Goal: Communication & Community: Answer question/provide support

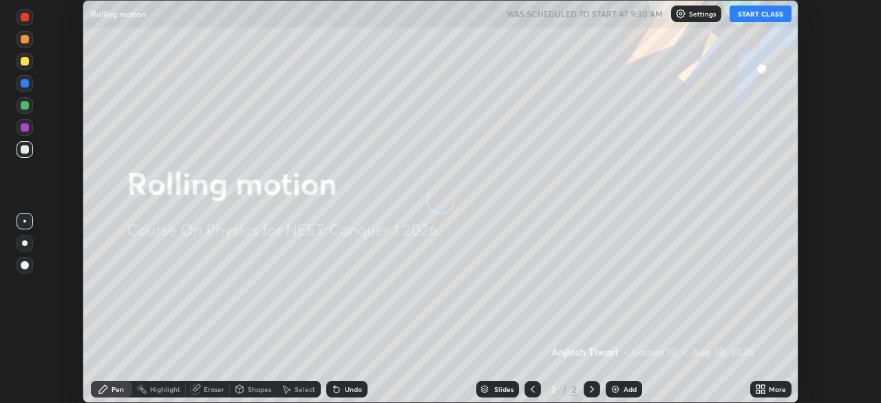
scroll to position [403, 881]
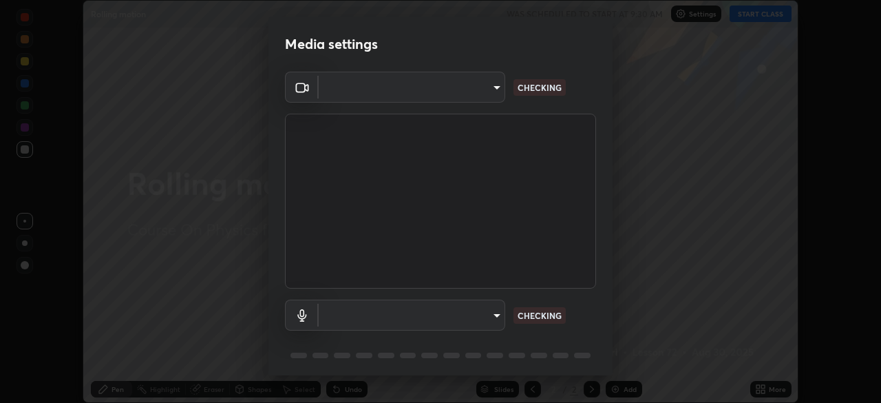
type input "7dd21dbbdb55e94f5df6f02492f8d584075d166d7880bafcb8f2e2f29e877116"
click at [379, 321] on body "Erase all Rolling motion WAS SCHEDULED TO START AT 9:30 AM Settings START CLASS…" at bounding box center [440, 201] width 881 height 403
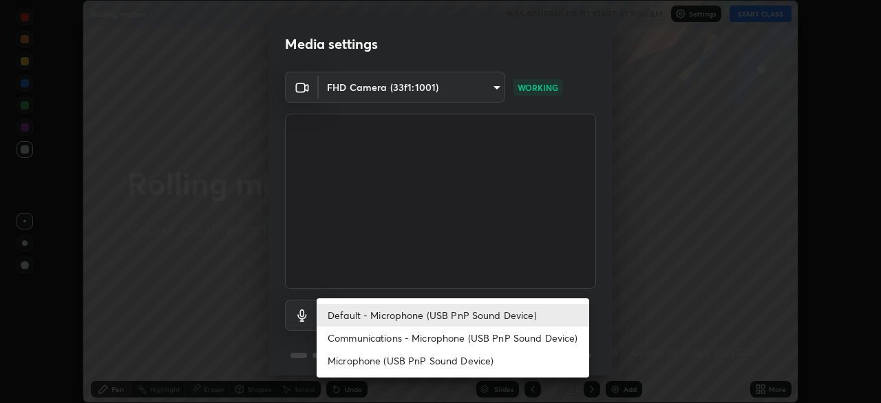
click at [401, 333] on li "Communications - Microphone (USB PnP Sound Device)" at bounding box center [453, 337] width 273 height 23
type input "communications"
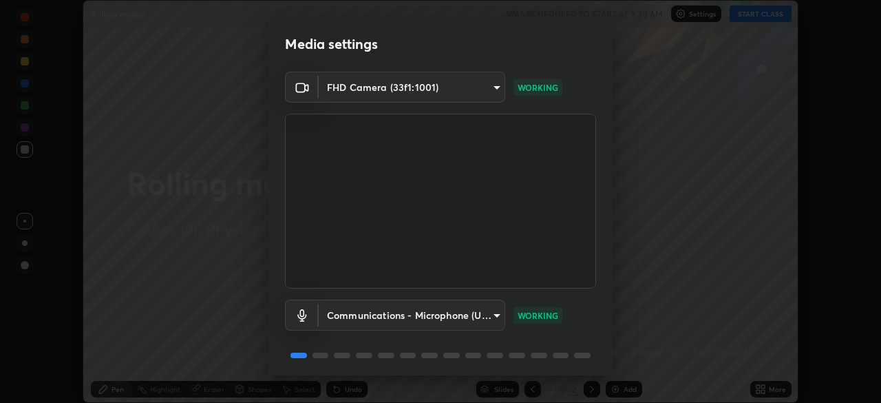
scroll to position [49, 0]
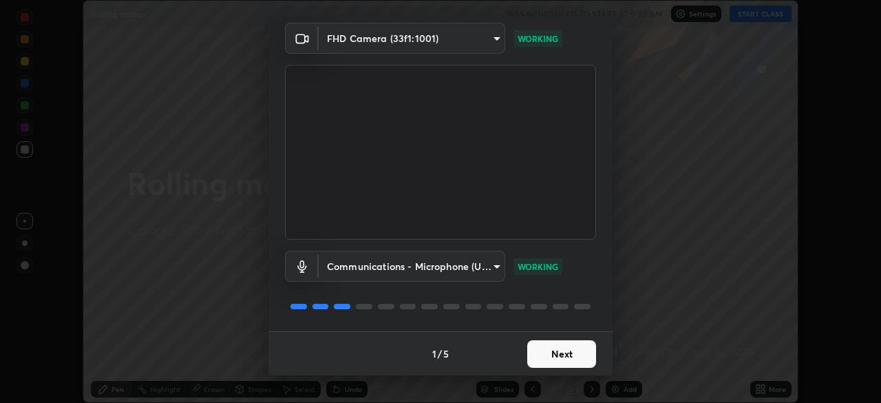
click at [550, 352] on button "Next" at bounding box center [561, 354] width 69 height 28
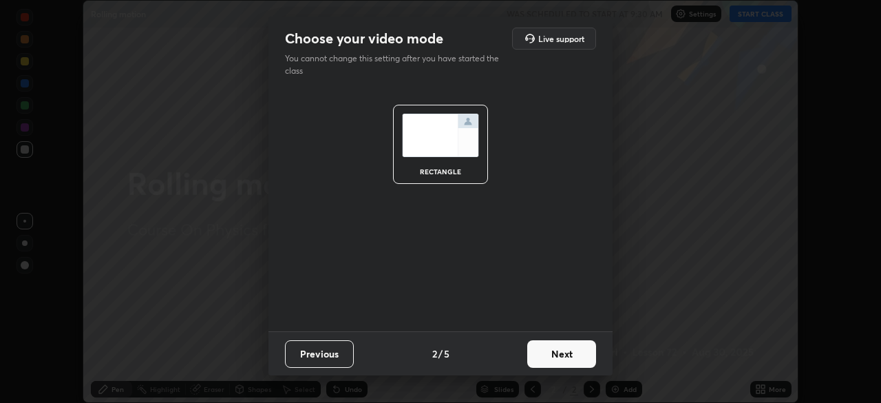
scroll to position [0, 0]
click at [576, 355] on button "Next" at bounding box center [561, 354] width 69 height 28
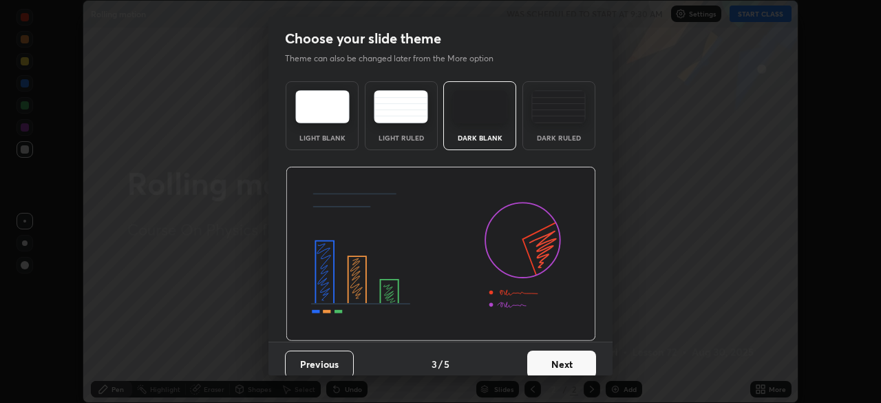
click at [562, 138] on div "Dark Ruled" at bounding box center [558, 137] width 55 height 7
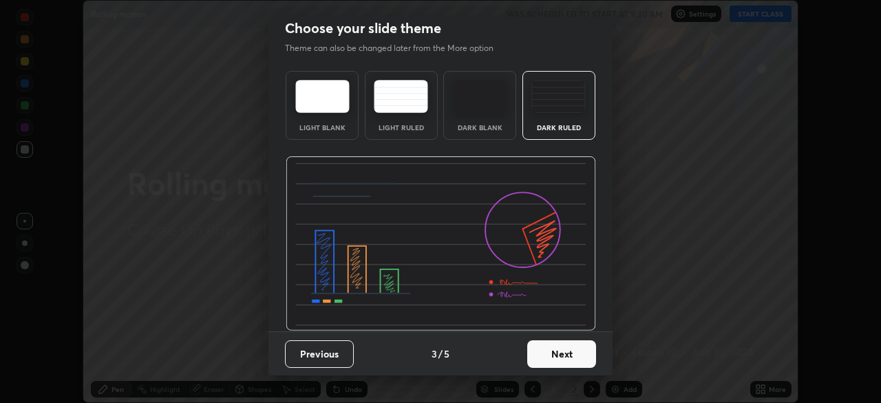
click at [568, 354] on button "Next" at bounding box center [561, 354] width 69 height 28
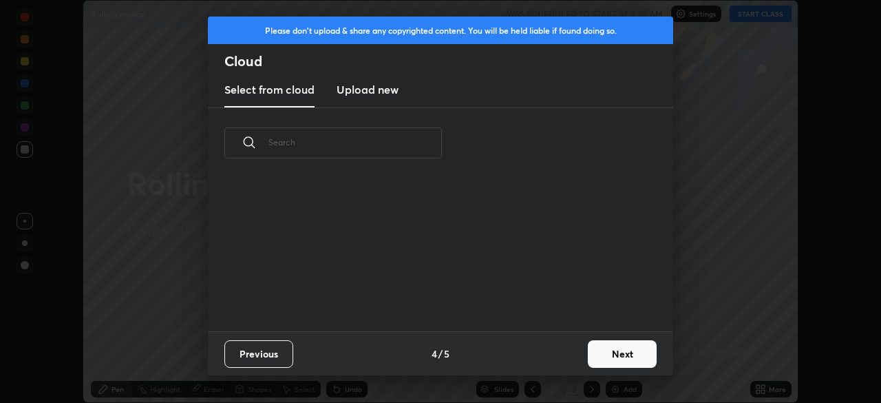
scroll to position [0, 0]
click at [611, 357] on button "Next" at bounding box center [622, 354] width 69 height 28
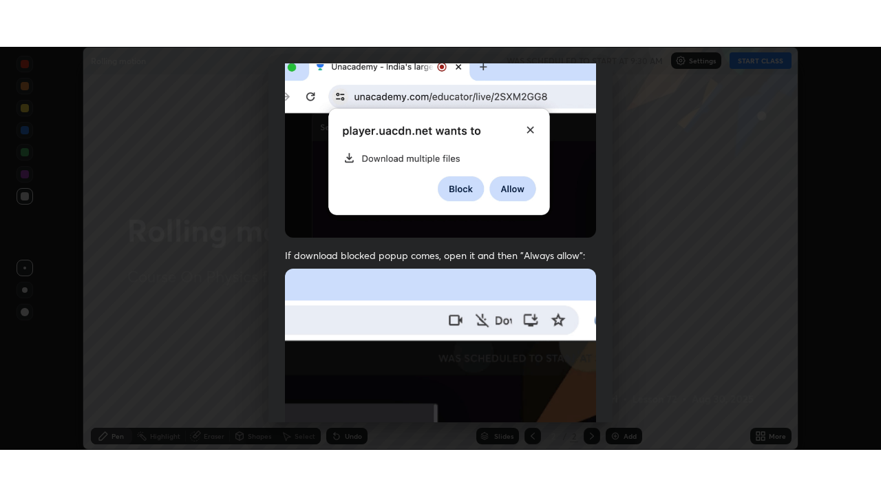
scroll to position [330, 0]
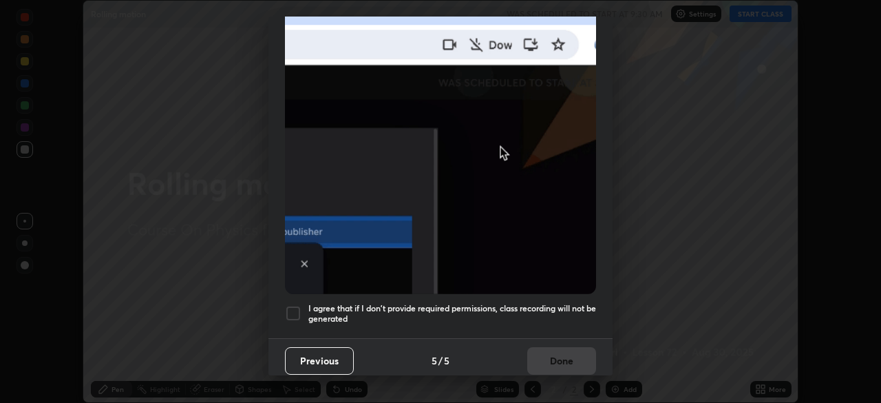
click at [293, 309] on div at bounding box center [293, 313] width 17 height 17
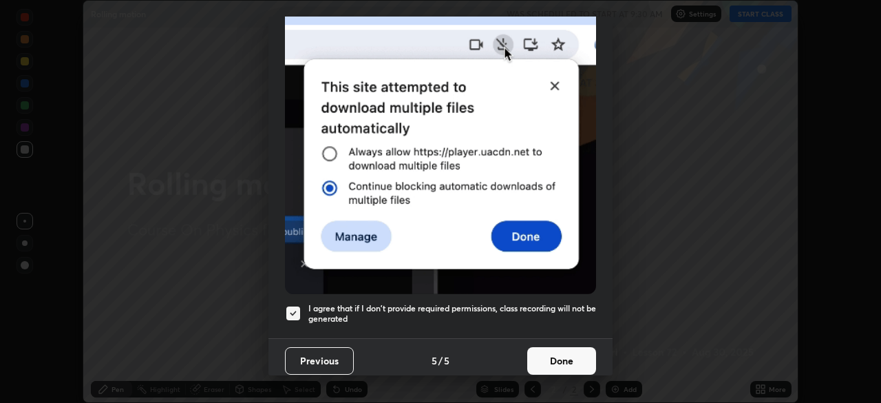
click at [549, 352] on button "Done" at bounding box center [561, 361] width 69 height 28
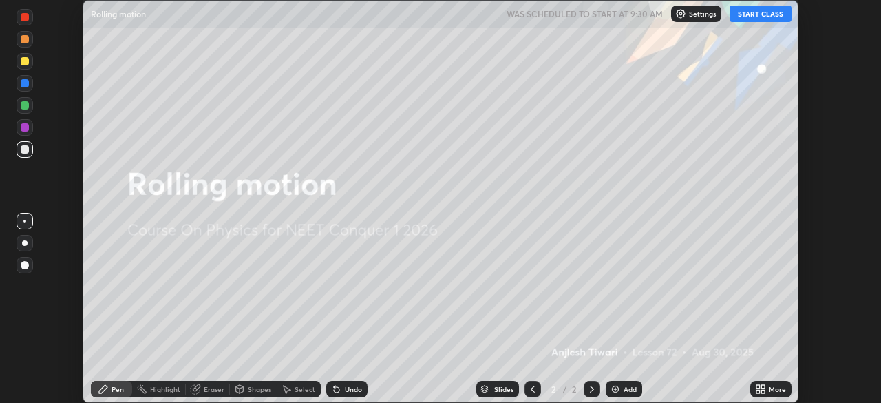
click at [624, 388] on div "Add" at bounding box center [630, 389] width 13 height 7
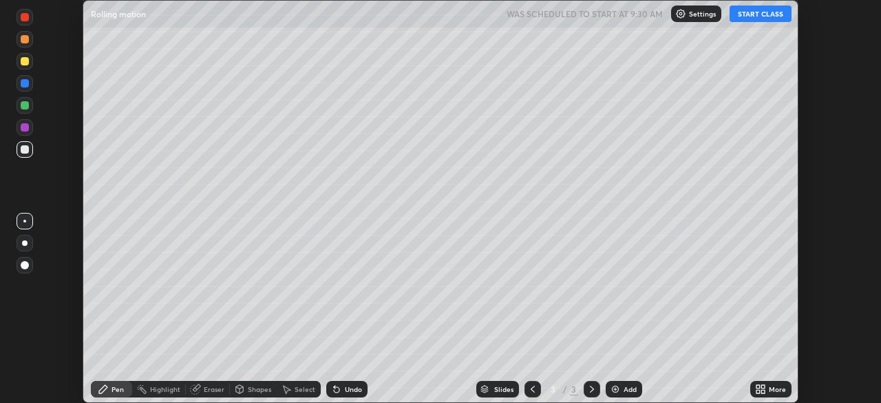
click at [770, 390] on div "More" at bounding box center [777, 389] width 17 height 7
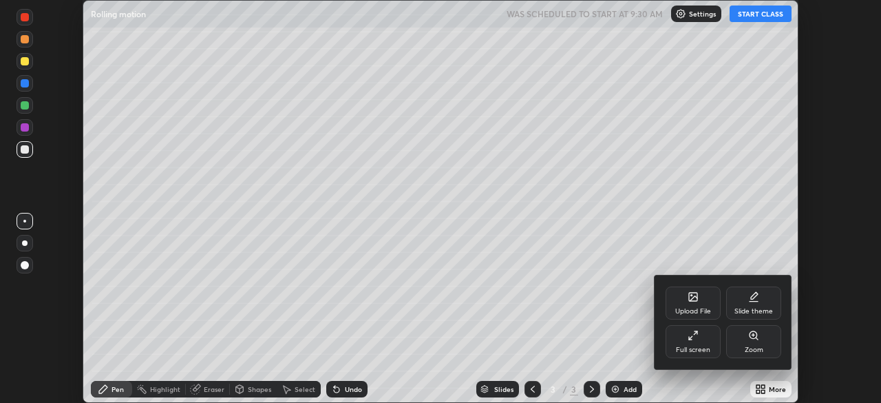
click at [701, 345] on div "Full screen" at bounding box center [693, 341] width 55 height 33
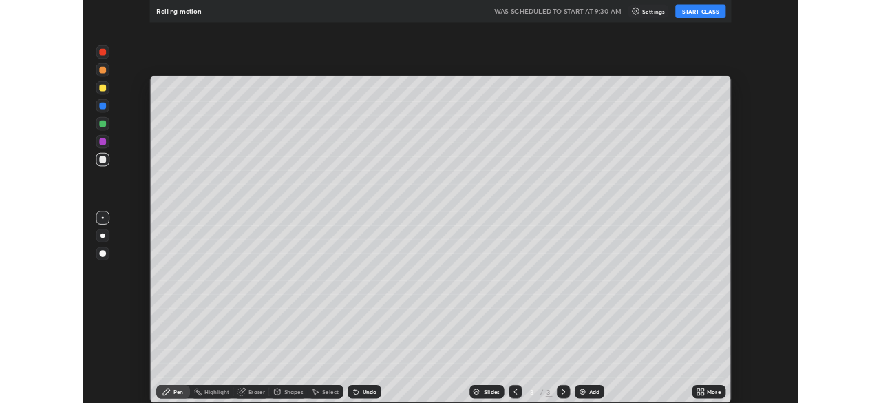
scroll to position [496, 881]
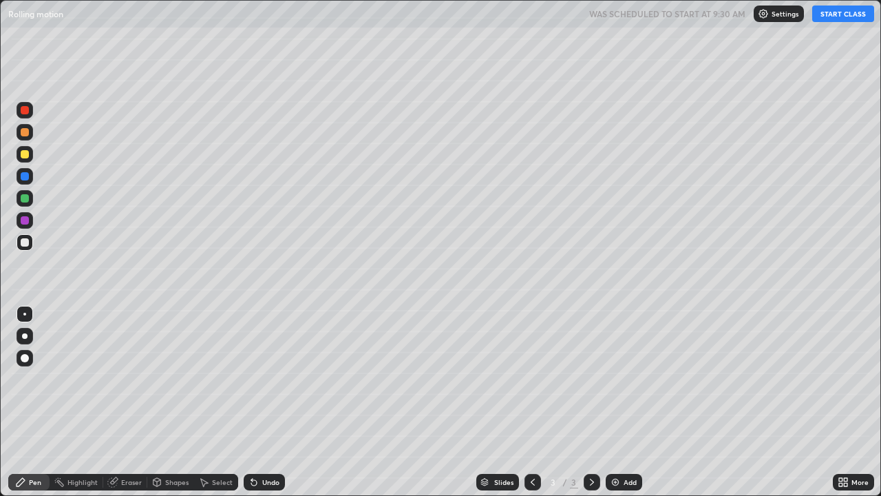
click at [837, 17] on button "START CLASS" at bounding box center [843, 14] width 62 height 17
click at [25, 336] on div at bounding box center [25, 336] width 6 height 6
click at [173, 402] on div "Shapes" at bounding box center [176, 481] width 23 height 7
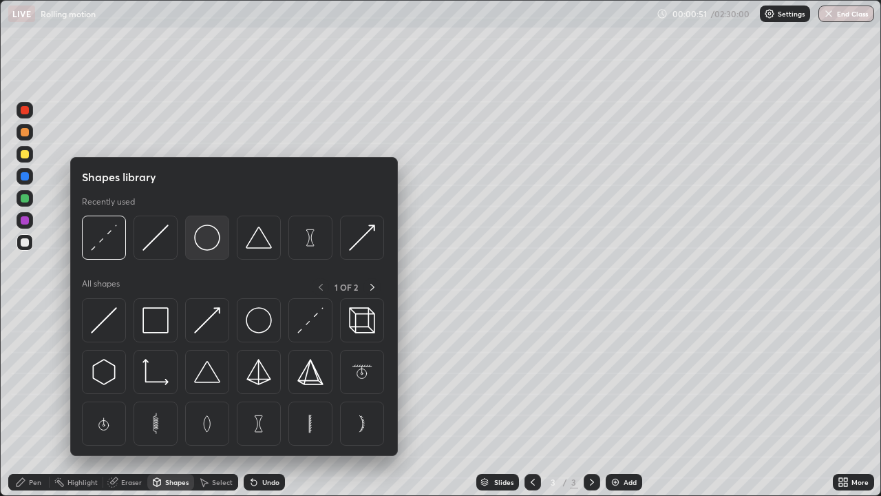
click at [205, 246] on img at bounding box center [207, 237] width 26 height 26
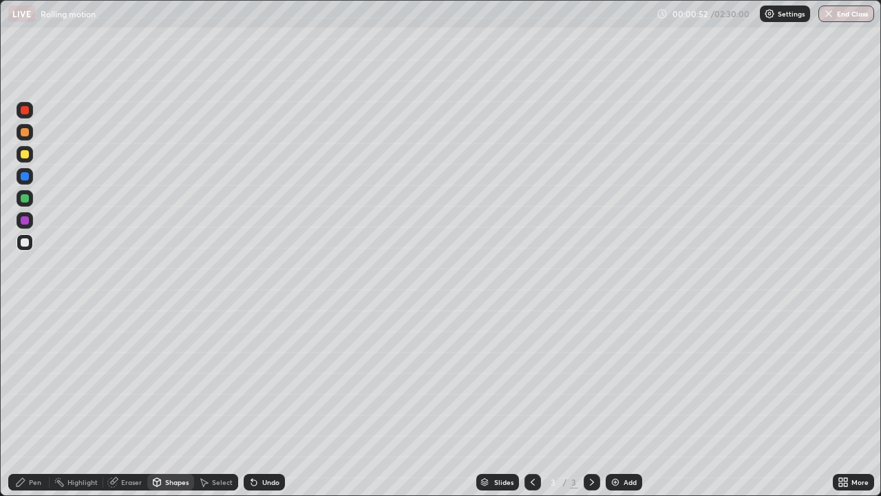
click at [41, 402] on div "Pen" at bounding box center [35, 481] width 12 height 7
click at [160, 402] on icon at bounding box center [156, 481] width 11 height 11
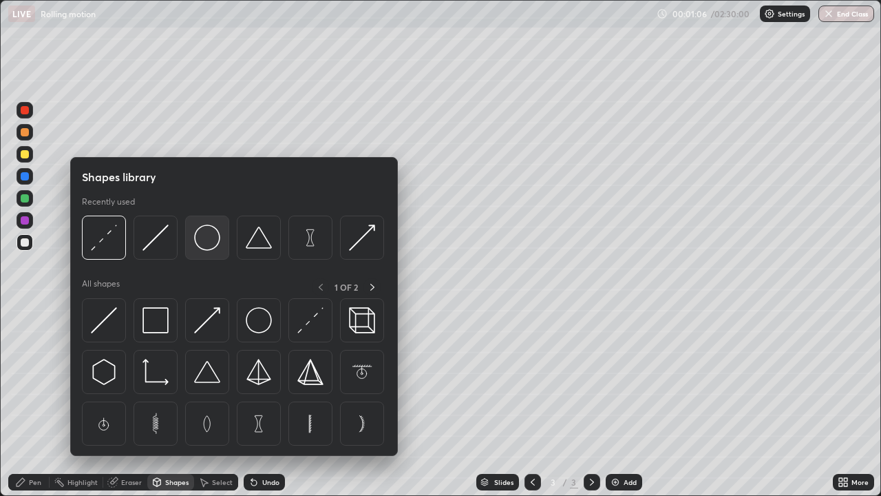
click at [205, 242] on img at bounding box center [207, 237] width 26 height 26
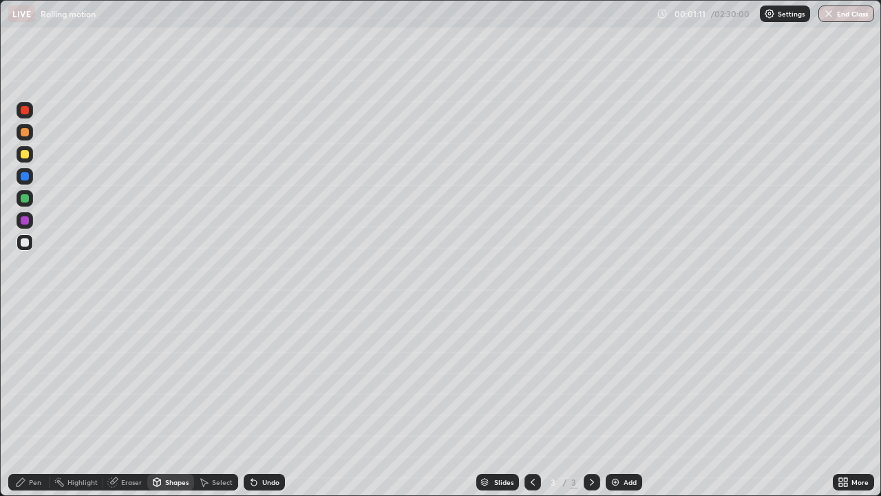
click at [169, 402] on div "Shapes" at bounding box center [176, 481] width 23 height 7
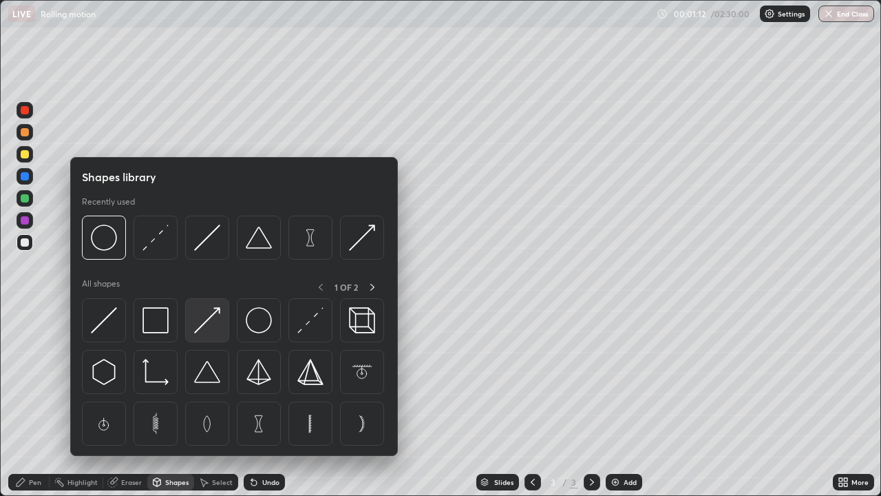
click at [214, 317] on img at bounding box center [207, 320] width 26 height 26
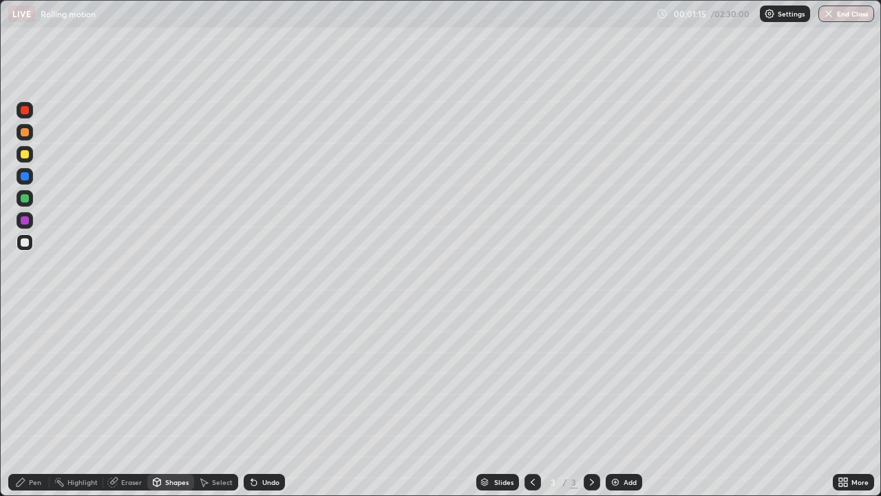
click at [31, 402] on div "Pen" at bounding box center [35, 481] width 12 height 7
click at [25, 314] on div at bounding box center [24, 314] width 3 height 3
click at [176, 402] on div "Shapes" at bounding box center [176, 481] width 23 height 7
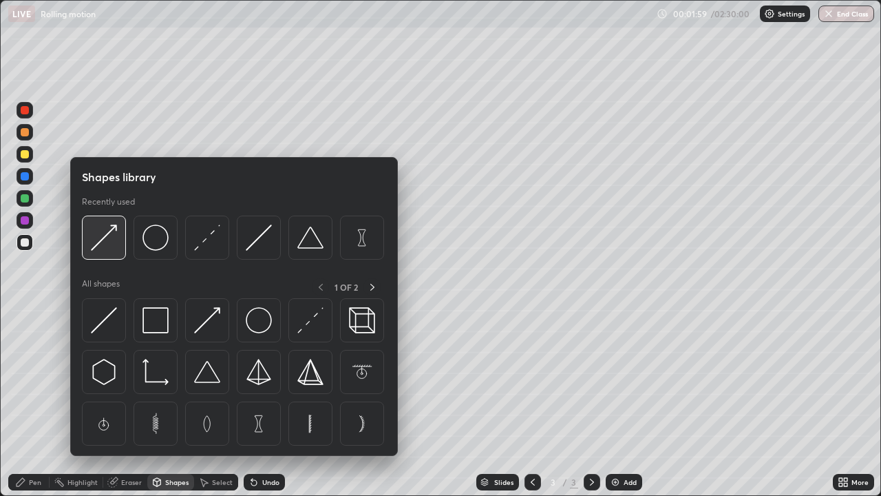
click at [108, 249] on img at bounding box center [104, 237] width 26 height 26
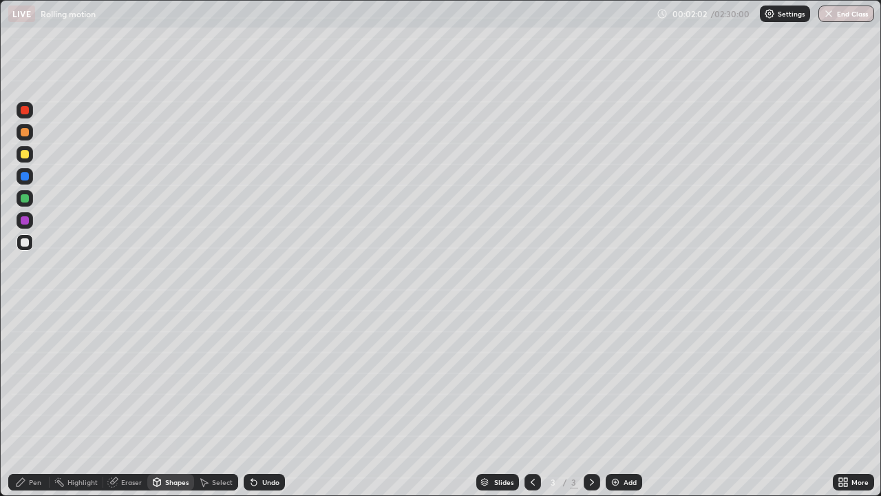
click at [34, 402] on div "Pen" at bounding box center [35, 481] width 12 height 7
click at [213, 402] on div "Select" at bounding box center [216, 482] width 44 height 17
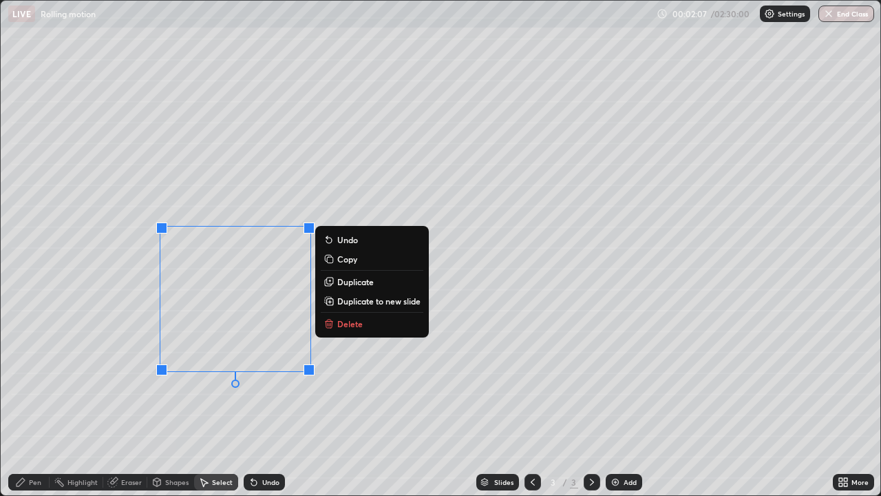
click at [350, 283] on p "Duplicate" at bounding box center [355, 281] width 36 height 11
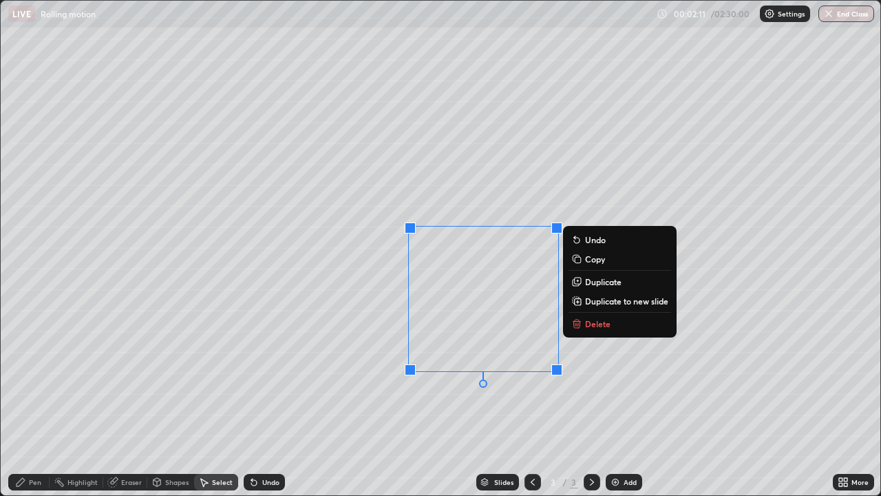
click at [596, 284] on p "Duplicate" at bounding box center [603, 281] width 36 height 11
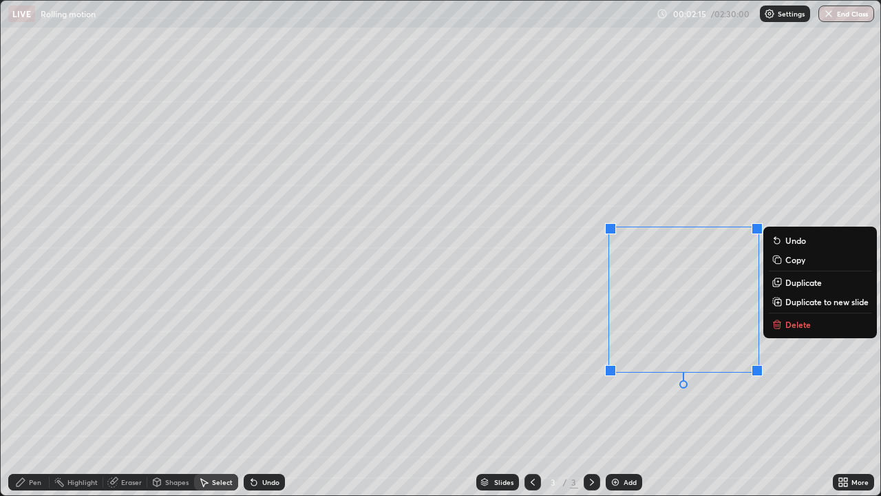
click at [34, 402] on div "Pen" at bounding box center [35, 481] width 12 height 7
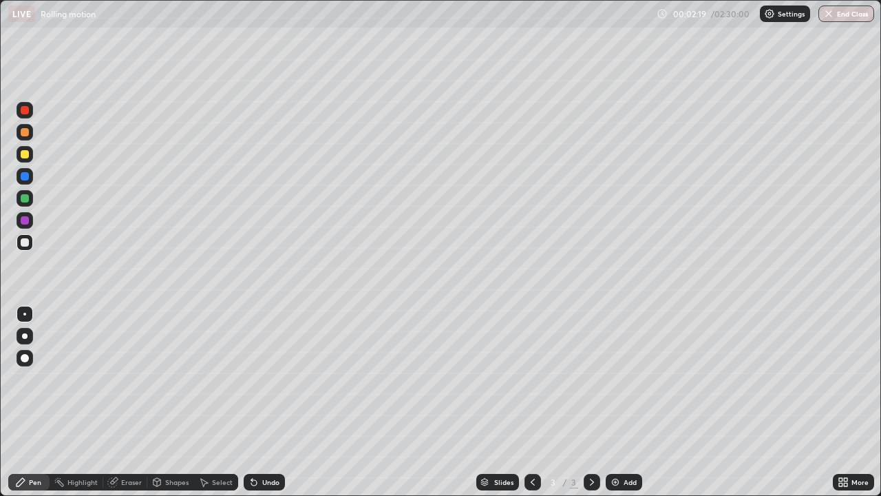
click at [209, 402] on div "Select" at bounding box center [216, 482] width 44 height 17
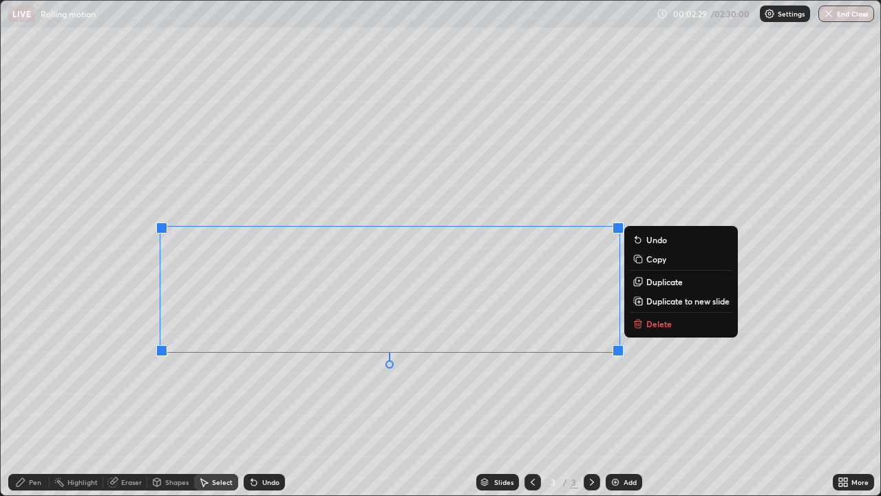
click at [555, 402] on div "0 ° Undo Copy Duplicate Duplicate to new slide Delete" at bounding box center [441, 248] width 880 height 494
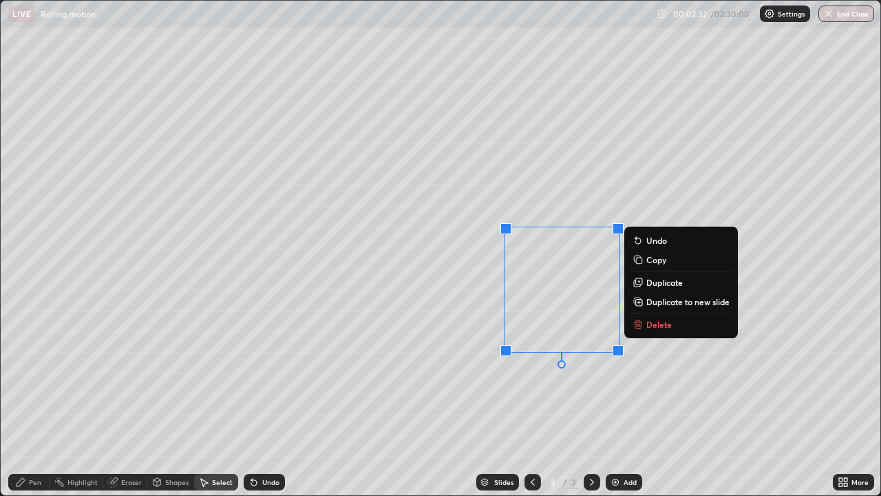
click at [656, 279] on p "Duplicate" at bounding box center [664, 282] width 36 height 11
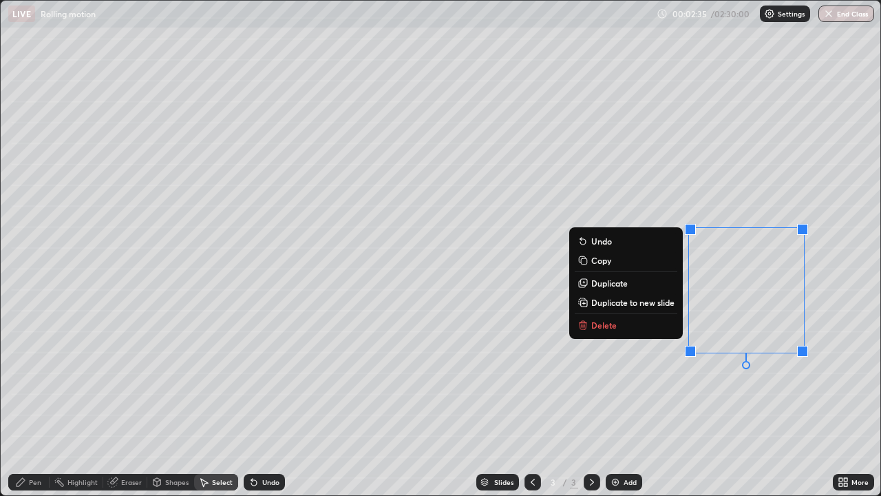
click at [41, 402] on div "Pen" at bounding box center [35, 481] width 12 height 7
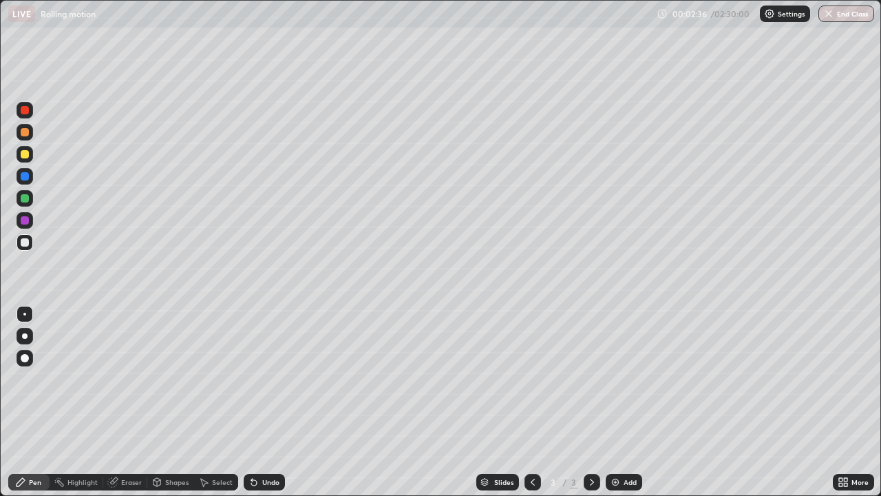
click at [839, 402] on icon at bounding box center [840, 479] width 3 height 3
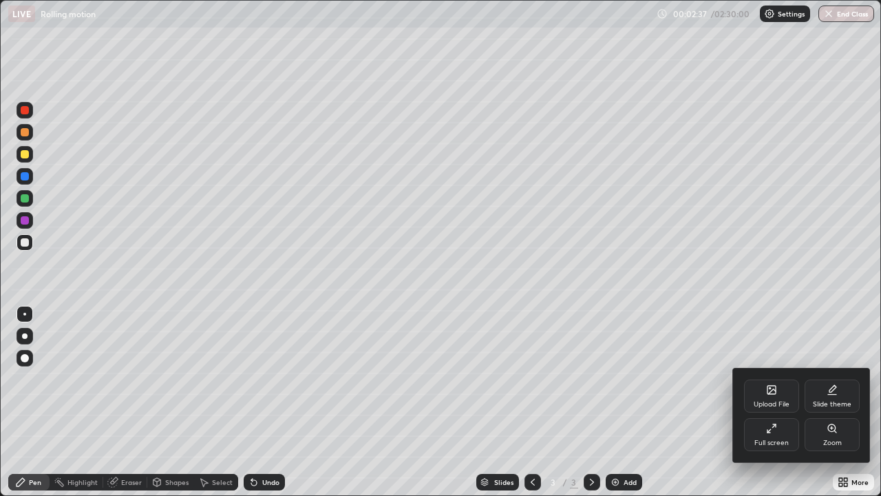
click at [764, 402] on div "Full screen" at bounding box center [771, 434] width 55 height 33
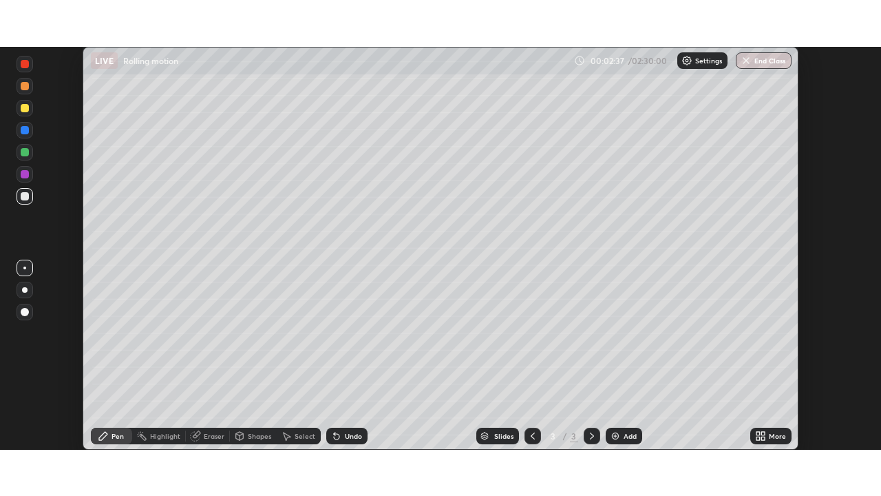
scroll to position [68438, 67960]
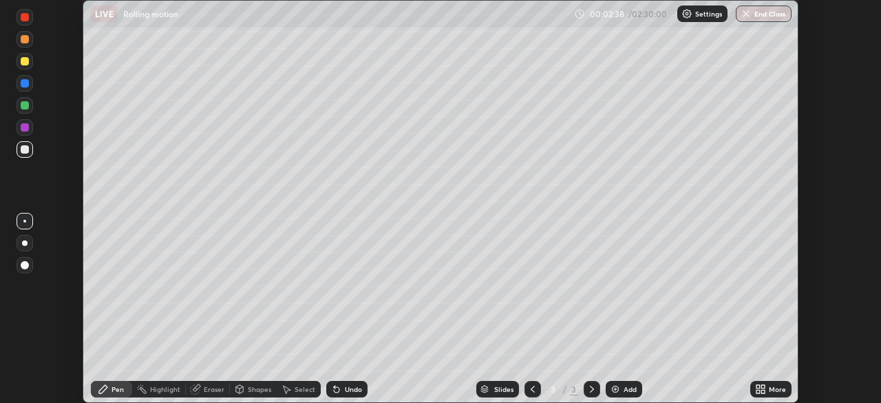
click at [769, 388] on div "More" at bounding box center [777, 389] width 17 height 7
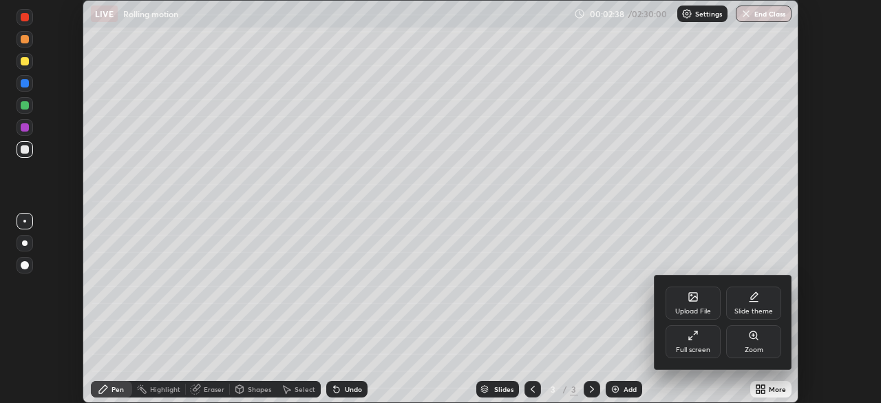
click at [712, 333] on div "Full screen" at bounding box center [693, 341] width 55 height 33
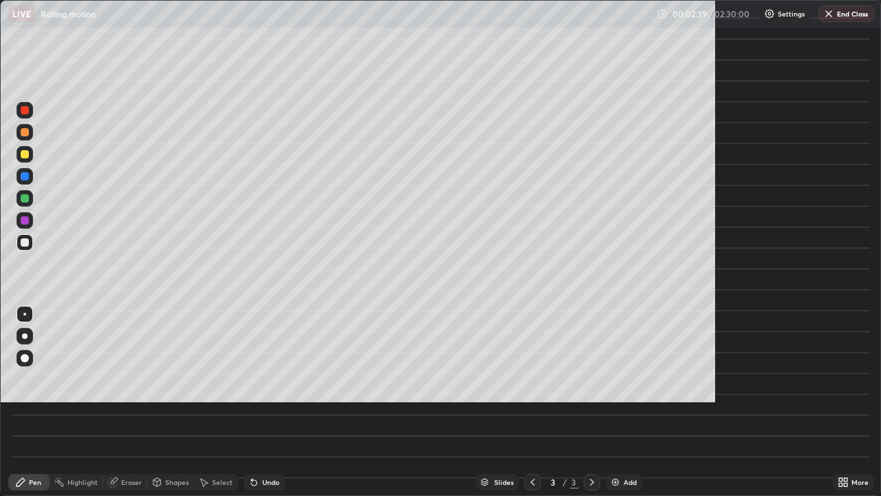
scroll to position [496, 881]
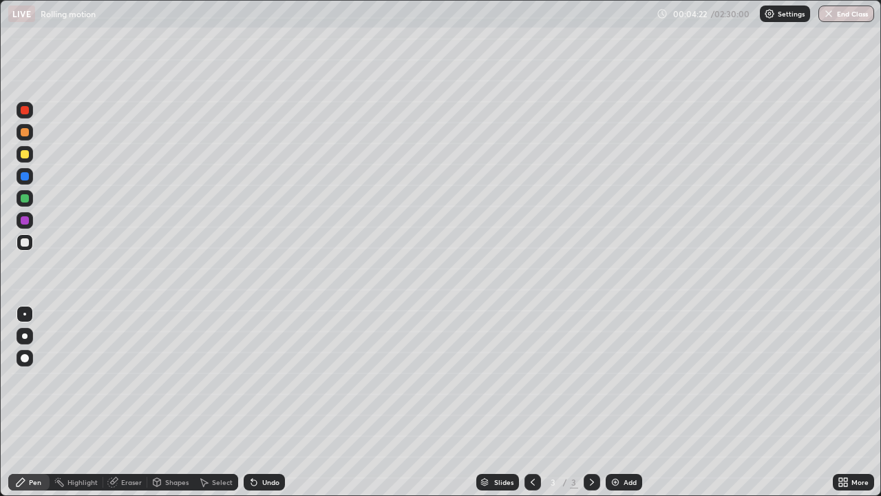
click at [26, 137] on div at bounding box center [25, 132] width 17 height 17
click at [25, 199] on div at bounding box center [25, 198] width 8 height 8
click at [21, 155] on div at bounding box center [25, 154] width 8 height 8
click at [620, 402] on div "Add" at bounding box center [624, 482] width 36 height 17
click at [25, 243] on div at bounding box center [25, 242] width 8 height 8
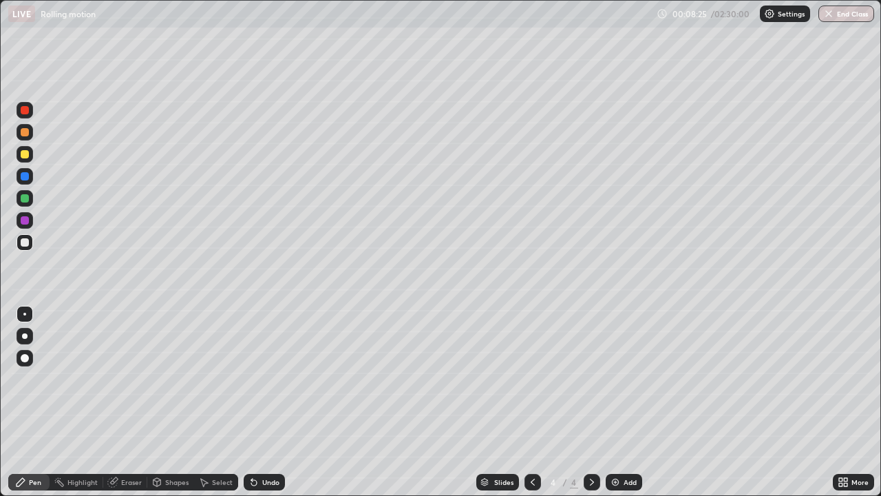
click at [167, 402] on div "Shapes" at bounding box center [176, 481] width 23 height 7
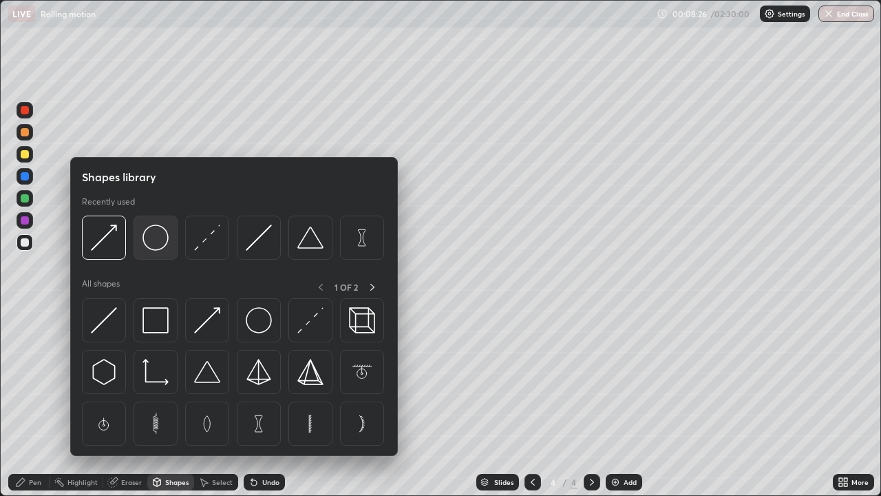
click at [157, 249] on img at bounding box center [156, 237] width 26 height 26
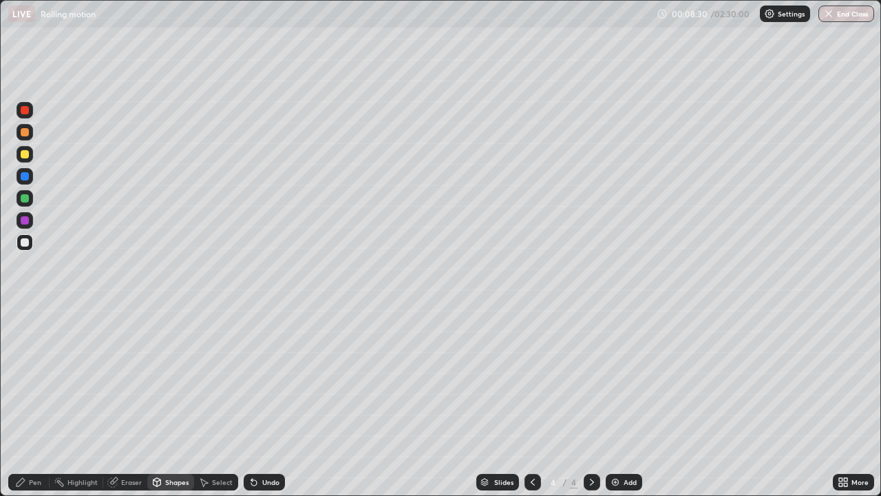
click at [172, 402] on div "Shapes" at bounding box center [176, 481] width 23 height 7
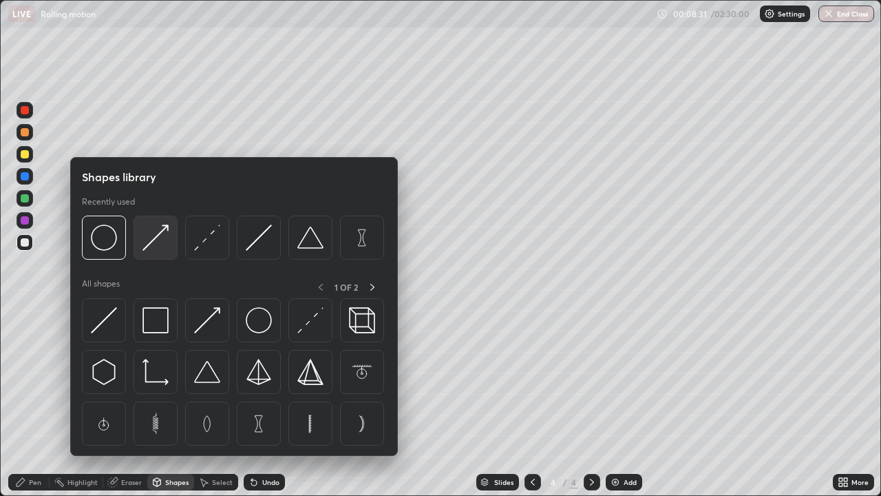
click at [159, 240] on img at bounding box center [156, 237] width 26 height 26
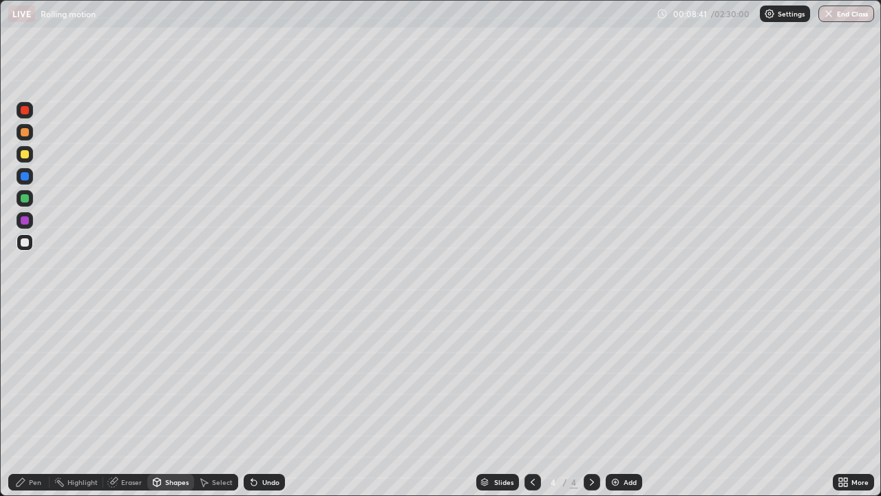
click at [28, 402] on div "Pen" at bounding box center [28, 482] width 41 height 17
click at [25, 198] on div at bounding box center [25, 198] width 8 height 8
click at [25, 242] on div at bounding box center [25, 242] width 8 height 8
click at [25, 131] on div at bounding box center [25, 132] width 8 height 8
click at [24, 242] on div at bounding box center [25, 242] width 8 height 8
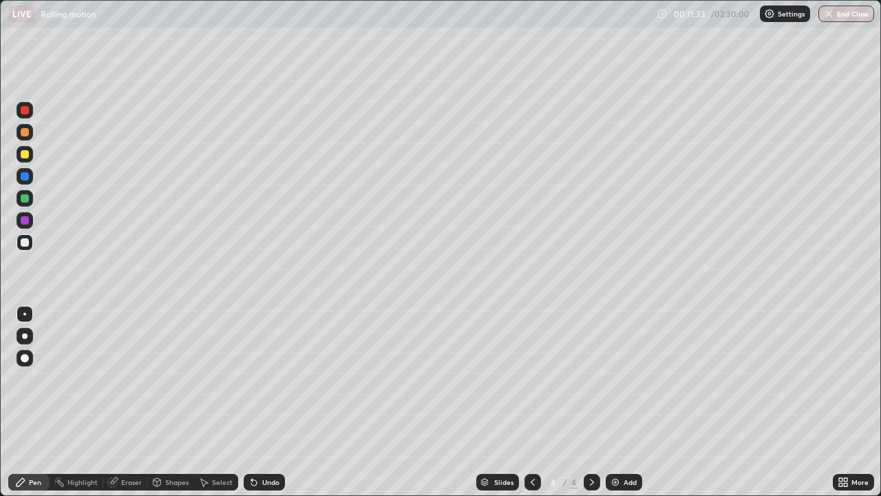
click at [175, 402] on div "Shapes" at bounding box center [176, 481] width 23 height 7
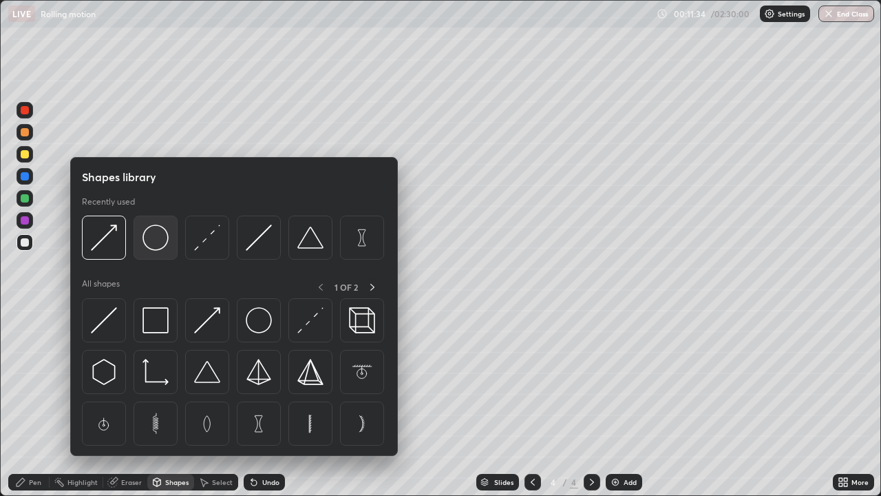
click at [158, 246] on img at bounding box center [156, 237] width 26 height 26
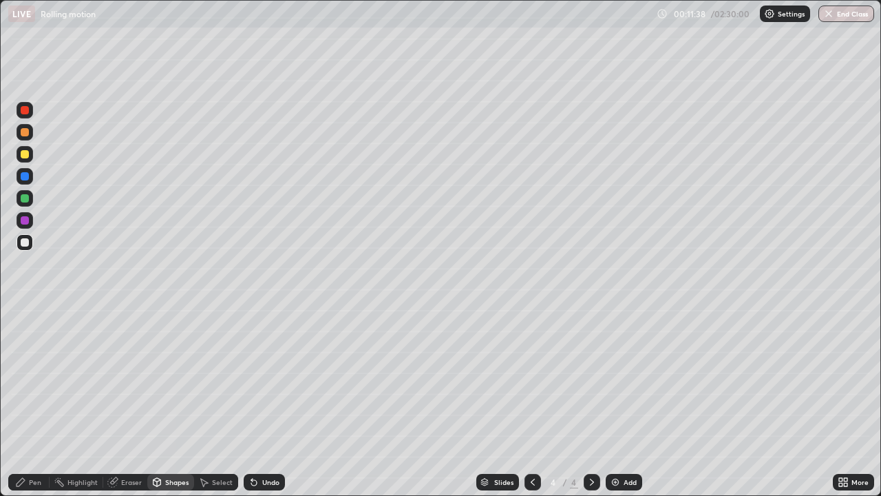
click at [34, 402] on div "Pen" at bounding box center [35, 481] width 12 height 7
click at [26, 201] on div at bounding box center [25, 198] width 8 height 8
click at [27, 135] on div at bounding box center [25, 132] width 8 height 8
click at [30, 156] on div at bounding box center [25, 154] width 17 height 17
click at [24, 249] on div at bounding box center [25, 242] width 17 height 17
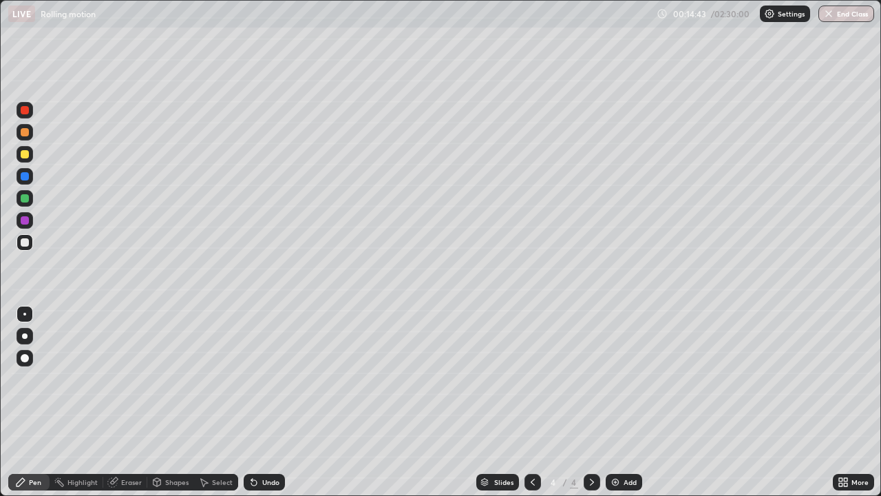
click at [622, 402] on div "Add" at bounding box center [624, 482] width 36 height 17
click at [25, 336] on div at bounding box center [25, 336] width 6 height 6
click at [167, 402] on div "Shapes" at bounding box center [176, 481] width 23 height 7
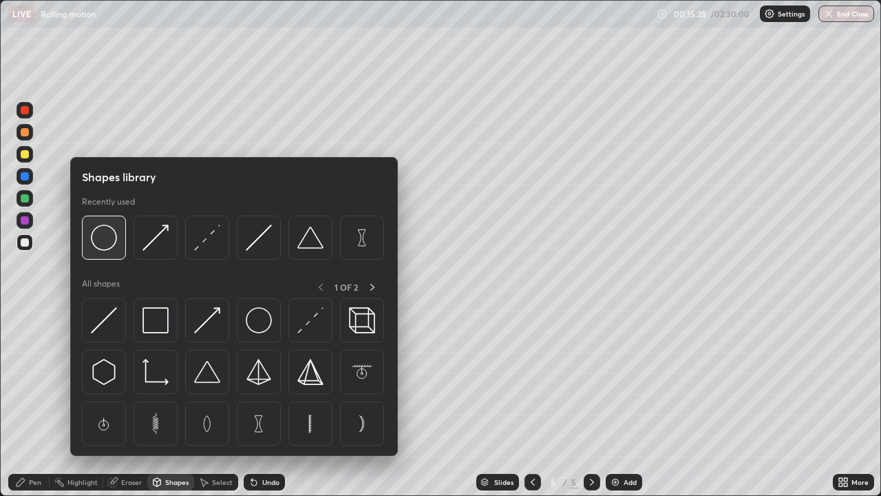
click at [111, 248] on img at bounding box center [104, 237] width 26 height 26
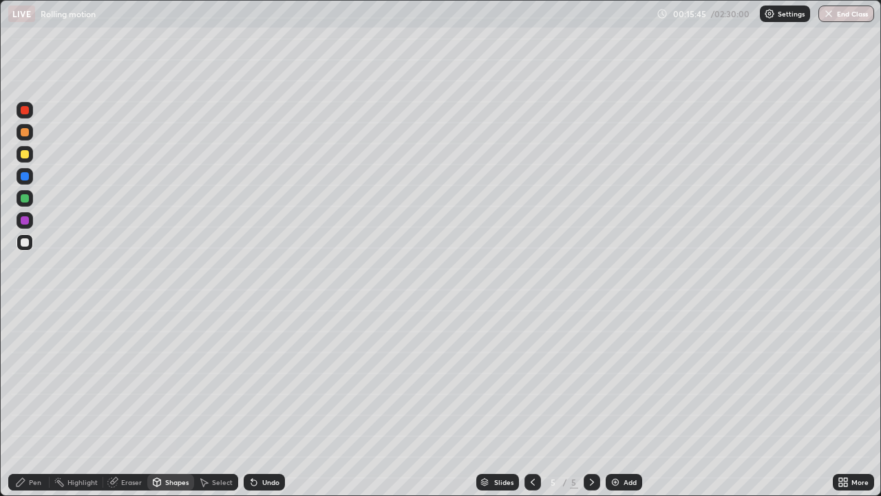
click at [23, 402] on div "Pen" at bounding box center [28, 482] width 41 height 17
click at [25, 314] on div at bounding box center [24, 314] width 3 height 3
click at [21, 198] on div at bounding box center [25, 198] width 8 height 8
click at [30, 244] on div at bounding box center [25, 242] width 17 height 17
click at [30, 220] on div at bounding box center [25, 220] width 17 height 17
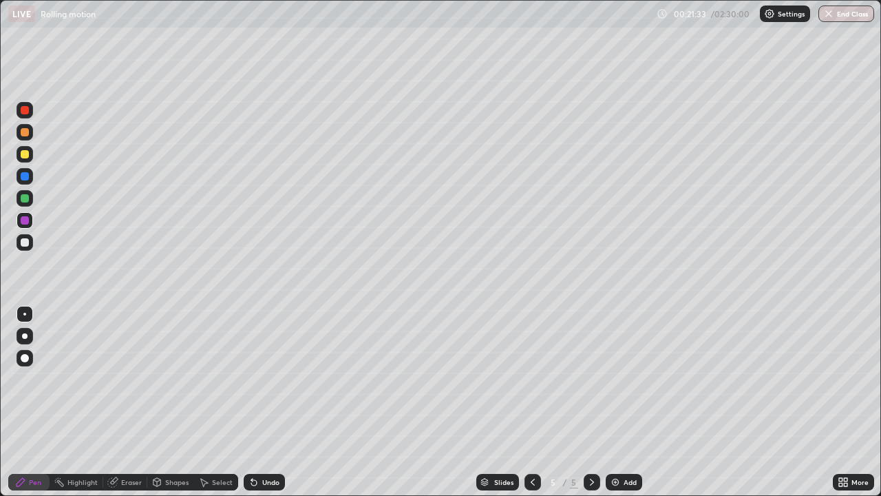
click at [25, 198] on div at bounding box center [25, 198] width 8 height 8
click at [25, 246] on div at bounding box center [25, 242] width 8 height 8
click at [201, 402] on icon at bounding box center [205, 482] width 8 height 8
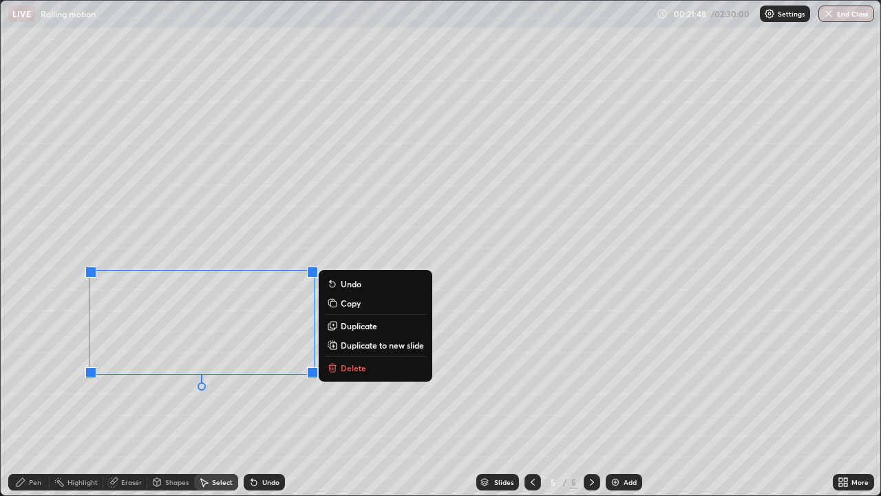
click at [344, 367] on p "Delete" at bounding box center [353, 367] width 25 height 11
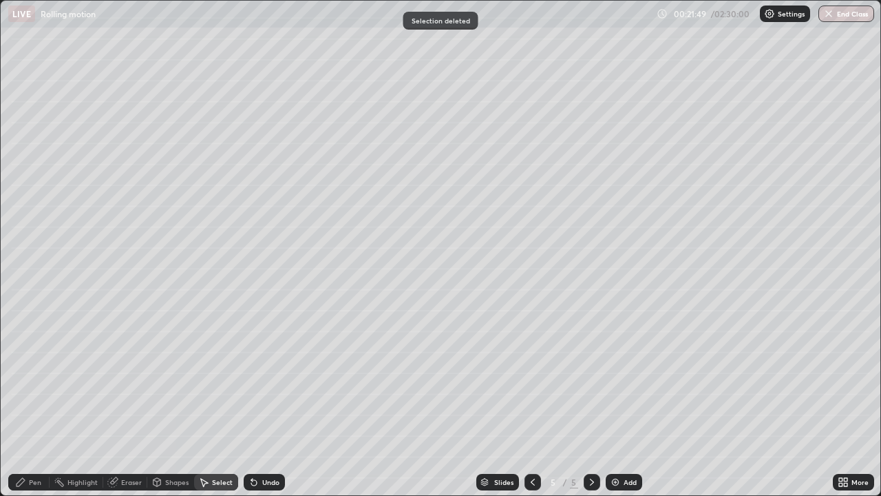
click at [26, 402] on div "Pen" at bounding box center [28, 482] width 41 height 17
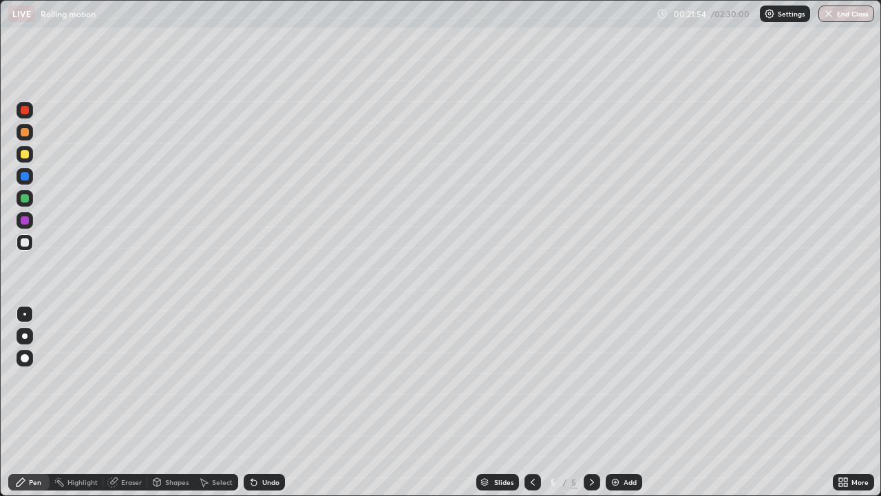
click at [618, 402] on div "Add" at bounding box center [624, 482] width 36 height 17
click at [175, 402] on div "Shapes" at bounding box center [170, 482] width 47 height 17
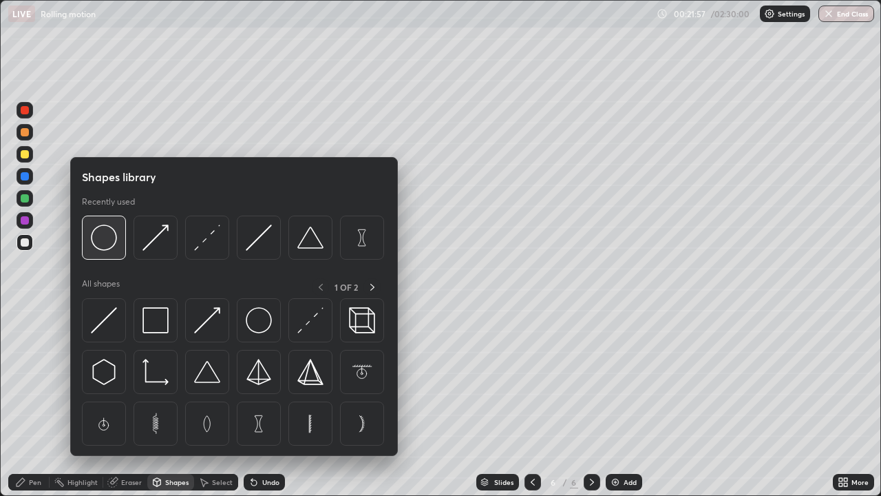
click at [107, 246] on img at bounding box center [104, 237] width 26 height 26
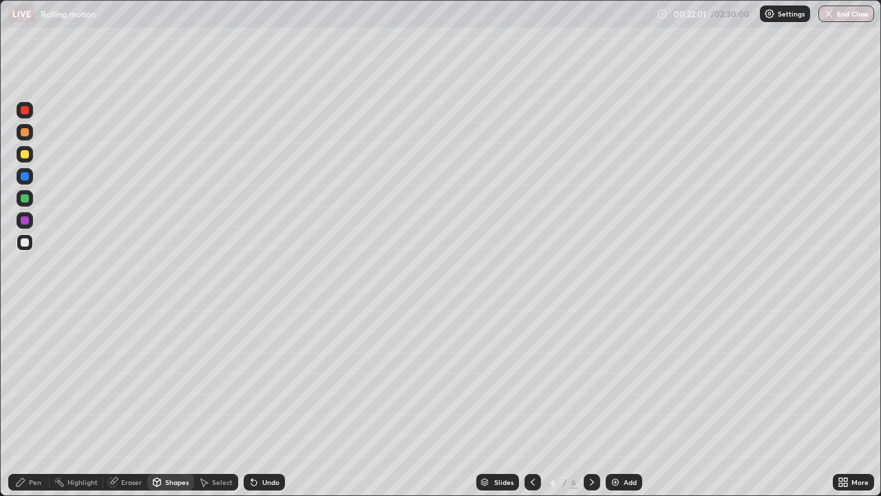
click at [173, 402] on div "Shapes" at bounding box center [176, 481] width 23 height 7
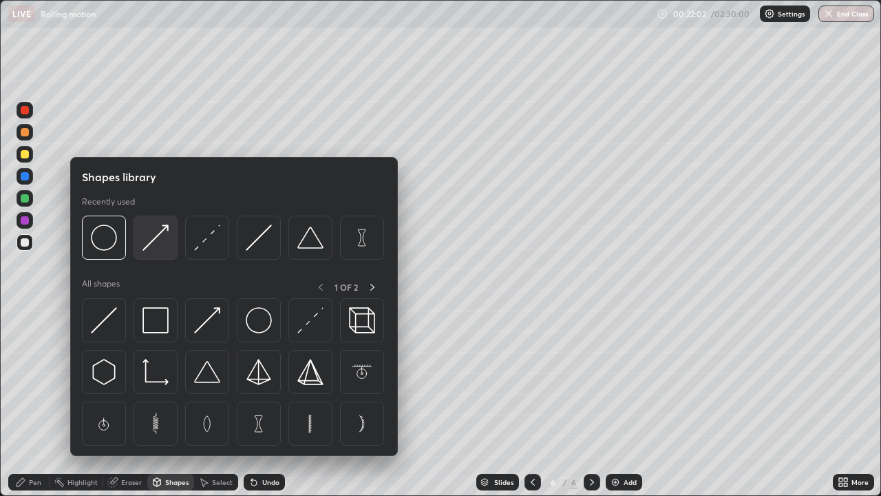
click at [156, 233] on img at bounding box center [156, 237] width 26 height 26
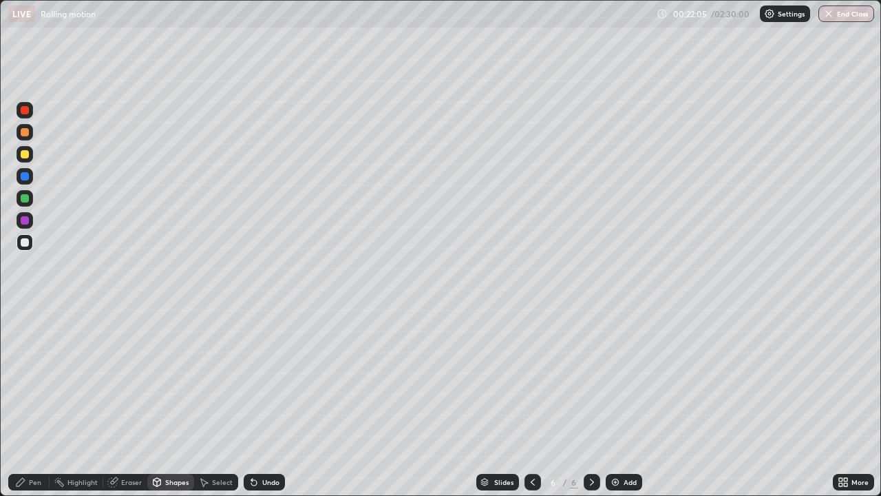
click at [178, 402] on div "Shapes" at bounding box center [176, 481] width 23 height 7
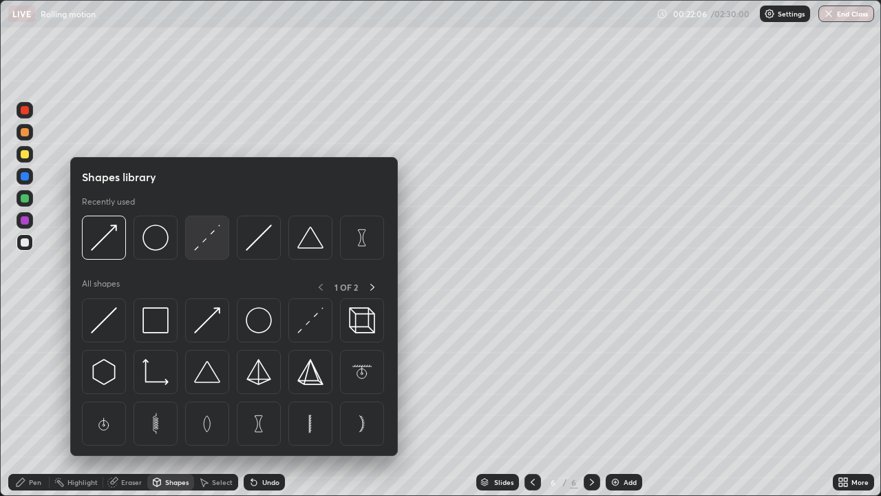
click at [202, 249] on img at bounding box center [207, 237] width 26 height 26
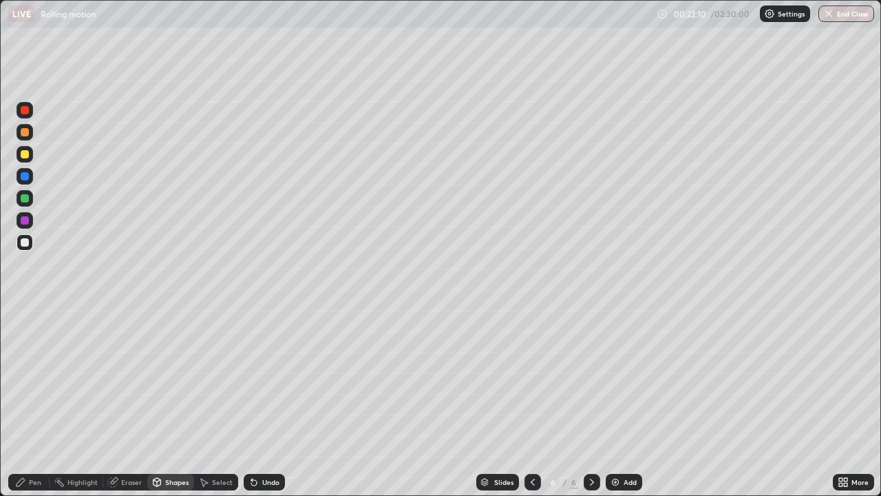
click at [175, 402] on div "Shapes" at bounding box center [170, 482] width 47 height 17
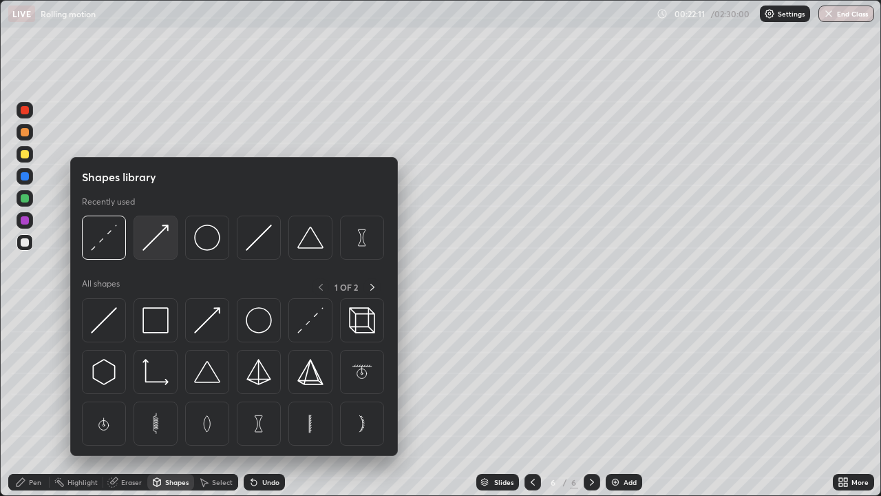
click at [173, 251] on div at bounding box center [156, 237] width 44 height 44
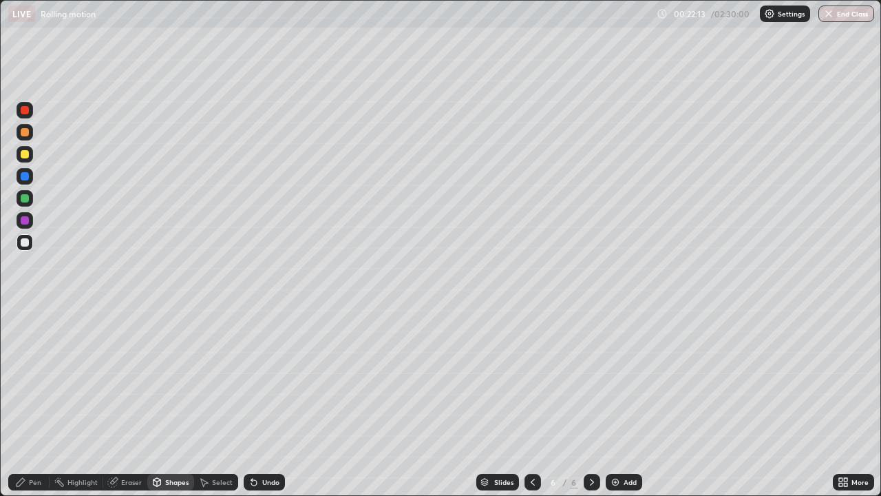
click at [26, 223] on div at bounding box center [25, 220] width 8 height 8
click at [30, 402] on div "Pen" at bounding box center [28, 482] width 41 height 17
click at [24, 244] on div at bounding box center [25, 242] width 8 height 8
click at [126, 402] on div "Eraser" at bounding box center [131, 481] width 21 height 7
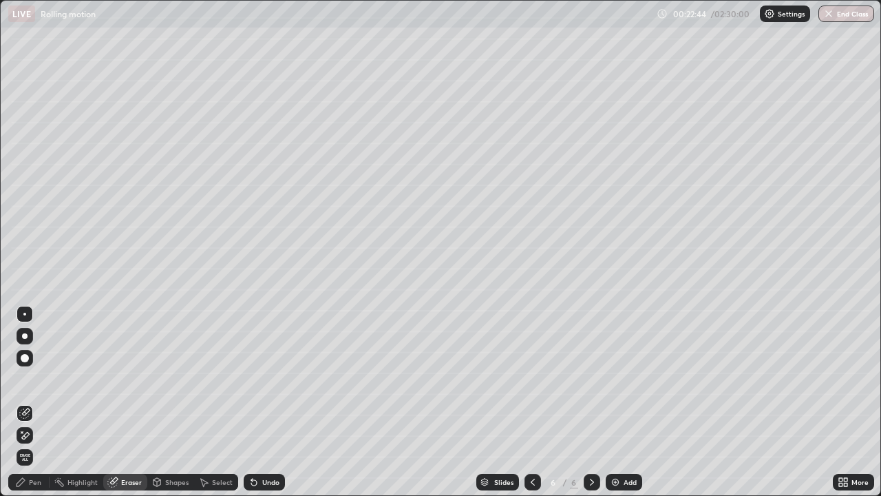
click at [38, 402] on div "Pen" at bounding box center [35, 481] width 12 height 7
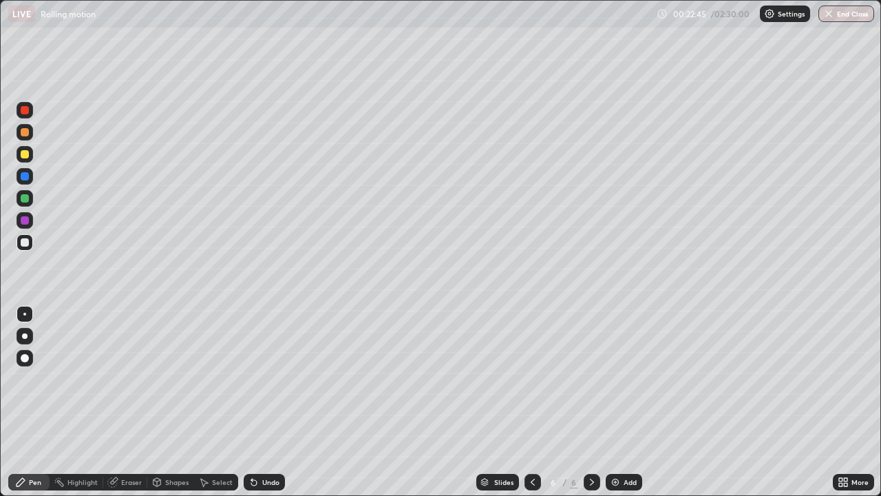
click at [28, 228] on div at bounding box center [25, 220] width 17 height 17
click at [25, 242] on div at bounding box center [25, 242] width 8 height 8
click at [173, 402] on div "Shapes" at bounding box center [176, 481] width 23 height 7
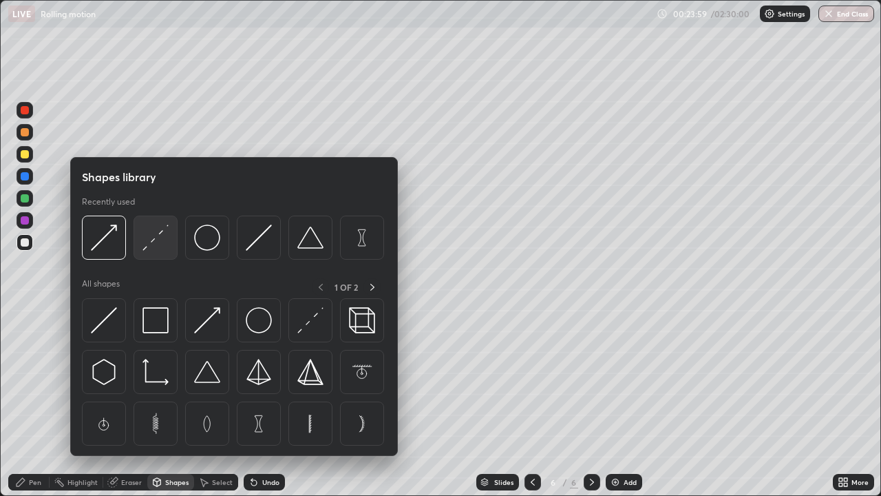
click at [166, 247] on img at bounding box center [156, 237] width 26 height 26
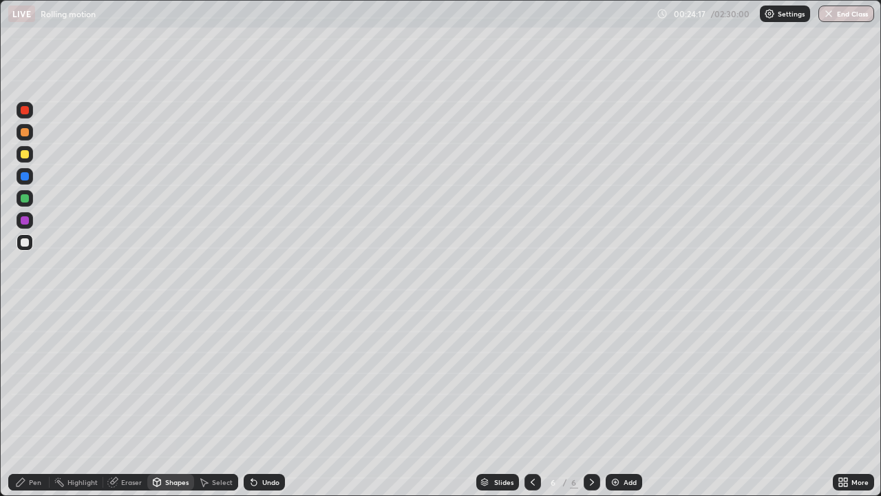
click at [35, 402] on div "Pen" at bounding box center [35, 481] width 12 height 7
click at [127, 402] on div "Eraser" at bounding box center [125, 482] width 44 height 17
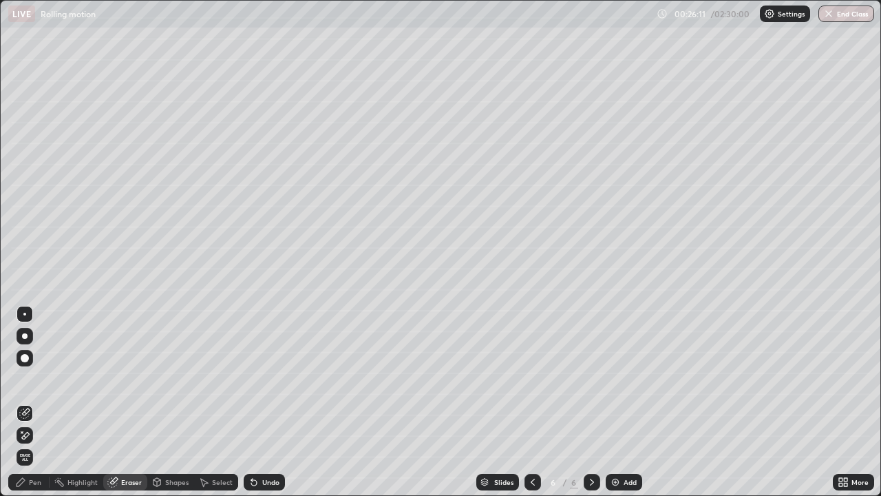
click at [33, 402] on div "Pen" at bounding box center [35, 481] width 12 height 7
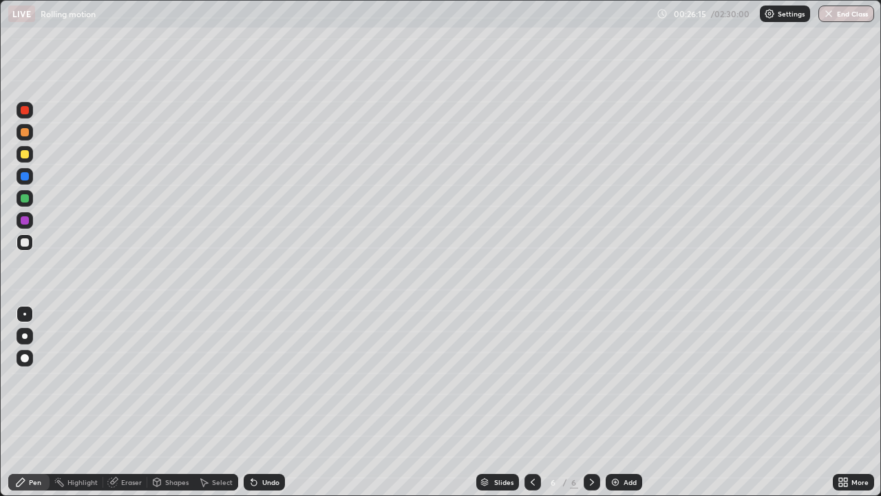
click at [28, 139] on div at bounding box center [25, 132] width 17 height 17
click at [267, 402] on div "Undo" at bounding box center [270, 481] width 17 height 7
click at [274, 402] on div "Undo" at bounding box center [264, 482] width 41 height 17
click at [22, 201] on div at bounding box center [25, 198] width 8 height 8
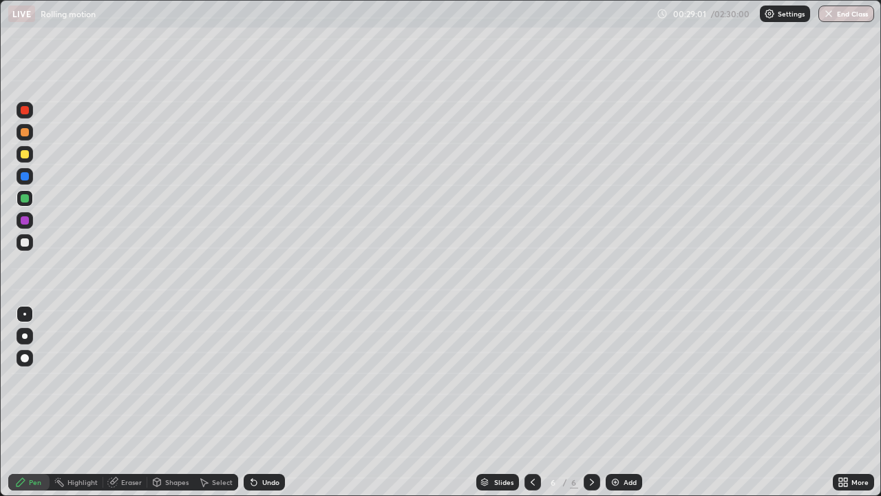
click at [28, 156] on div at bounding box center [25, 154] width 8 height 8
click at [17, 134] on div at bounding box center [25, 132] width 17 height 17
click at [25, 201] on div at bounding box center [25, 198] width 8 height 8
click at [23, 155] on div at bounding box center [25, 154] width 8 height 8
click at [25, 249] on div at bounding box center [25, 242] width 17 height 17
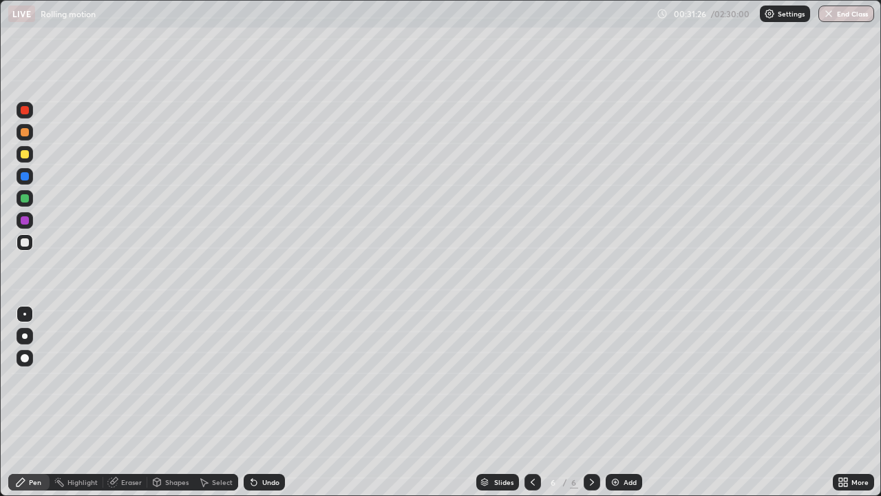
click at [621, 402] on div "Add" at bounding box center [624, 482] width 36 height 17
click at [25, 336] on div at bounding box center [25, 336] width 6 height 6
click at [213, 402] on div "Select" at bounding box center [222, 481] width 21 height 7
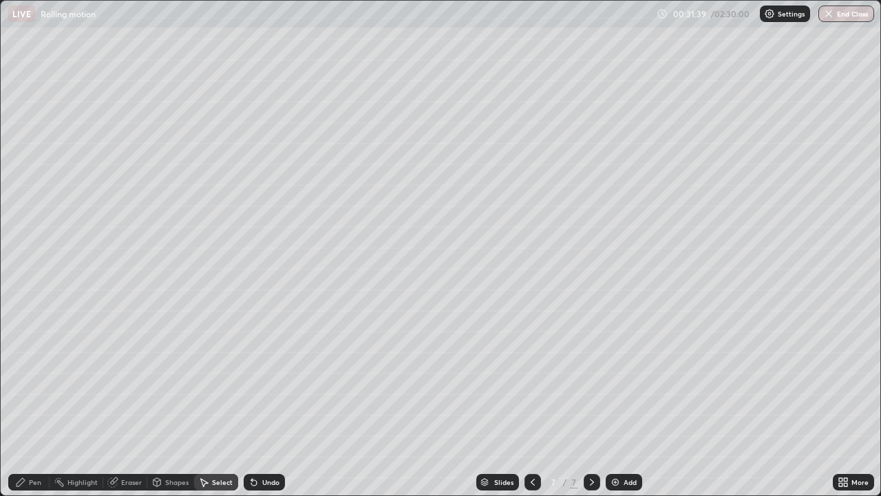
click at [172, 402] on div "Shapes" at bounding box center [176, 481] width 23 height 7
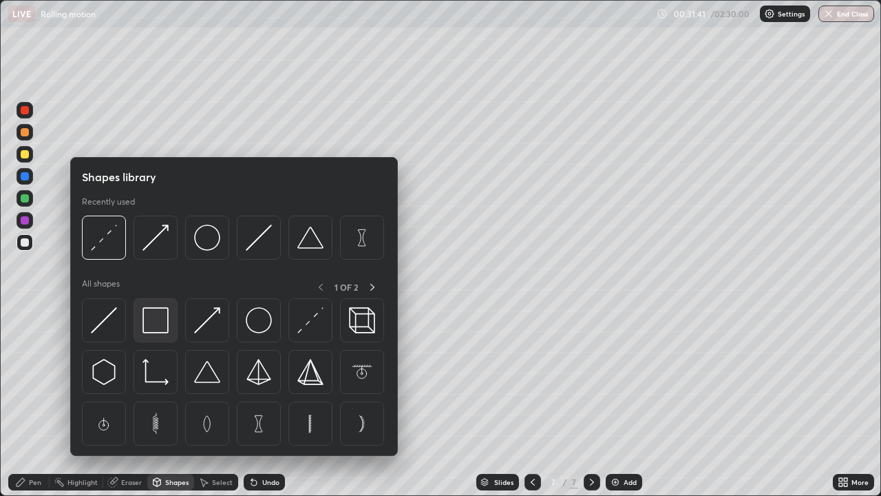
click at [160, 329] on img at bounding box center [156, 320] width 26 height 26
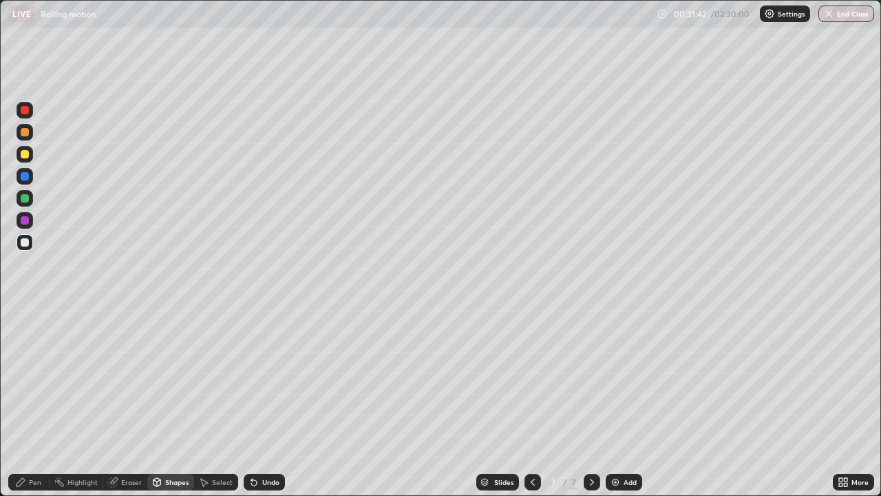
click at [262, 402] on div "Undo" at bounding box center [270, 481] width 17 height 7
click at [31, 402] on div "Pen" at bounding box center [35, 481] width 12 height 7
click at [28, 198] on div at bounding box center [25, 198] width 8 height 8
click at [251, 402] on icon at bounding box center [251, 478] width 1 height 1
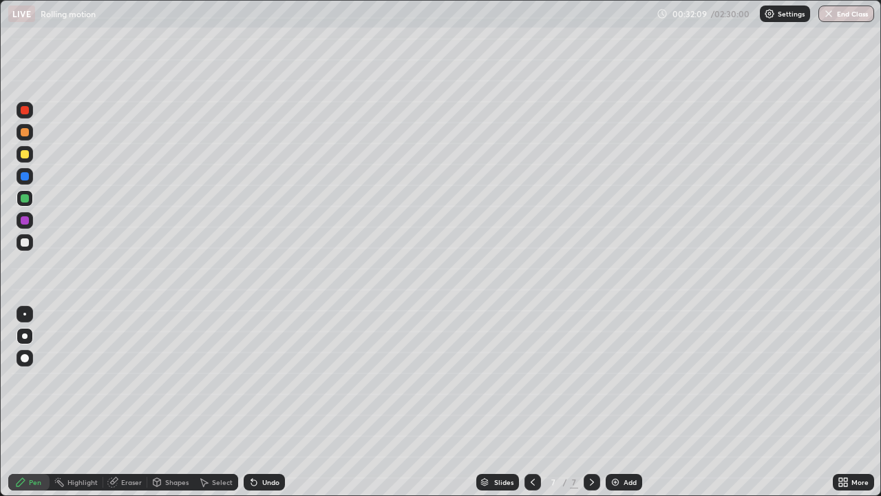
click at [252, 402] on icon at bounding box center [254, 483] width 6 height 6
click at [25, 314] on div at bounding box center [24, 314] width 3 height 3
click at [28, 180] on div at bounding box center [25, 176] width 17 height 17
click at [25, 132] on div at bounding box center [25, 132] width 8 height 8
click at [27, 246] on div at bounding box center [25, 242] width 17 height 17
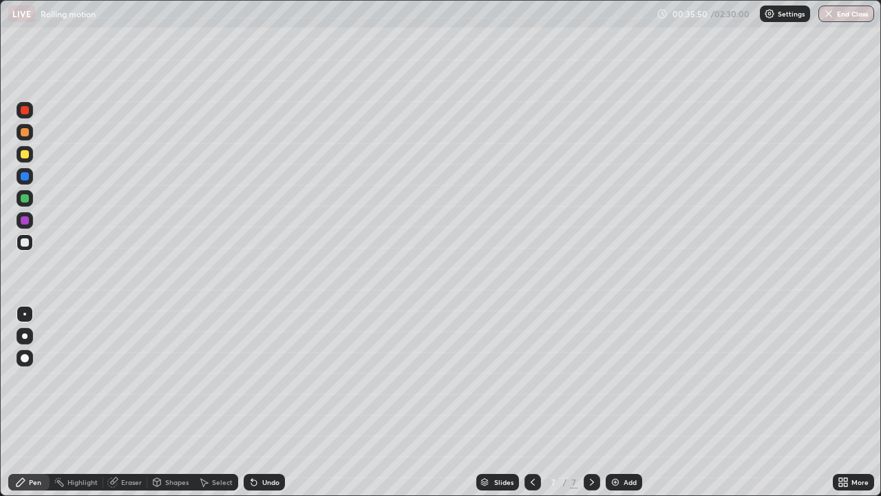
click at [629, 402] on div "Add" at bounding box center [624, 482] width 36 height 17
click at [30, 334] on div at bounding box center [25, 336] width 17 height 17
click at [30, 222] on div at bounding box center [25, 220] width 17 height 17
click at [257, 402] on icon at bounding box center [254, 481] width 11 height 11
click at [252, 402] on icon at bounding box center [254, 483] width 6 height 6
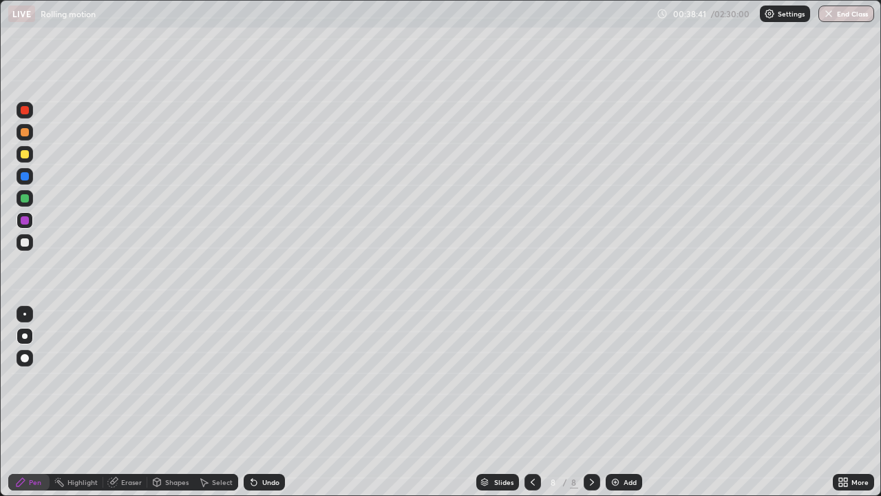
click at [256, 402] on icon at bounding box center [254, 481] width 11 height 11
click at [23, 245] on div at bounding box center [25, 242] width 8 height 8
click at [619, 402] on img at bounding box center [615, 481] width 11 height 11
click at [263, 402] on div "Undo" at bounding box center [270, 481] width 17 height 7
click at [262, 402] on div "Undo" at bounding box center [270, 481] width 17 height 7
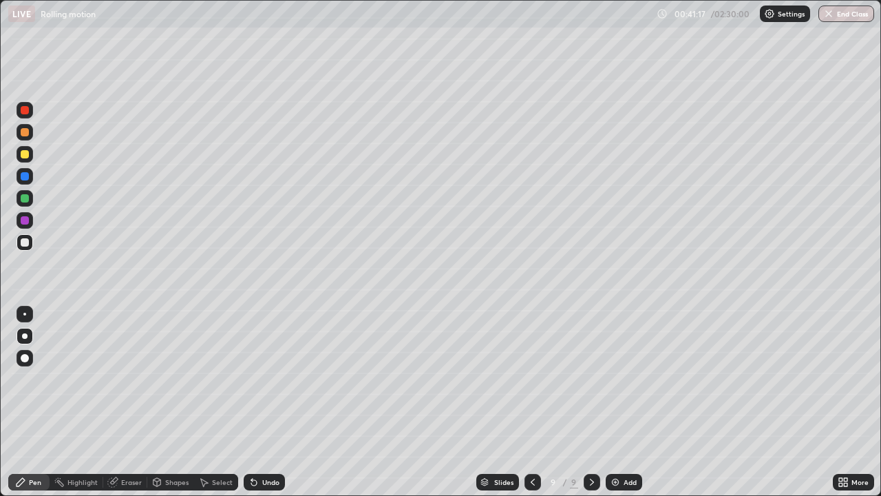
click at [620, 402] on div "Add" at bounding box center [624, 482] width 36 height 17
click at [25, 314] on div at bounding box center [24, 314] width 3 height 3
click at [30, 202] on div at bounding box center [25, 198] width 17 height 17
click at [28, 249] on div at bounding box center [25, 242] width 17 height 17
click at [619, 402] on img at bounding box center [615, 481] width 11 height 11
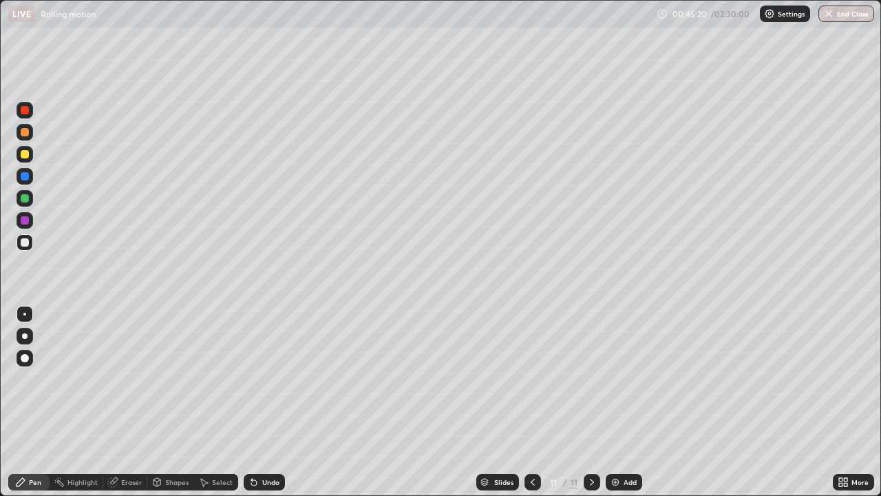
click at [173, 402] on div "Shapes" at bounding box center [176, 481] width 23 height 7
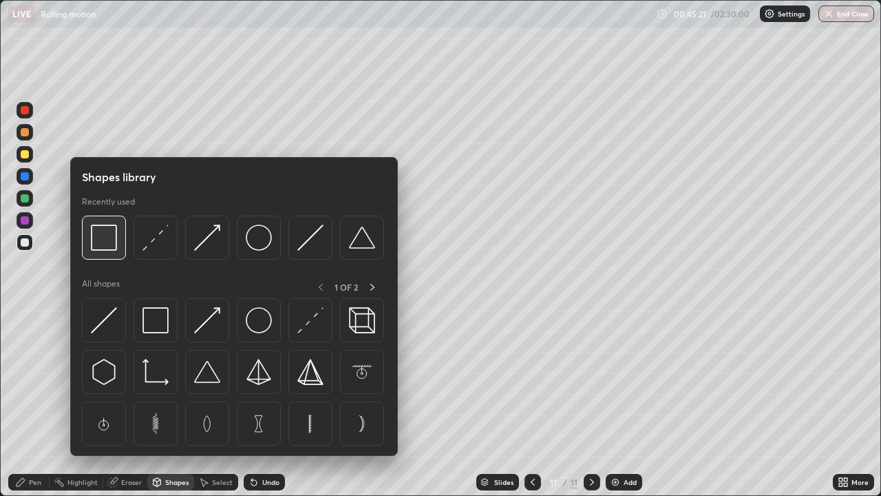
click at [114, 250] on img at bounding box center [104, 237] width 26 height 26
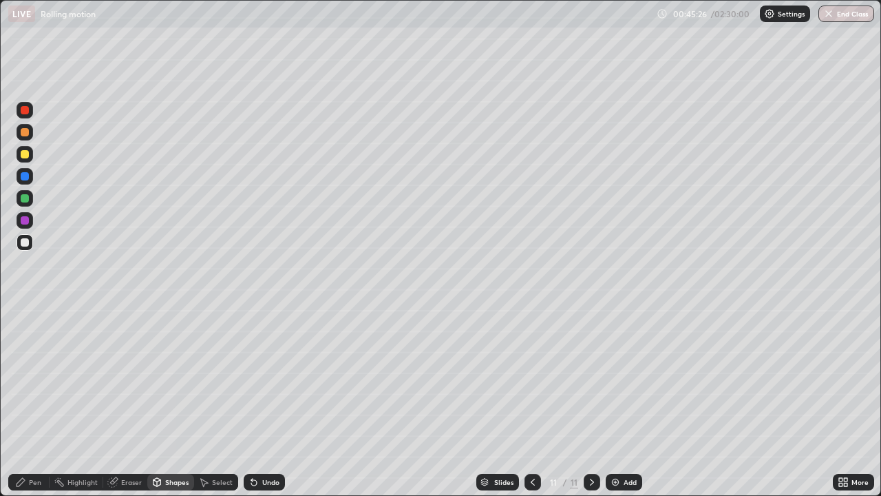
click at [31, 402] on div "Pen" at bounding box center [35, 481] width 12 height 7
click at [251, 402] on icon at bounding box center [251, 478] width 1 height 1
click at [28, 201] on div at bounding box center [25, 198] width 8 height 8
click at [23, 155] on div at bounding box center [25, 154] width 8 height 8
click at [257, 402] on icon at bounding box center [254, 481] width 11 height 11
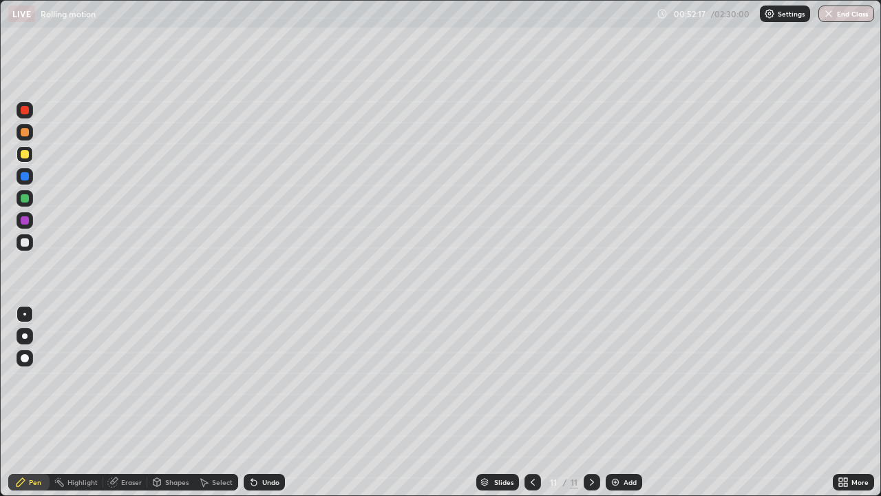
click at [255, 402] on icon at bounding box center [254, 483] width 6 height 6
click at [249, 402] on div "Undo" at bounding box center [264, 482] width 41 height 17
click at [249, 402] on icon at bounding box center [254, 481] width 11 height 11
click at [252, 402] on icon at bounding box center [254, 483] width 6 height 6
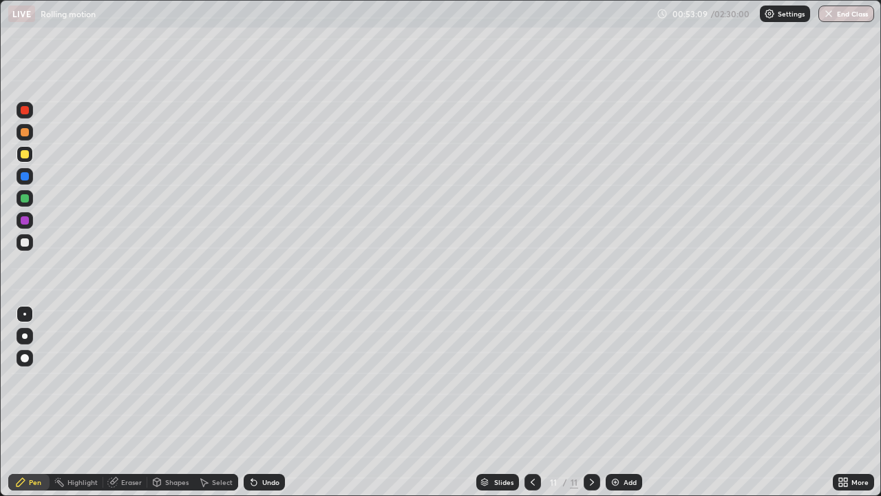
click at [252, 402] on icon at bounding box center [254, 483] width 6 height 6
click at [262, 402] on div "Undo" at bounding box center [270, 481] width 17 height 7
click at [264, 402] on div "Undo" at bounding box center [270, 481] width 17 height 7
click at [259, 402] on div "Undo" at bounding box center [264, 482] width 41 height 17
click at [258, 402] on div "Undo" at bounding box center [264, 482] width 41 height 17
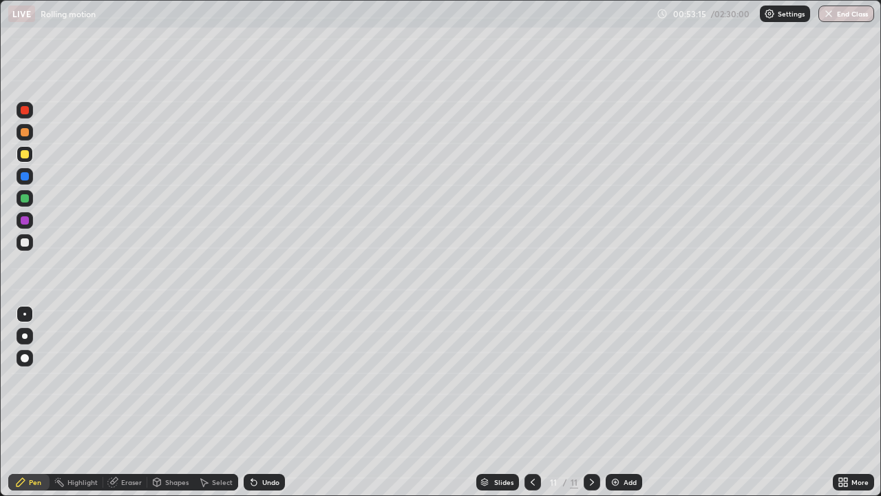
click at [258, 402] on div "Undo" at bounding box center [264, 482] width 41 height 17
click at [26, 117] on div at bounding box center [25, 110] width 17 height 17
click at [252, 402] on icon at bounding box center [254, 483] width 6 height 6
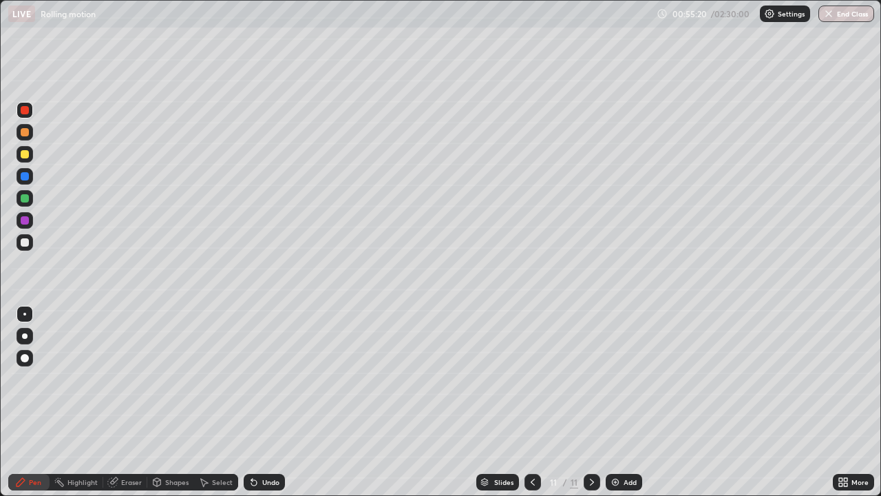
click at [252, 402] on icon at bounding box center [254, 483] width 6 height 6
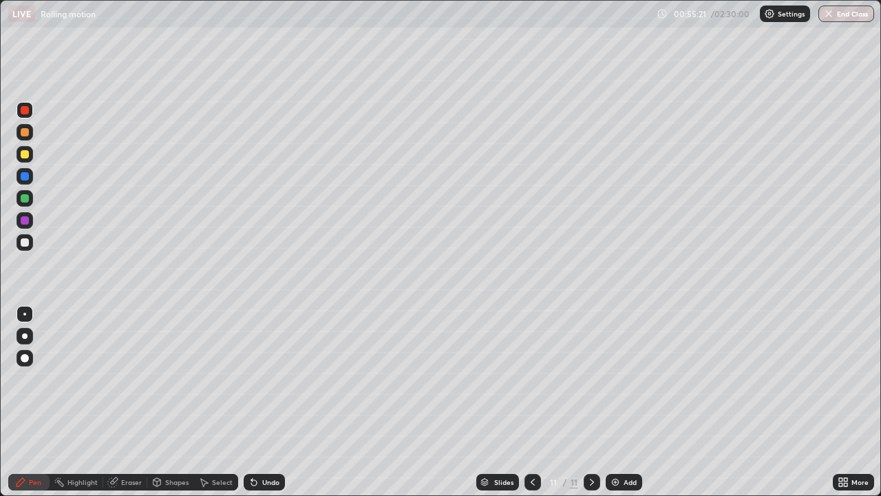
click at [252, 402] on icon at bounding box center [254, 483] width 6 height 6
click at [253, 402] on icon at bounding box center [254, 481] width 11 height 11
click at [31, 247] on div at bounding box center [25, 242] width 17 height 17
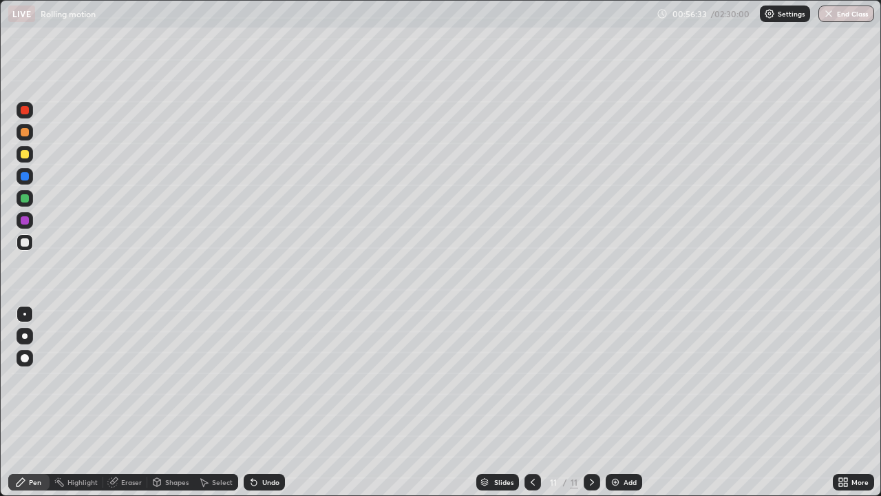
click at [625, 402] on div "Add" at bounding box center [630, 481] width 13 height 7
click at [162, 402] on div "Shapes" at bounding box center [170, 482] width 47 height 17
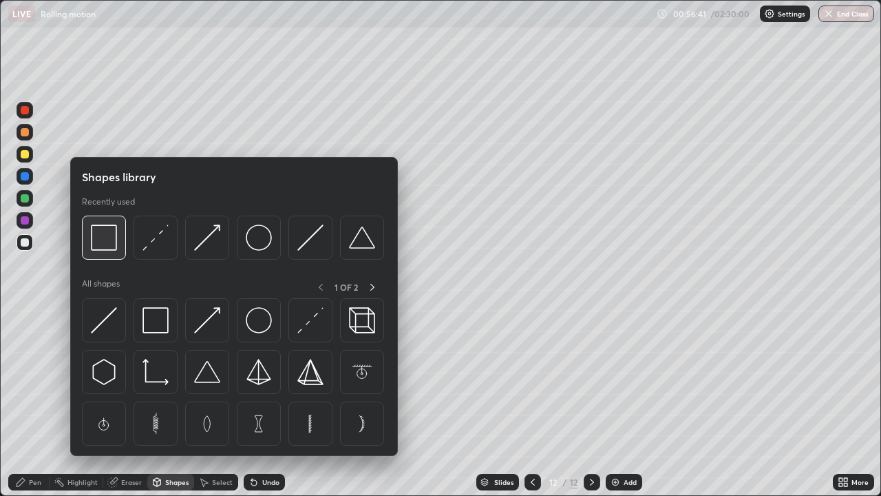
click at [111, 254] on div at bounding box center [104, 237] width 44 height 44
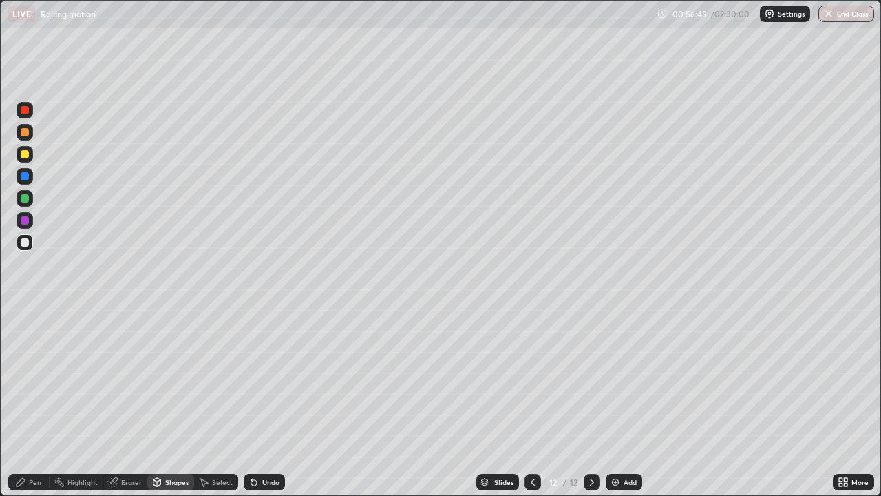
click at [30, 402] on div "Pen" at bounding box center [35, 481] width 12 height 7
click at [174, 402] on div "Shapes" at bounding box center [176, 481] width 23 height 7
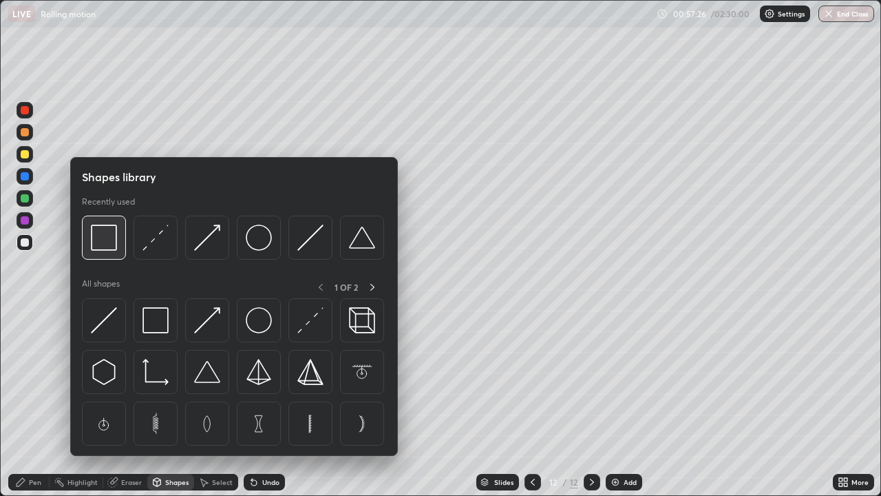
click at [115, 250] on img at bounding box center [104, 237] width 26 height 26
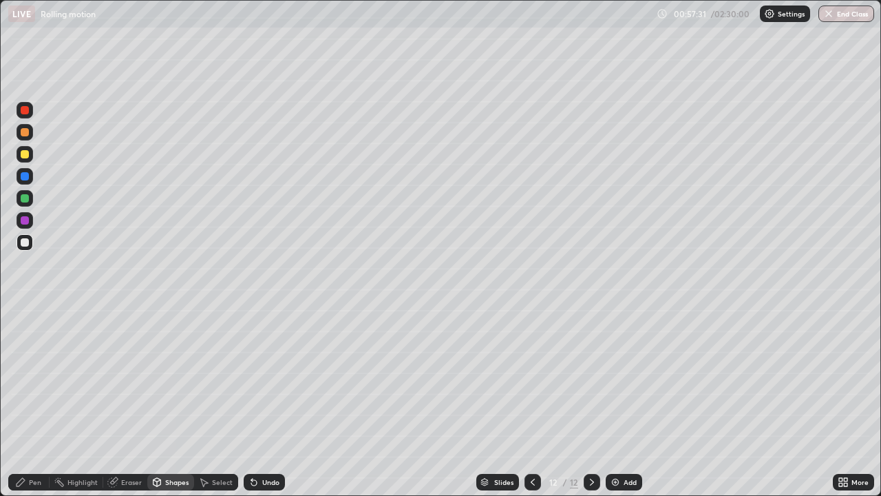
click at [35, 402] on div "Pen" at bounding box center [35, 481] width 12 height 7
click at [252, 402] on icon at bounding box center [254, 483] width 6 height 6
click at [28, 136] on div at bounding box center [25, 132] width 17 height 17
click at [127, 402] on div "Eraser" at bounding box center [125, 482] width 44 height 17
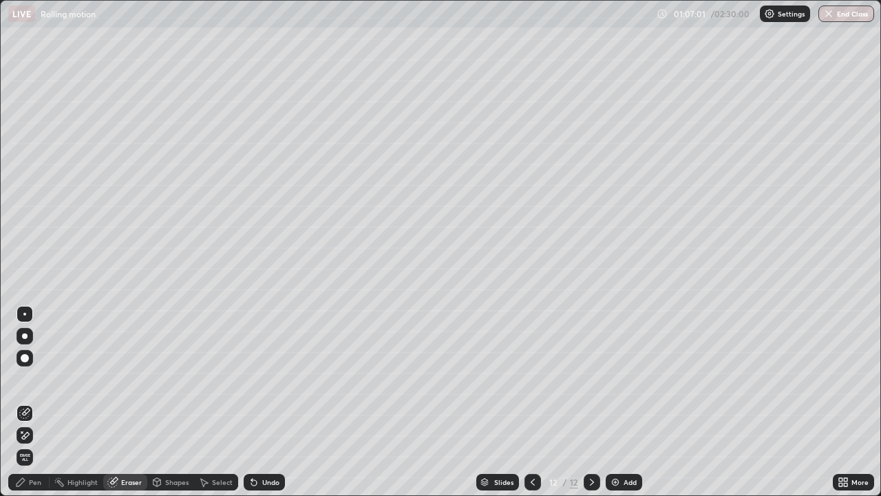
click at [22, 402] on icon at bounding box center [21, 431] width 1 height 1
click at [30, 402] on div "Pen" at bounding box center [35, 481] width 12 height 7
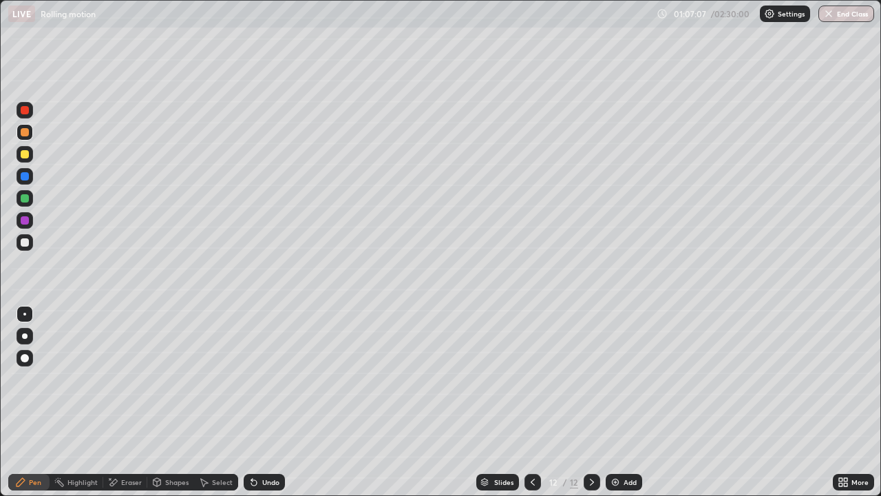
click at [28, 244] on div at bounding box center [25, 242] width 8 height 8
click at [122, 402] on div "Eraser" at bounding box center [131, 481] width 21 height 7
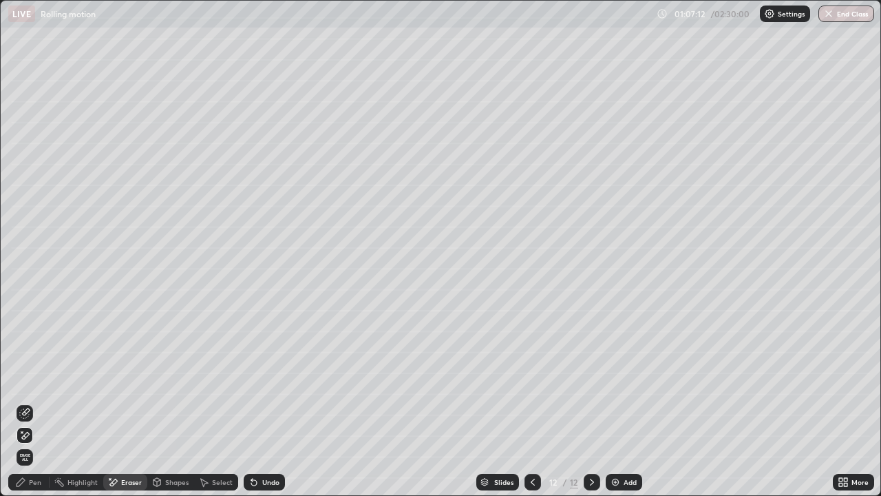
click at [32, 402] on div "Pen" at bounding box center [35, 481] width 12 height 7
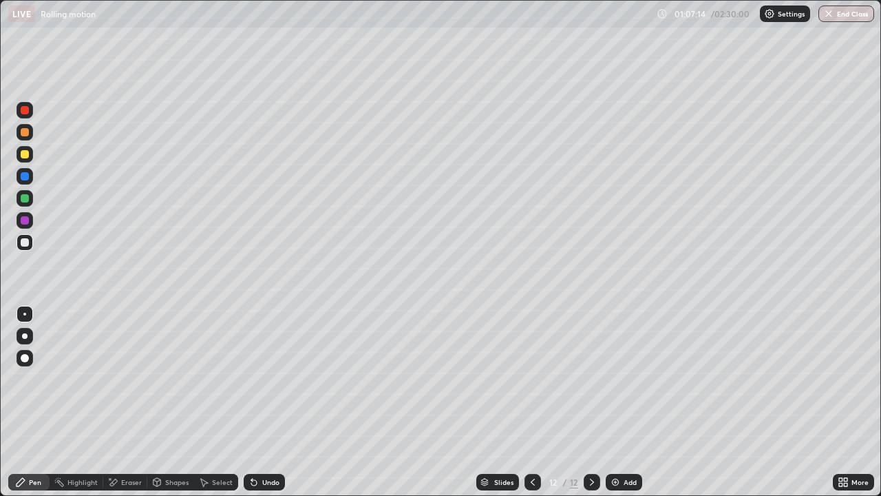
click at [25, 198] on div at bounding box center [25, 198] width 8 height 8
click at [262, 402] on div "Undo" at bounding box center [270, 481] width 17 height 7
click at [32, 245] on div at bounding box center [25, 242] width 17 height 17
click at [25, 199] on div at bounding box center [25, 198] width 8 height 8
click at [26, 133] on div at bounding box center [25, 132] width 8 height 8
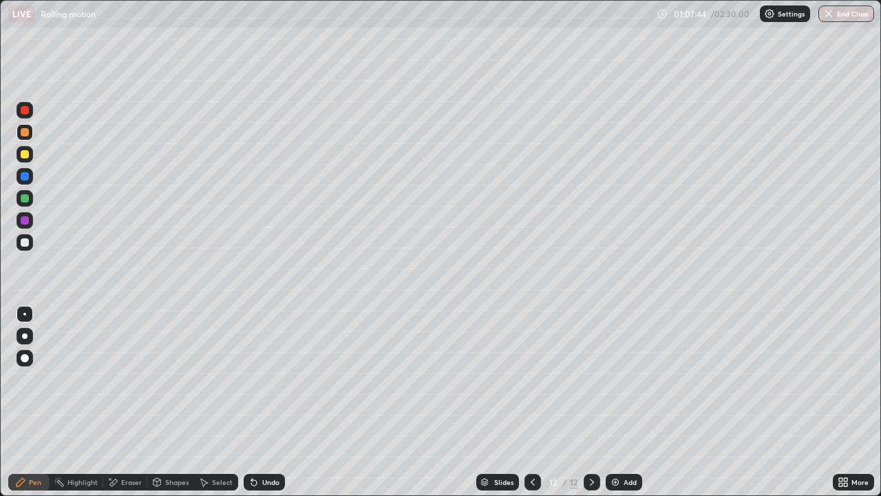
click at [30, 244] on div at bounding box center [25, 242] width 17 height 17
click at [28, 135] on div at bounding box center [25, 132] width 8 height 8
click at [25, 243] on div at bounding box center [25, 242] width 8 height 8
click at [27, 134] on div at bounding box center [25, 132] width 8 height 8
click at [266, 402] on div "Undo" at bounding box center [270, 481] width 17 height 7
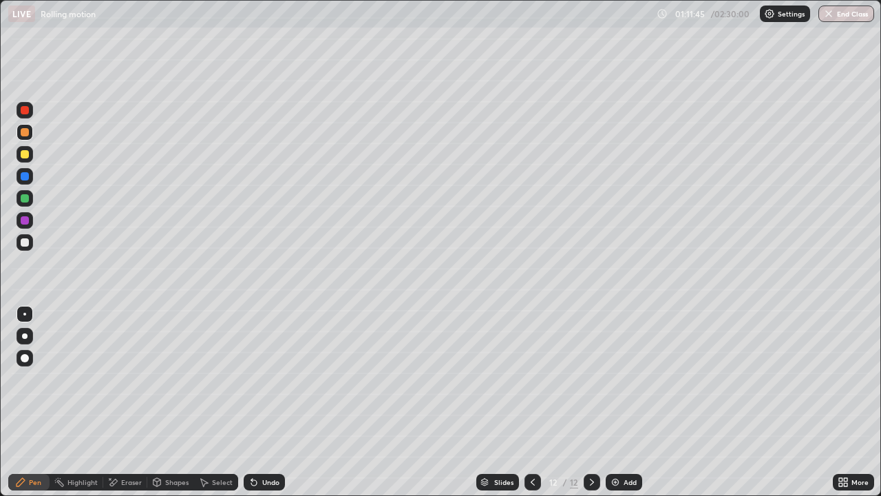
click at [263, 402] on div "Undo" at bounding box center [270, 481] width 17 height 7
click at [265, 402] on div "Undo" at bounding box center [270, 481] width 17 height 7
click at [264, 402] on div "Undo" at bounding box center [270, 481] width 17 height 7
click at [262, 402] on div "Undo" at bounding box center [270, 481] width 17 height 7
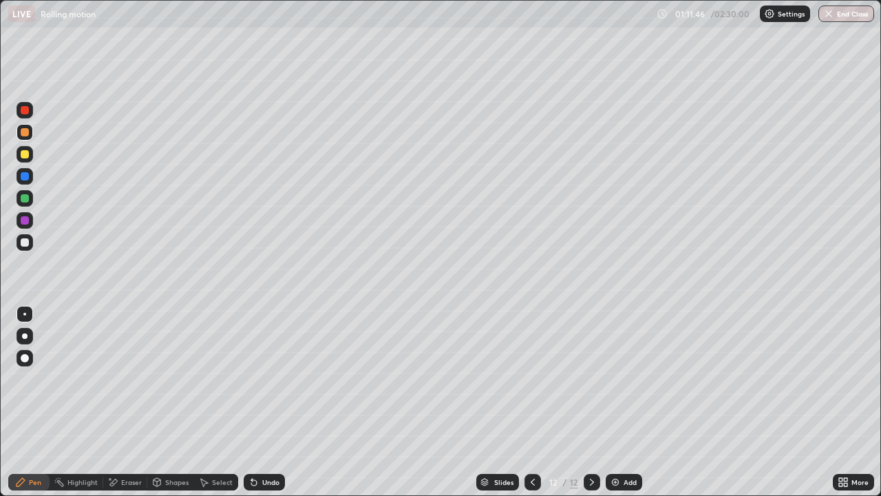
click at [258, 402] on div "Undo" at bounding box center [264, 482] width 41 height 17
click at [259, 402] on div "Undo" at bounding box center [264, 482] width 41 height 17
click at [262, 402] on div "Undo" at bounding box center [270, 481] width 17 height 7
click at [27, 180] on div at bounding box center [25, 176] width 8 height 8
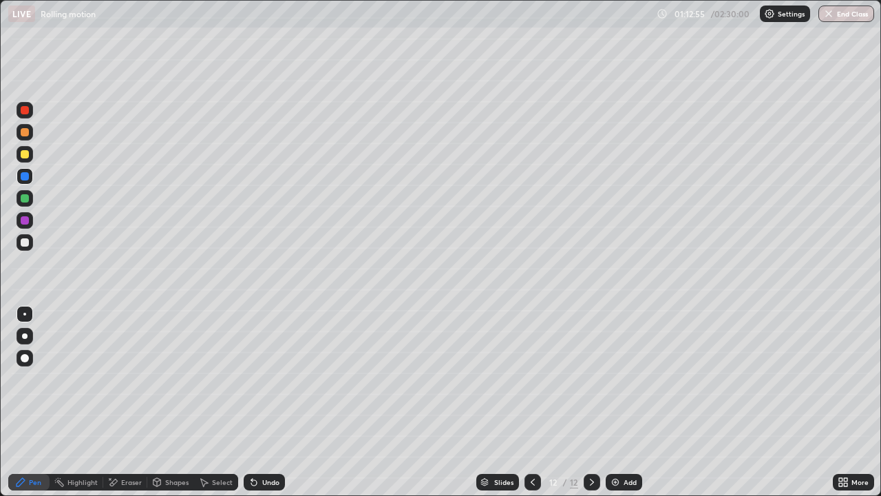
click at [257, 402] on icon at bounding box center [254, 481] width 11 height 11
click at [264, 402] on div "Undo" at bounding box center [270, 481] width 17 height 7
click at [25, 243] on div at bounding box center [25, 242] width 8 height 8
click at [120, 402] on div "Eraser" at bounding box center [125, 482] width 44 height 17
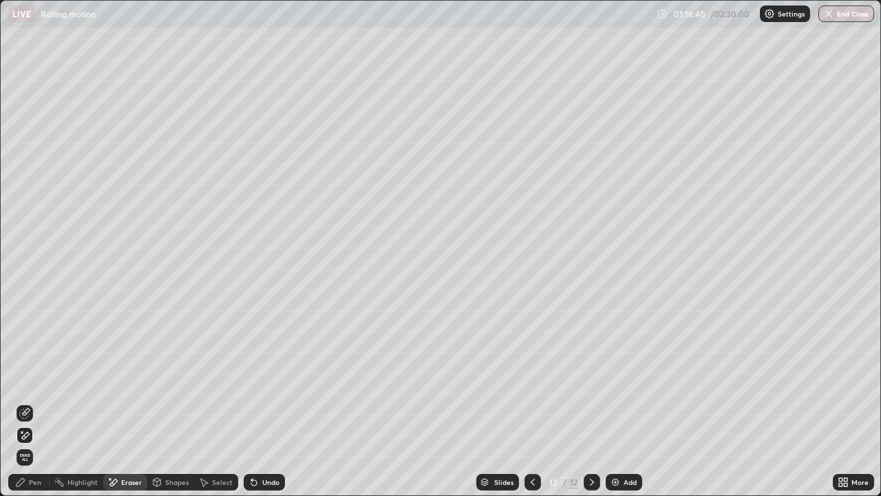
click at [30, 402] on div "Pen" at bounding box center [35, 481] width 12 height 7
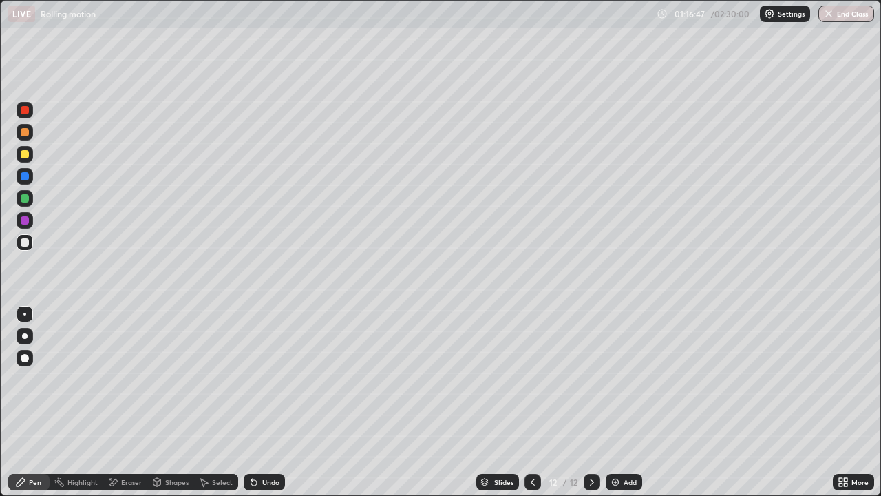
click at [125, 402] on div "Eraser" at bounding box center [131, 481] width 21 height 7
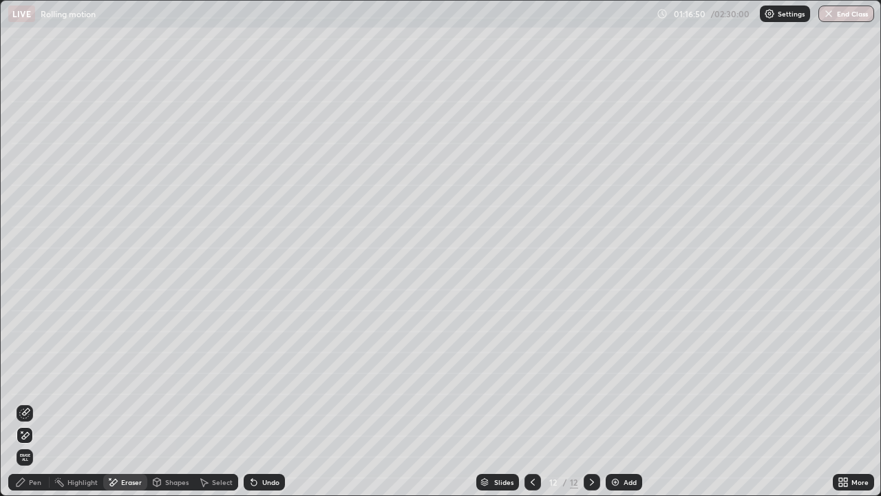
click at [32, 402] on div "Pen" at bounding box center [35, 481] width 12 height 7
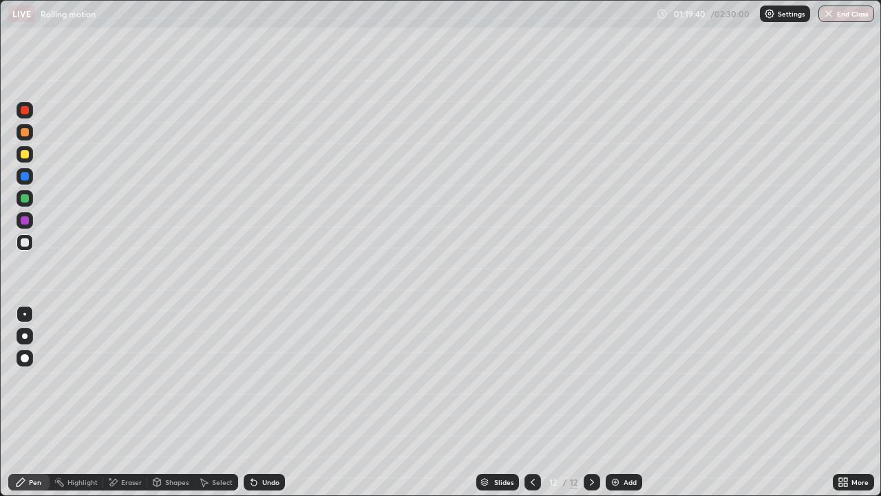
click at [22, 333] on div at bounding box center [25, 336] width 17 height 17
click at [612, 402] on img at bounding box center [615, 481] width 11 height 11
click at [158, 402] on icon at bounding box center [158, 482] width 8 height 8
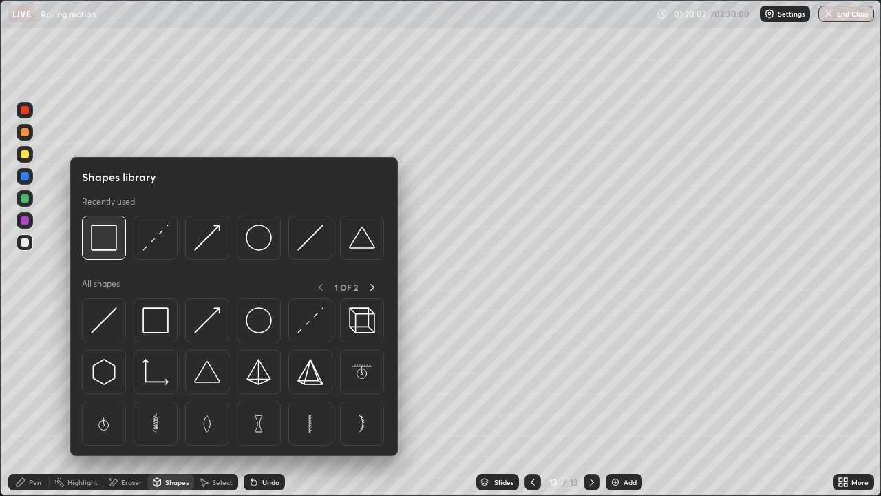
click at [112, 251] on img at bounding box center [104, 237] width 26 height 26
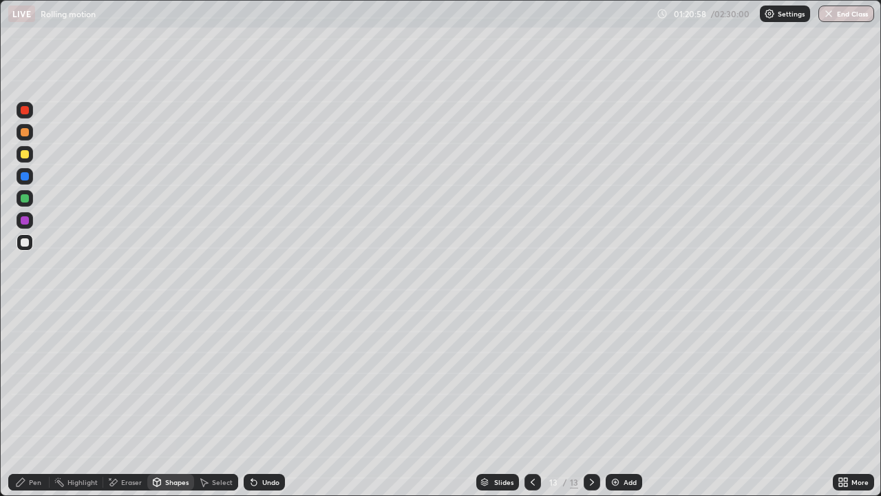
click at [170, 402] on div "Shapes" at bounding box center [176, 481] width 23 height 7
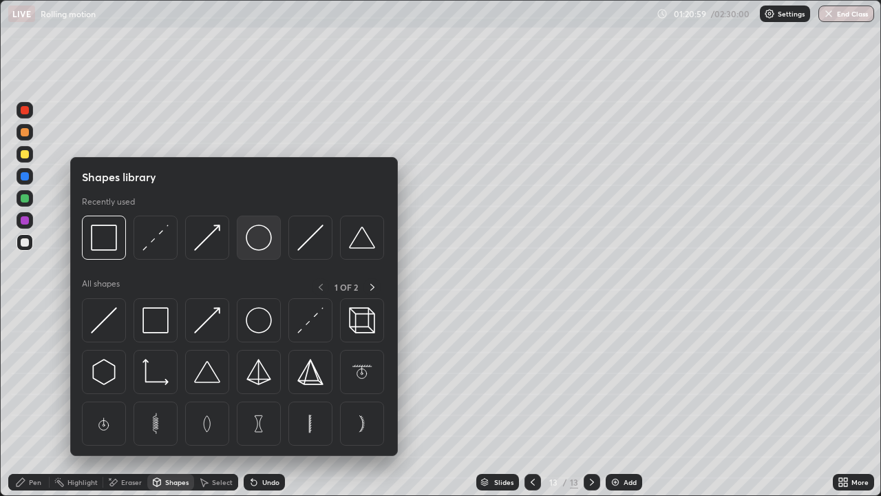
click at [251, 246] on img at bounding box center [259, 237] width 26 height 26
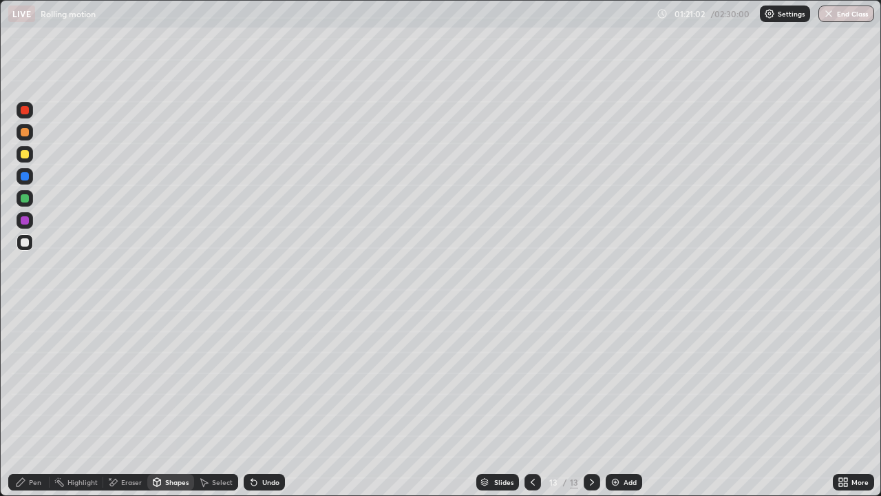
click at [28, 402] on div "Pen" at bounding box center [28, 482] width 41 height 17
click at [28, 202] on div at bounding box center [25, 198] width 8 height 8
click at [25, 314] on div at bounding box center [24, 314] width 3 height 3
click at [264, 402] on div "Undo" at bounding box center [270, 481] width 17 height 7
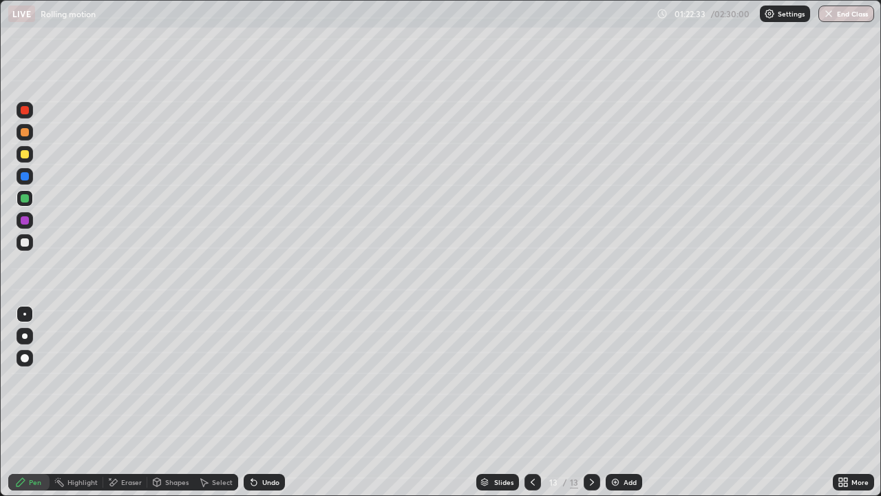
click at [264, 402] on div "Undo" at bounding box center [264, 482] width 41 height 17
click at [264, 402] on div "Undo" at bounding box center [270, 481] width 17 height 7
click at [263, 402] on div "Undo" at bounding box center [264, 482] width 41 height 17
click at [262, 402] on div "Undo" at bounding box center [264, 482] width 41 height 17
click at [260, 402] on div "Undo" at bounding box center [264, 482] width 41 height 17
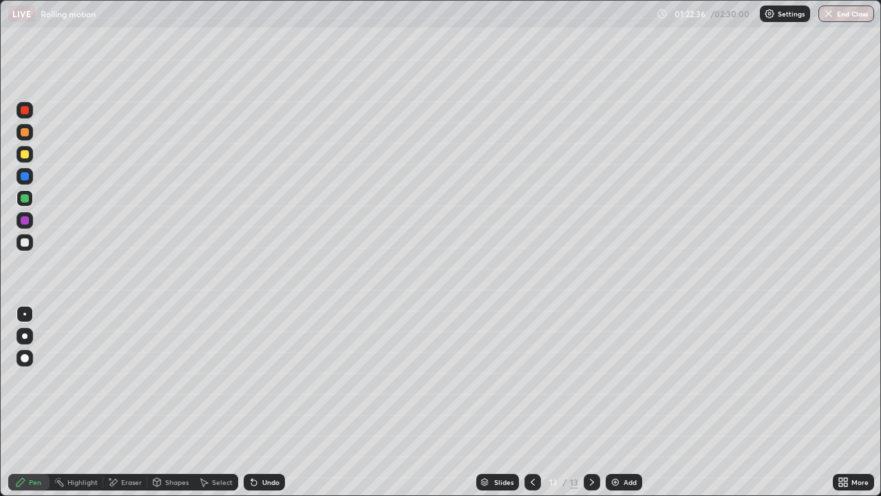
click at [256, 402] on icon at bounding box center [254, 481] width 11 height 11
click at [21, 242] on div at bounding box center [25, 242] width 8 height 8
click at [616, 402] on img at bounding box center [615, 481] width 11 height 11
click at [162, 402] on div "Shapes" at bounding box center [170, 482] width 47 height 17
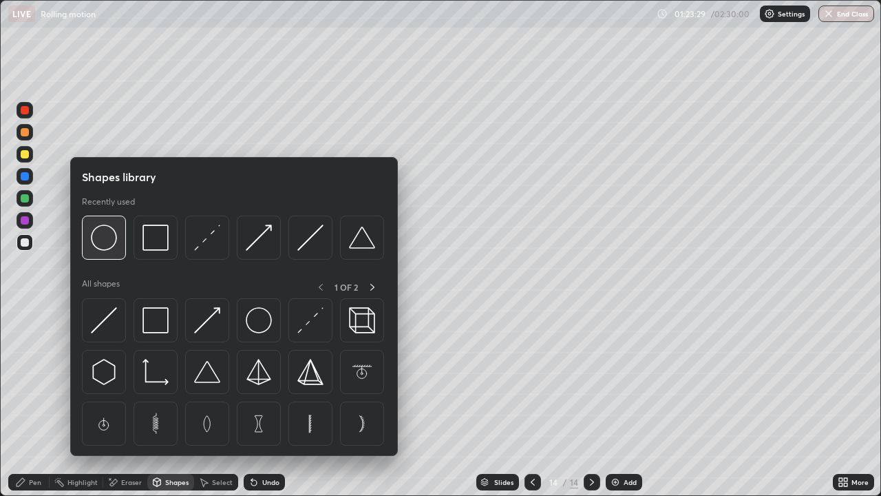
click at [114, 249] on img at bounding box center [104, 237] width 26 height 26
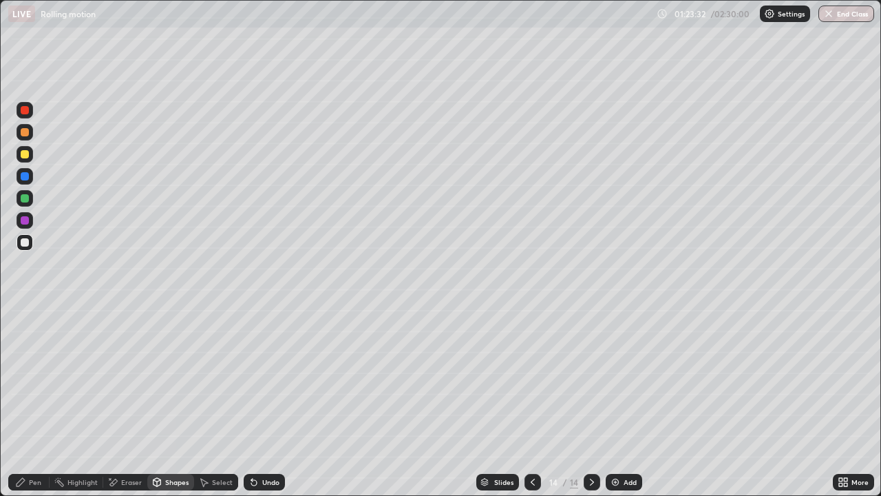
click at [32, 402] on div "Pen" at bounding box center [35, 481] width 12 height 7
click at [26, 159] on div at bounding box center [25, 154] width 17 height 17
click at [28, 249] on div at bounding box center [25, 242] width 17 height 17
click at [612, 402] on img at bounding box center [615, 481] width 11 height 11
click at [169, 402] on div "Shapes" at bounding box center [176, 481] width 23 height 7
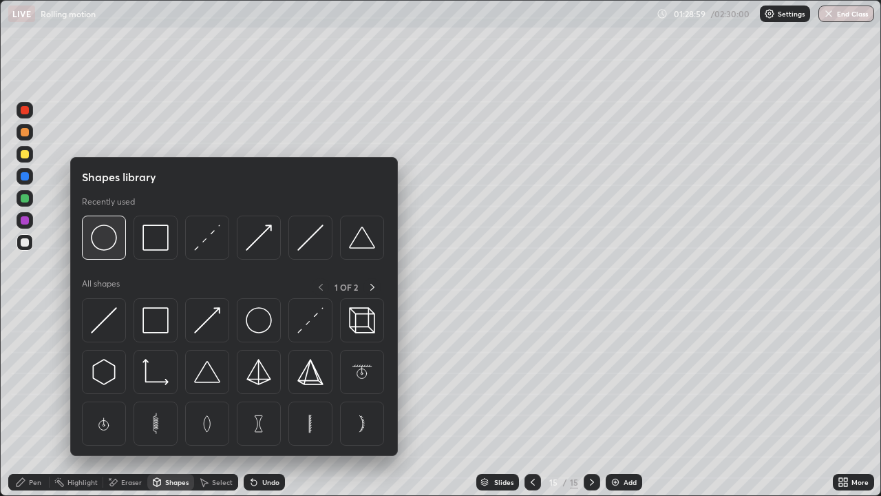
click at [112, 253] on div at bounding box center [104, 237] width 44 height 44
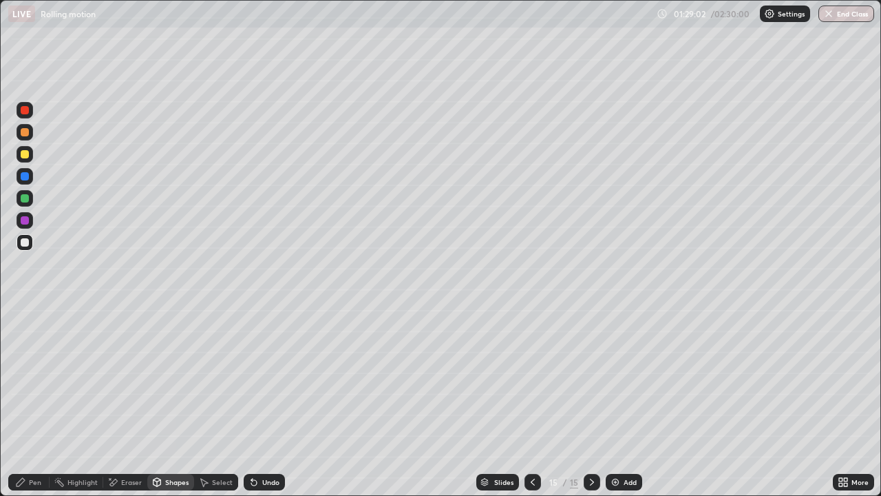
click at [171, 402] on div "Shapes" at bounding box center [176, 481] width 23 height 7
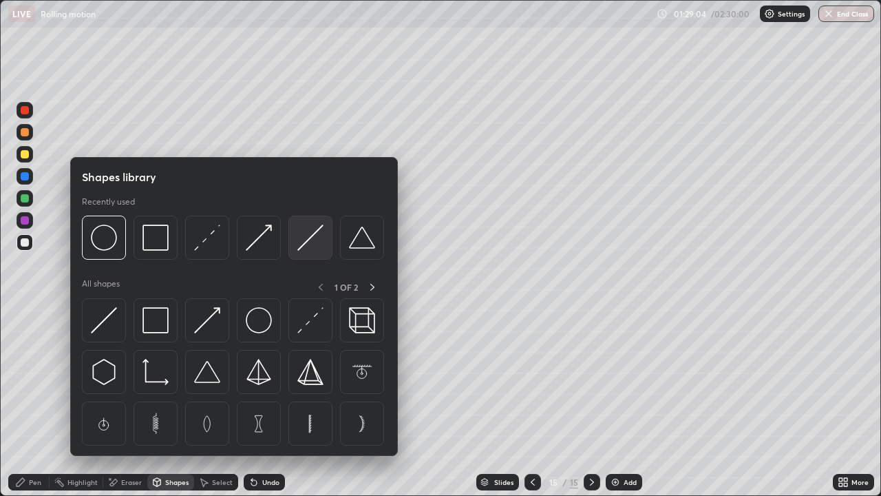
click at [321, 228] on img at bounding box center [310, 237] width 26 height 26
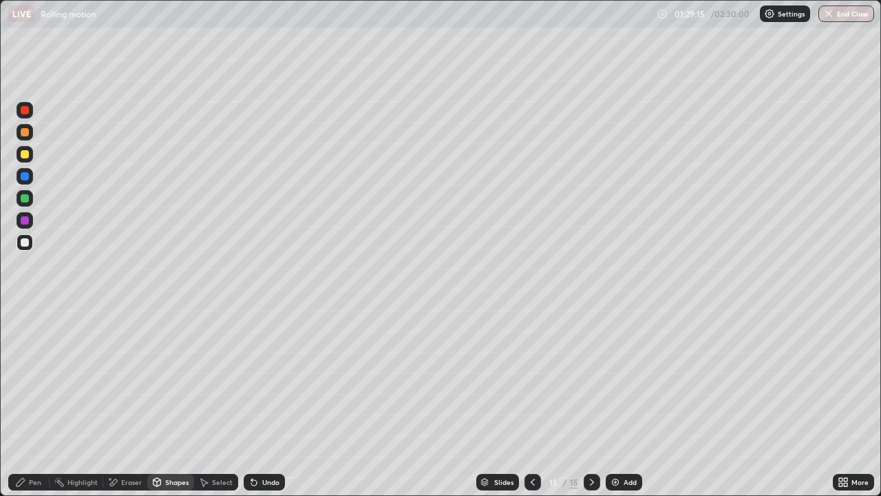
click at [34, 402] on div "Pen" at bounding box center [35, 481] width 12 height 7
click at [252, 402] on icon at bounding box center [254, 483] width 6 height 6
click at [25, 200] on div at bounding box center [25, 198] width 8 height 8
click at [25, 243] on div at bounding box center [25, 242] width 8 height 8
click at [264, 402] on div "Undo" at bounding box center [270, 481] width 17 height 7
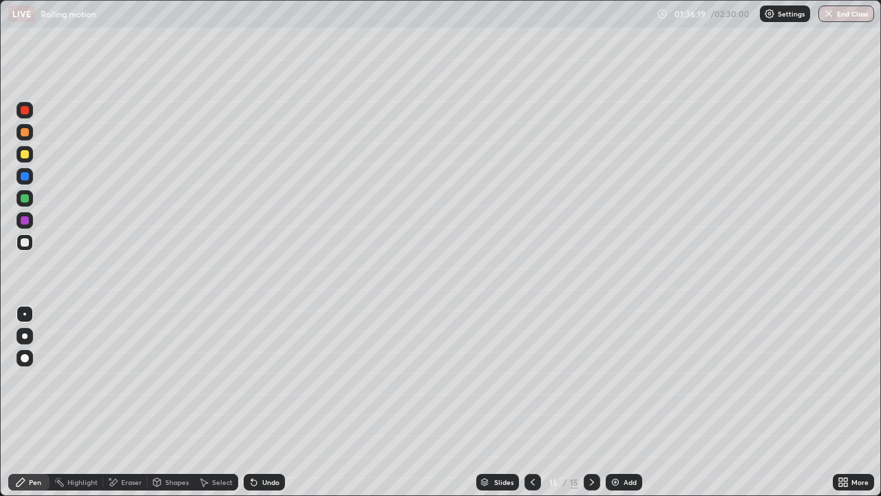
click at [122, 402] on div "Eraser" at bounding box center [131, 481] width 21 height 7
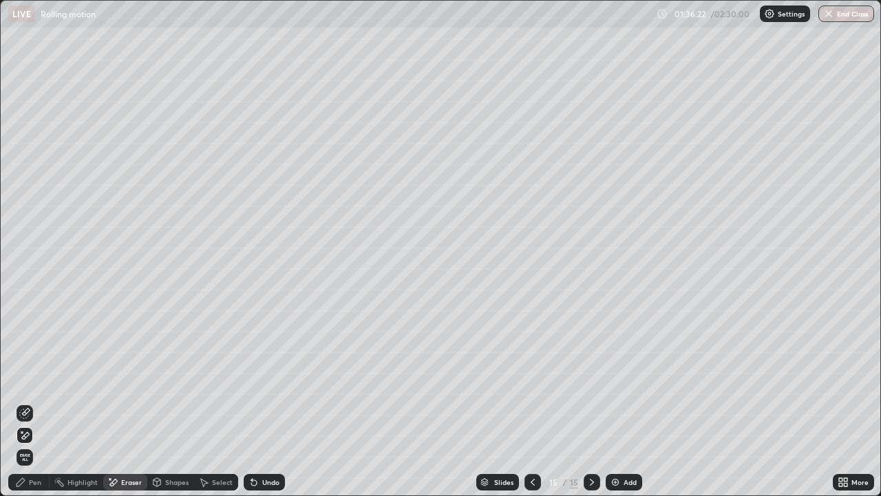
click at [28, 402] on icon at bounding box center [26, 411] width 8 height 7
click at [28, 402] on div "Pen" at bounding box center [28, 482] width 41 height 17
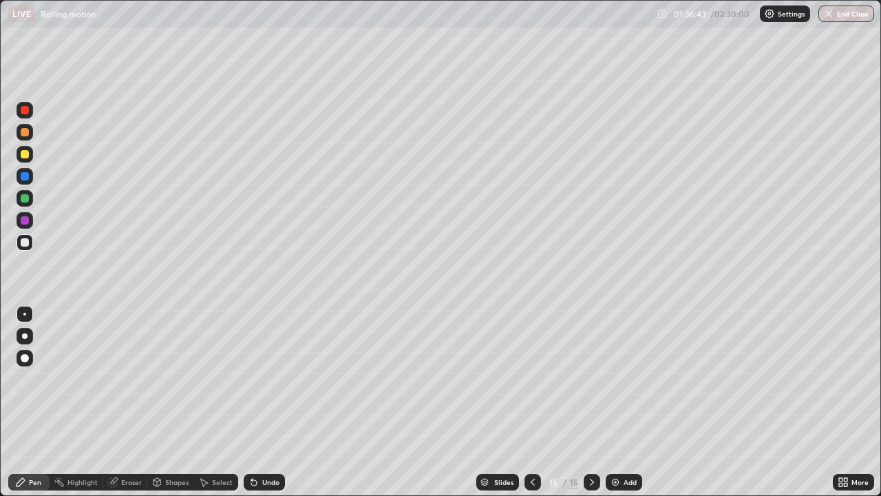
click at [25, 336] on div at bounding box center [25, 336] width 6 height 6
click at [24, 134] on div at bounding box center [25, 132] width 8 height 8
click at [25, 314] on div at bounding box center [24, 314] width 3 height 3
click at [28, 157] on div at bounding box center [25, 154] width 8 height 8
click at [30, 242] on div at bounding box center [25, 242] width 17 height 17
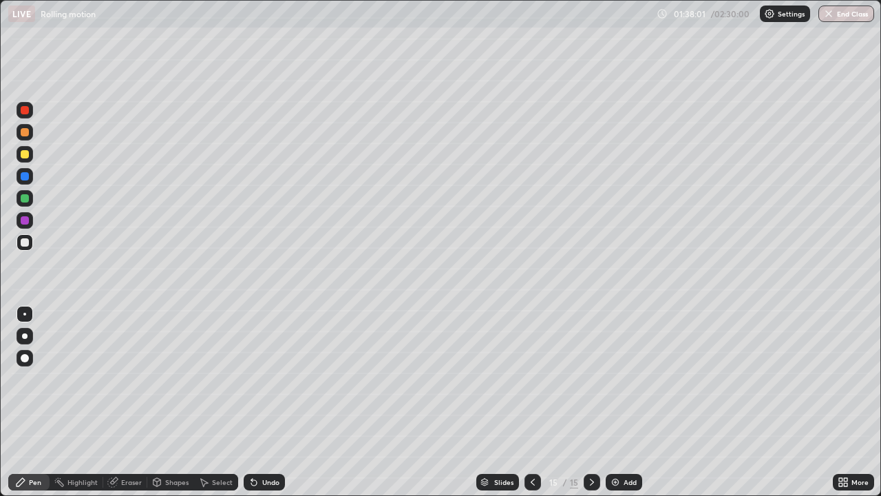
click at [27, 154] on div at bounding box center [25, 154] width 8 height 8
click at [28, 246] on div at bounding box center [25, 242] width 17 height 17
click at [25, 155] on div at bounding box center [25, 154] width 8 height 8
click at [21, 242] on div at bounding box center [25, 242] width 8 height 8
click at [29, 159] on div at bounding box center [25, 154] width 17 height 17
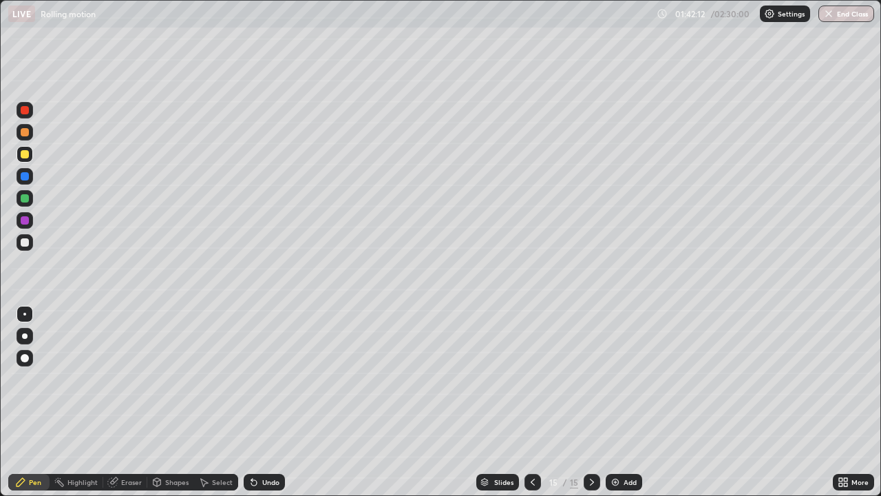
click at [24, 247] on div at bounding box center [25, 242] width 17 height 17
click at [622, 402] on div "Add" at bounding box center [624, 482] width 36 height 17
click at [25, 336] on div at bounding box center [25, 336] width 6 height 6
click at [125, 402] on div "Eraser" at bounding box center [131, 481] width 21 height 7
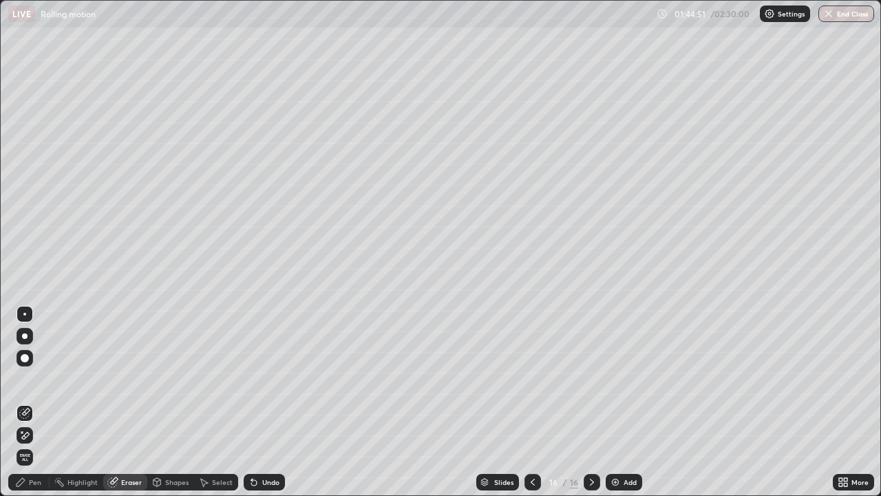
click at [207, 402] on icon at bounding box center [203, 481] width 11 height 11
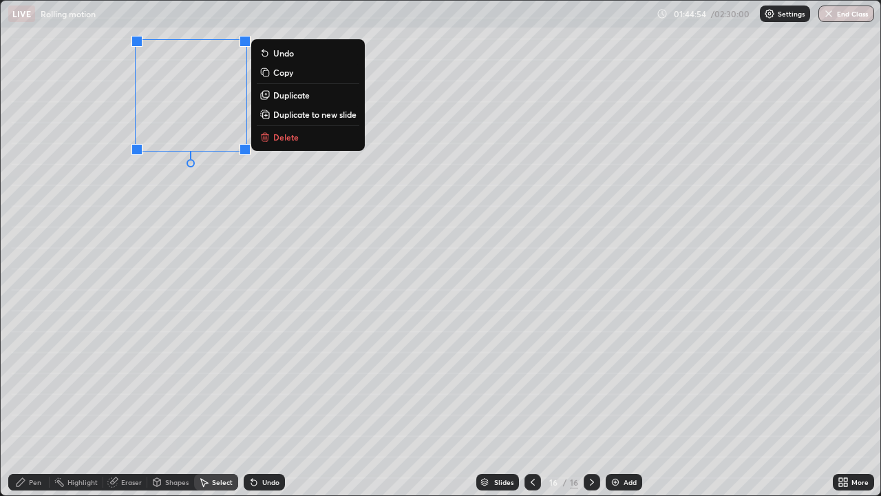
click at [283, 137] on p "Delete" at bounding box center [285, 136] width 25 height 11
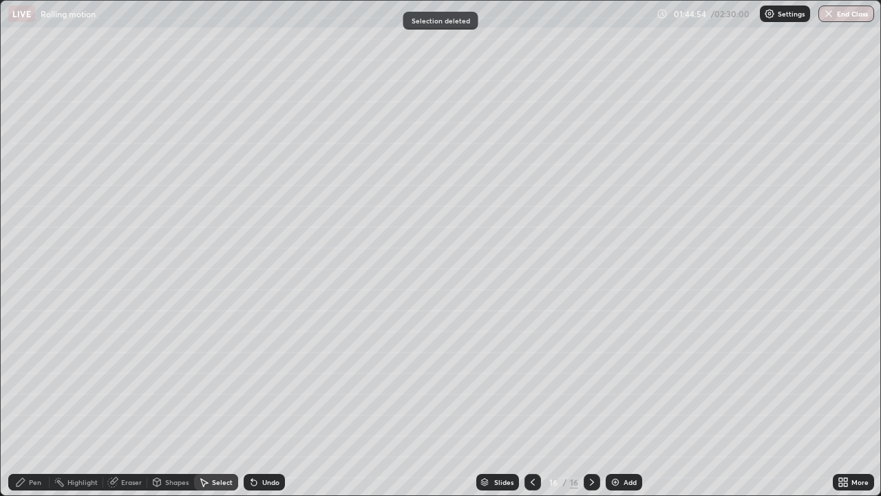
click at [171, 402] on div "Shapes" at bounding box center [176, 481] width 23 height 7
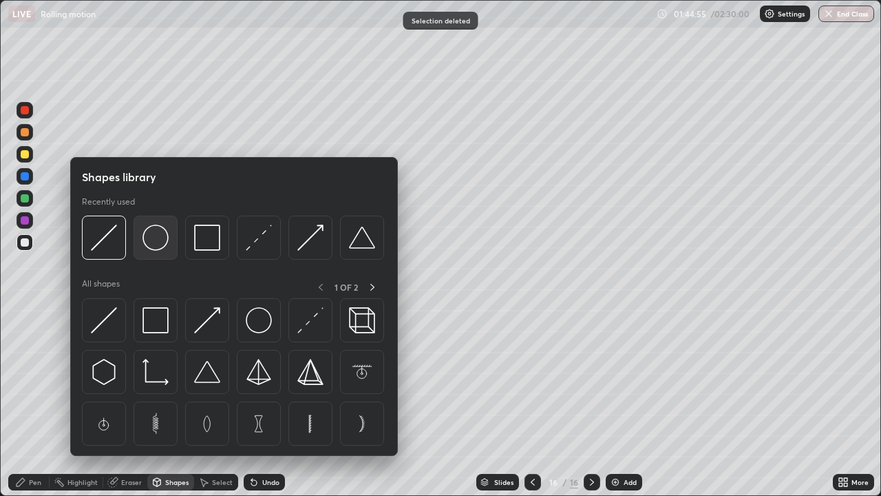
click at [153, 243] on img at bounding box center [156, 237] width 26 height 26
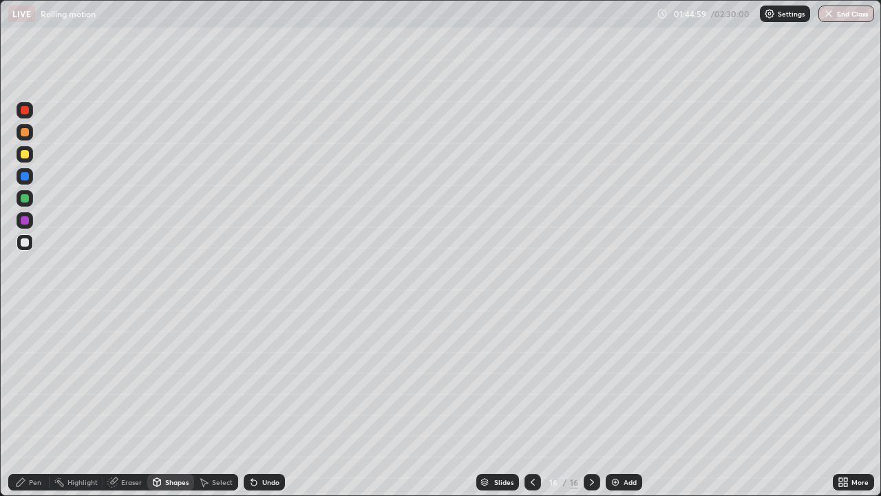
click at [31, 402] on div "Pen" at bounding box center [35, 481] width 12 height 7
click at [30, 313] on div at bounding box center [25, 314] width 17 height 17
click at [253, 402] on icon at bounding box center [254, 483] width 6 height 6
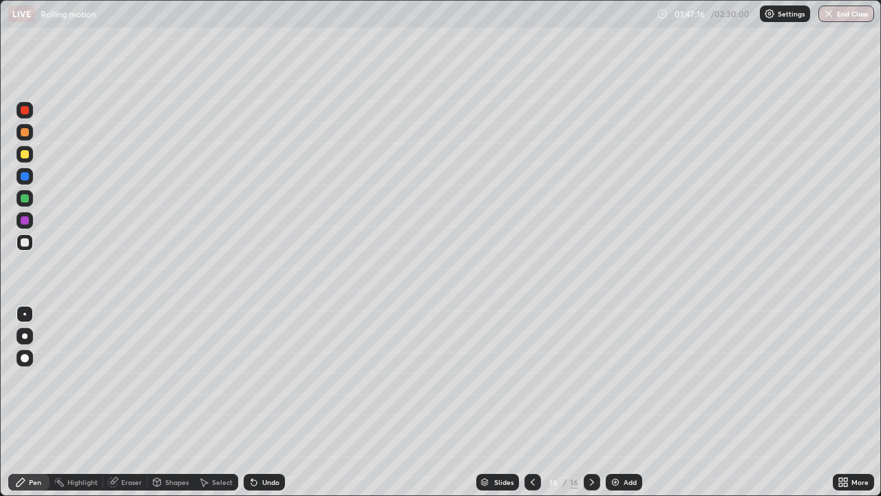
click at [252, 402] on icon at bounding box center [254, 483] width 6 height 6
click at [25, 155] on div at bounding box center [25, 154] width 8 height 8
click at [121, 402] on div "Eraser" at bounding box center [131, 481] width 21 height 7
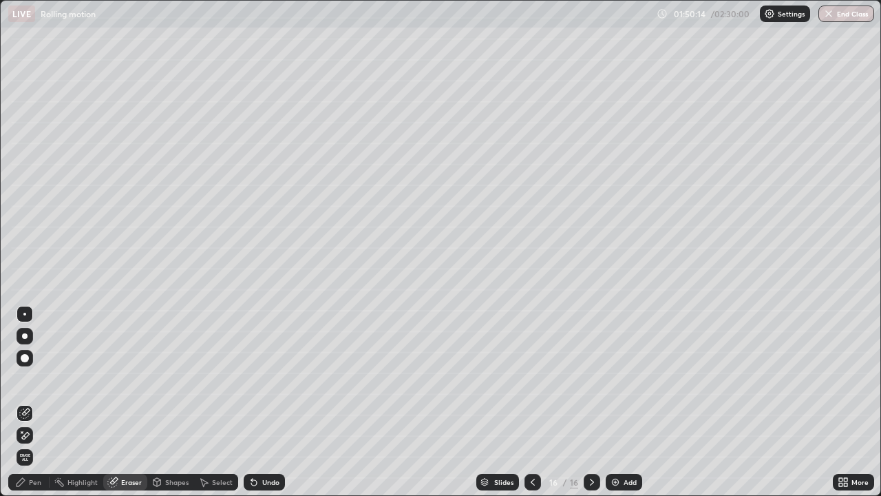
click at [24, 402] on icon at bounding box center [20, 481] width 11 height 11
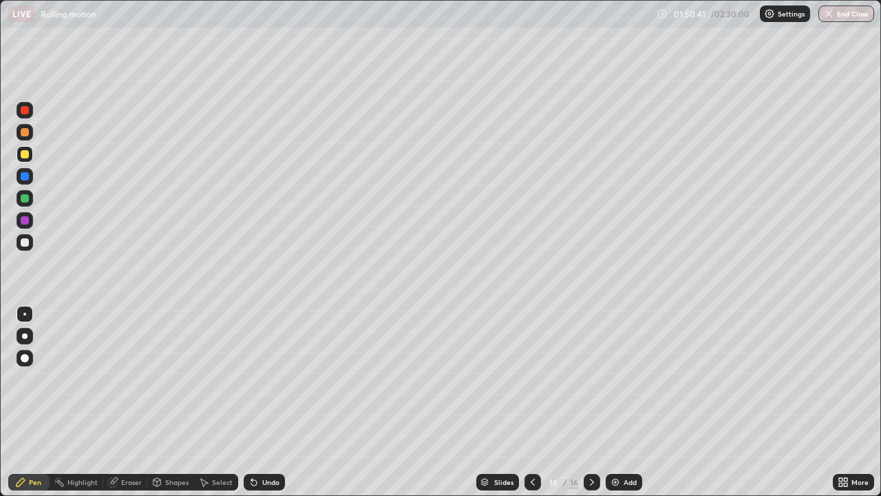
click at [136, 402] on div "Eraser" at bounding box center [131, 481] width 21 height 7
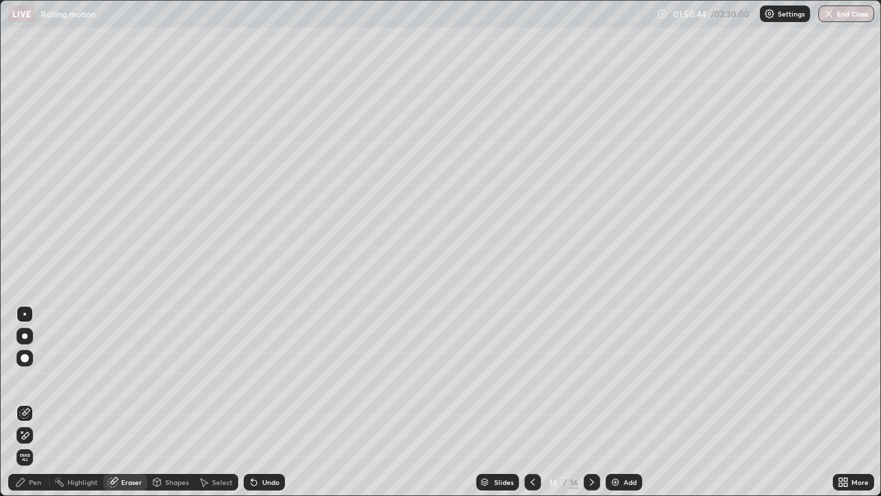
click at [36, 402] on div "Pen" at bounding box center [35, 481] width 12 height 7
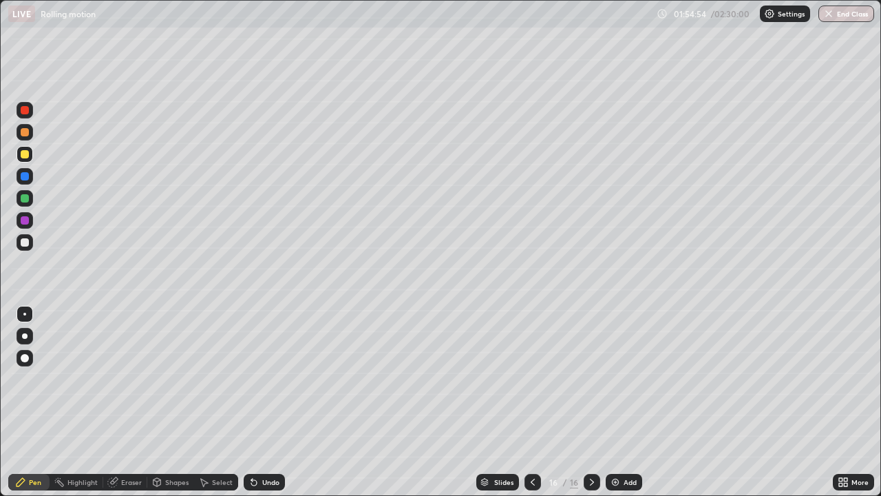
click at [620, 402] on img at bounding box center [615, 481] width 11 height 11
click at [25, 338] on div at bounding box center [25, 336] width 6 height 6
click at [30, 247] on div at bounding box center [25, 242] width 17 height 17
click at [127, 402] on div "Eraser" at bounding box center [131, 481] width 21 height 7
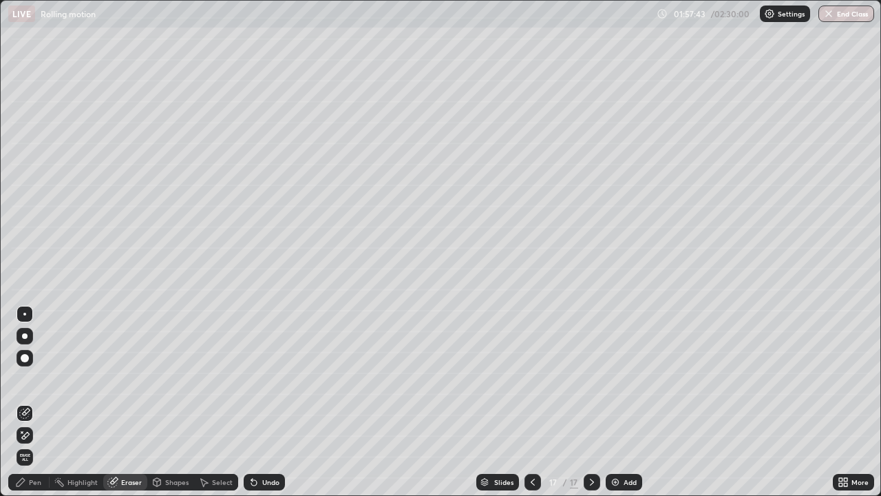
click at [32, 402] on div "Pen" at bounding box center [35, 481] width 12 height 7
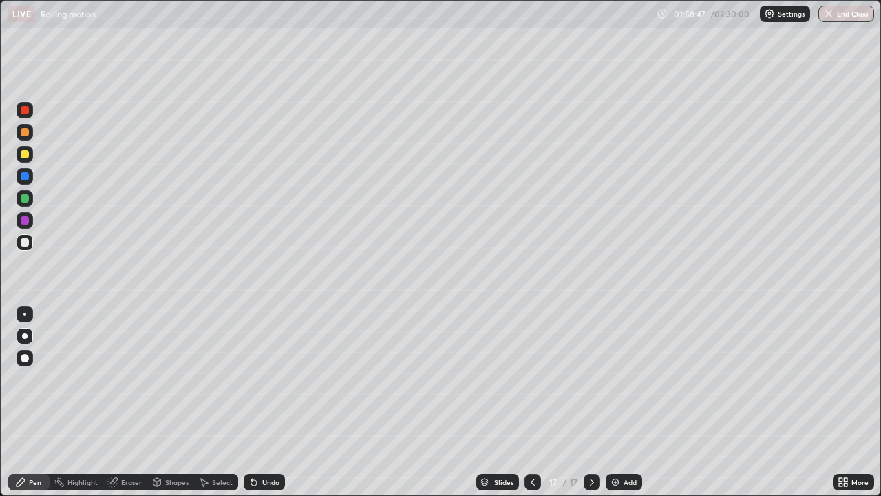
click at [25, 314] on div at bounding box center [24, 314] width 3 height 3
click at [620, 402] on div "Add" at bounding box center [624, 482] width 36 height 17
click at [25, 336] on div at bounding box center [25, 336] width 6 height 6
click at [172, 402] on div "Shapes" at bounding box center [176, 481] width 23 height 7
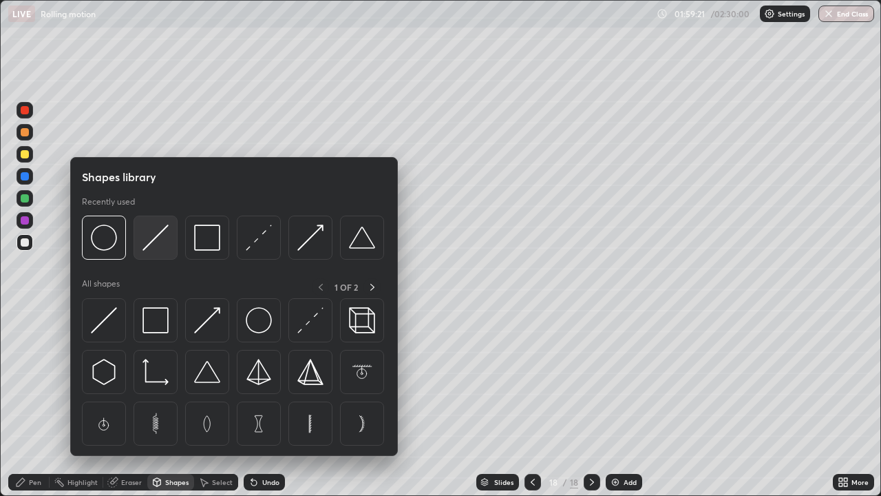
click at [154, 246] on img at bounding box center [156, 237] width 26 height 26
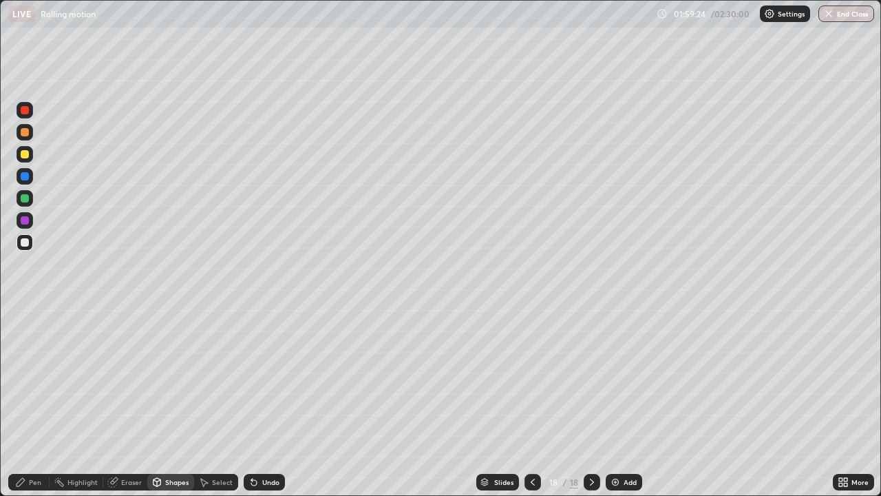
click at [160, 402] on icon at bounding box center [158, 482] width 8 height 8
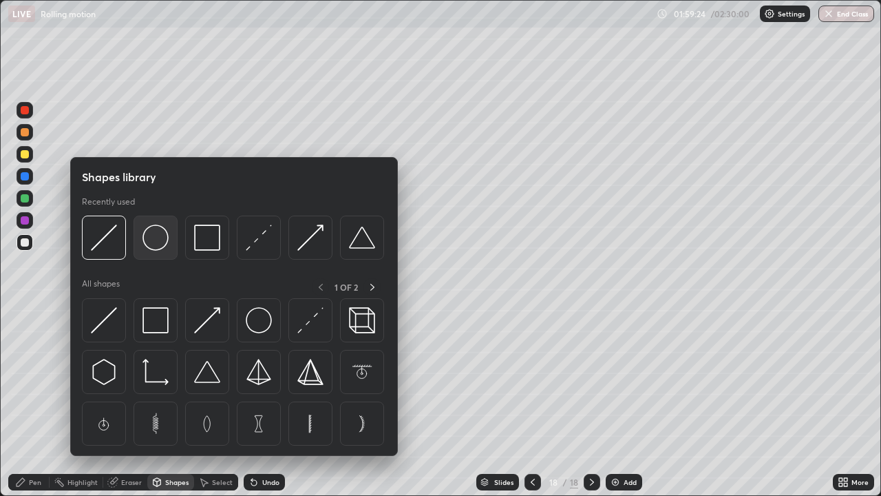
click at [156, 242] on img at bounding box center [156, 237] width 26 height 26
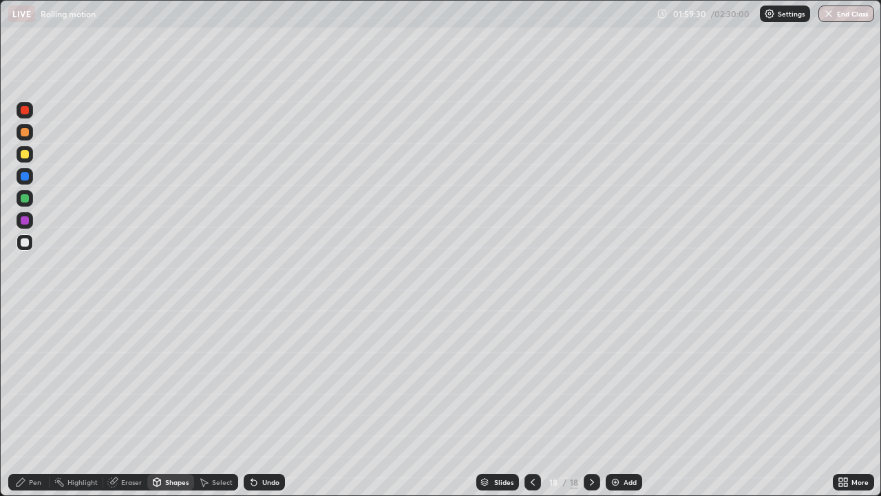
click at [30, 402] on div "Pen" at bounding box center [35, 481] width 12 height 7
click at [25, 314] on div at bounding box center [24, 314] width 3 height 3
click at [23, 154] on div at bounding box center [25, 154] width 8 height 8
click at [260, 402] on div "Undo" at bounding box center [264, 482] width 41 height 17
click at [618, 402] on div "Add" at bounding box center [624, 482] width 36 height 17
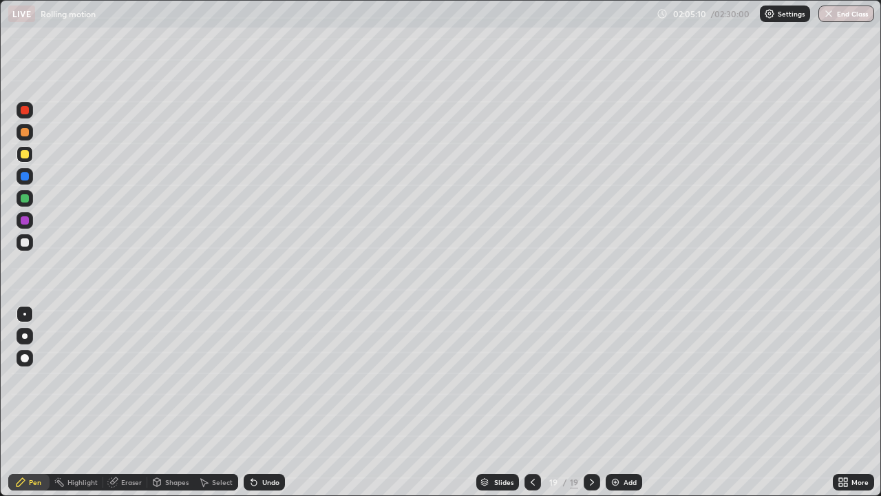
click at [25, 243] on div at bounding box center [25, 242] width 8 height 8
click at [260, 402] on div "Undo" at bounding box center [264, 482] width 41 height 17
click at [251, 402] on icon at bounding box center [251, 478] width 1 height 1
click at [258, 402] on div "Undo" at bounding box center [264, 482] width 41 height 17
click at [259, 402] on div "Undo" at bounding box center [264, 482] width 41 height 17
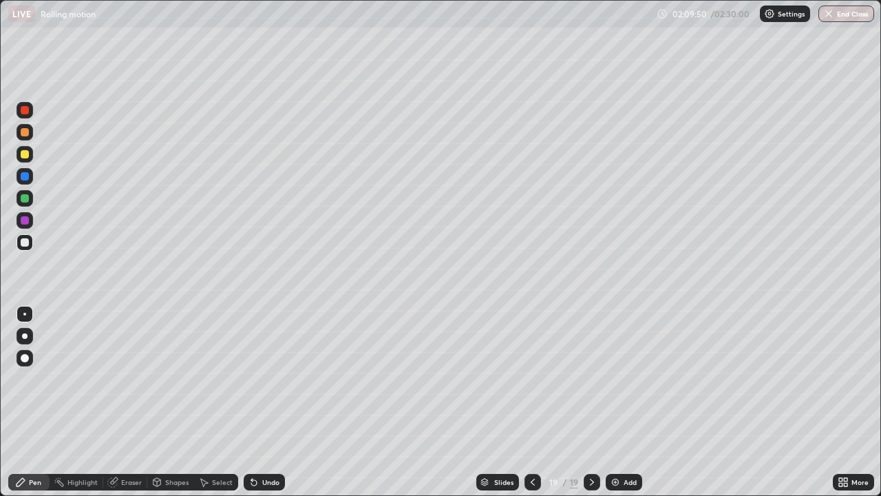
click at [257, 402] on div "Undo" at bounding box center [264, 482] width 41 height 17
click at [256, 402] on div "Undo" at bounding box center [264, 482] width 41 height 17
click at [251, 402] on icon at bounding box center [251, 478] width 1 height 1
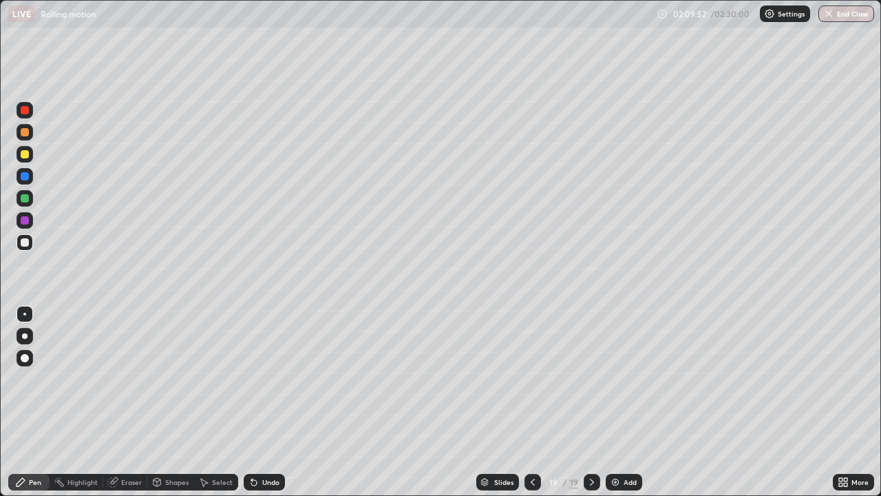
click at [251, 402] on icon at bounding box center [251, 478] width 1 height 1
click at [258, 402] on div "Undo" at bounding box center [264, 482] width 41 height 17
click at [123, 402] on div "Eraser" at bounding box center [131, 481] width 21 height 7
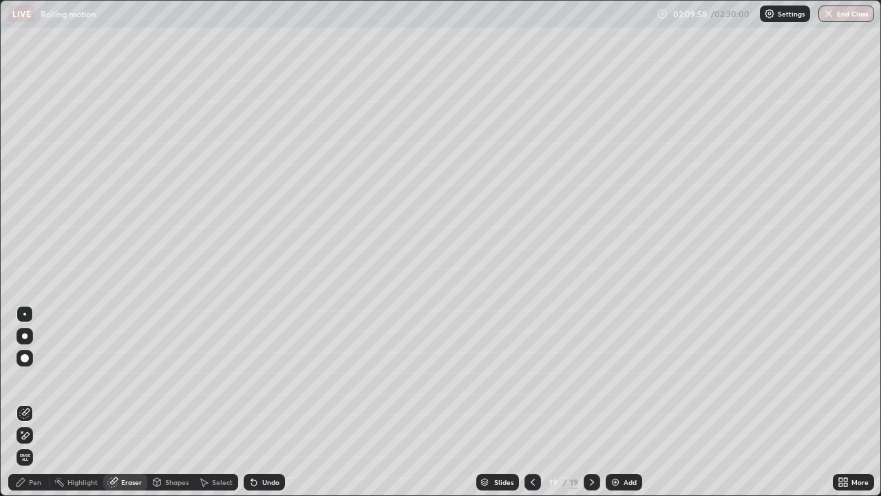
click at [32, 402] on div "Pen" at bounding box center [35, 481] width 12 height 7
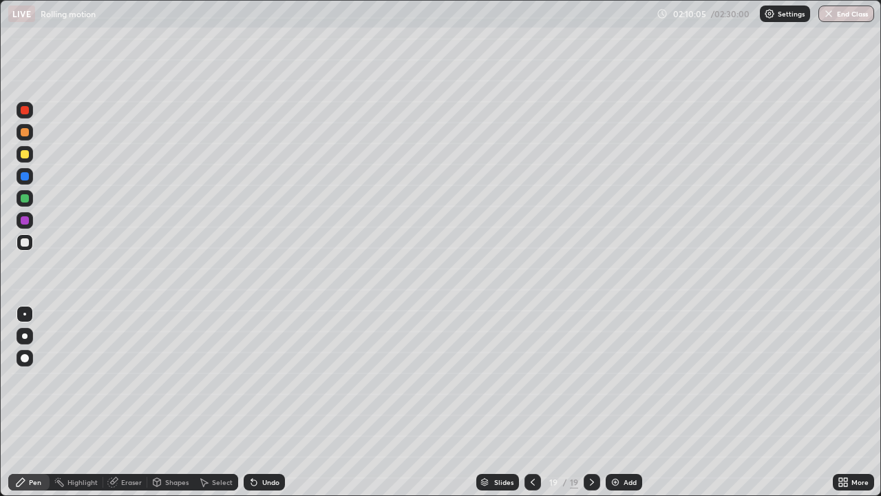
click at [262, 402] on div "Undo" at bounding box center [270, 481] width 17 height 7
click at [263, 402] on div "Undo" at bounding box center [264, 482] width 41 height 17
click at [118, 402] on div "Eraser" at bounding box center [125, 482] width 44 height 17
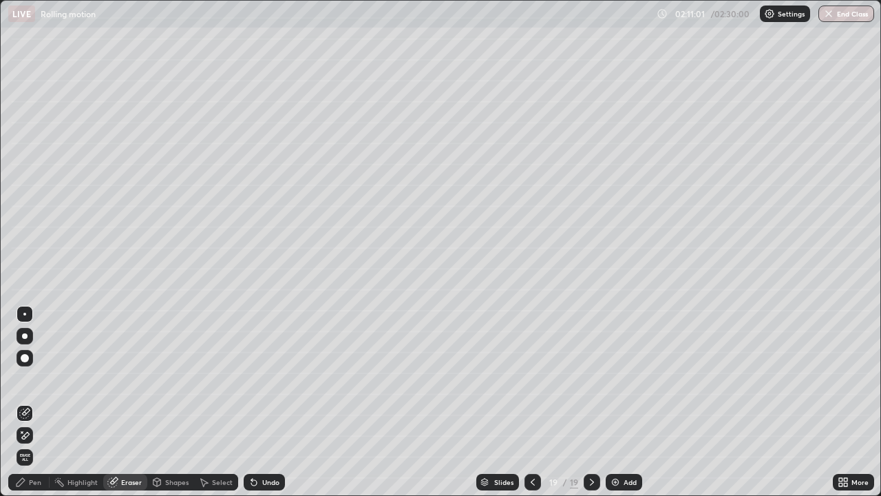
click at [31, 402] on div "Pen" at bounding box center [28, 482] width 41 height 17
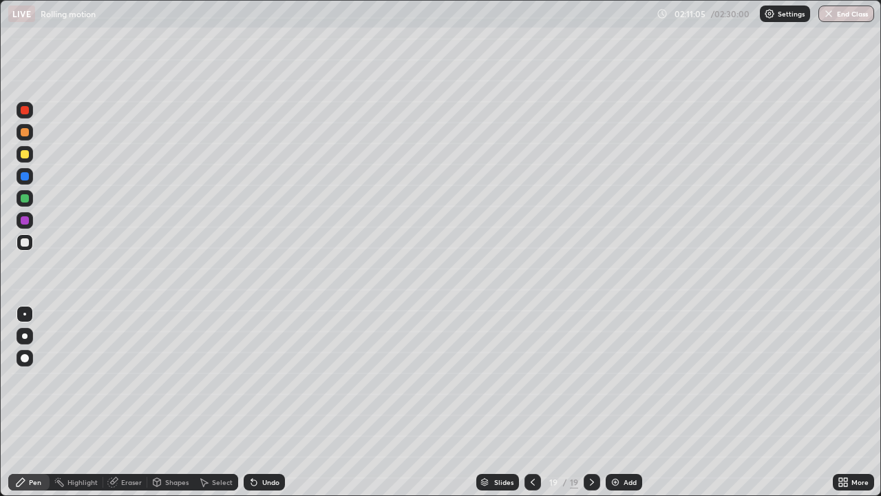
click at [127, 402] on div "Eraser" at bounding box center [131, 481] width 21 height 7
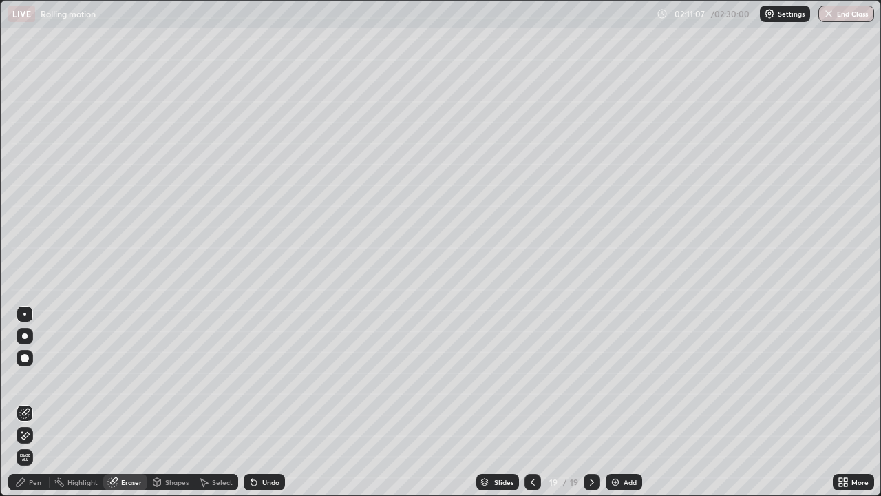
click at [31, 402] on div "Pen" at bounding box center [35, 481] width 12 height 7
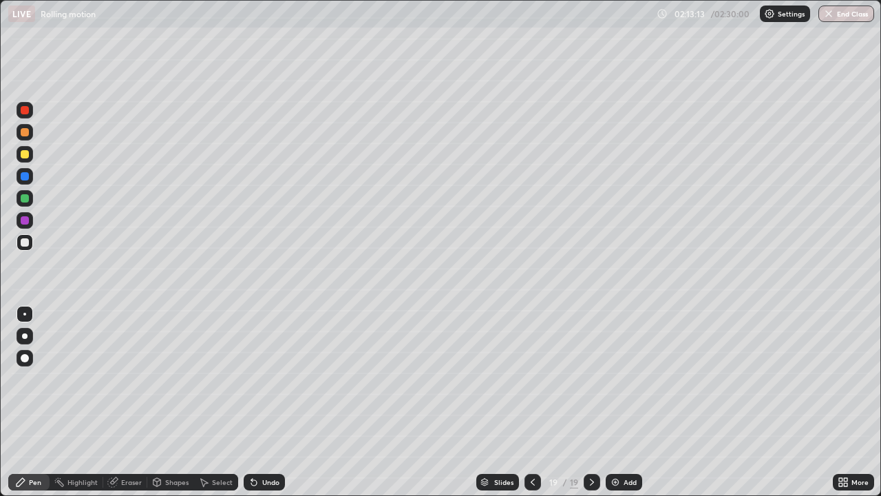
click at [531, 402] on div at bounding box center [533, 482] width 17 height 17
click at [590, 402] on icon at bounding box center [592, 481] width 11 height 11
click at [531, 402] on icon at bounding box center [532, 481] width 11 height 11
click at [529, 402] on icon at bounding box center [532, 481] width 11 height 11
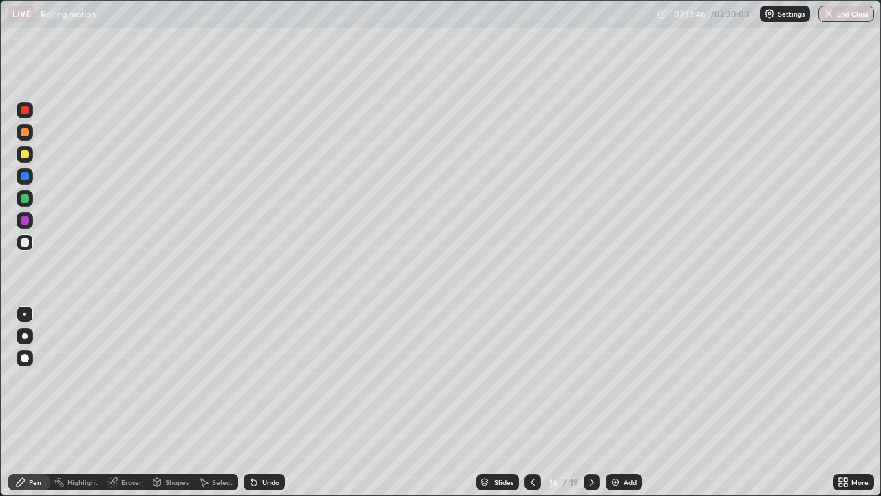
click at [262, 402] on div "Undo" at bounding box center [270, 481] width 17 height 7
click at [527, 402] on icon at bounding box center [532, 481] width 11 height 11
click at [525, 402] on div at bounding box center [533, 482] width 17 height 17
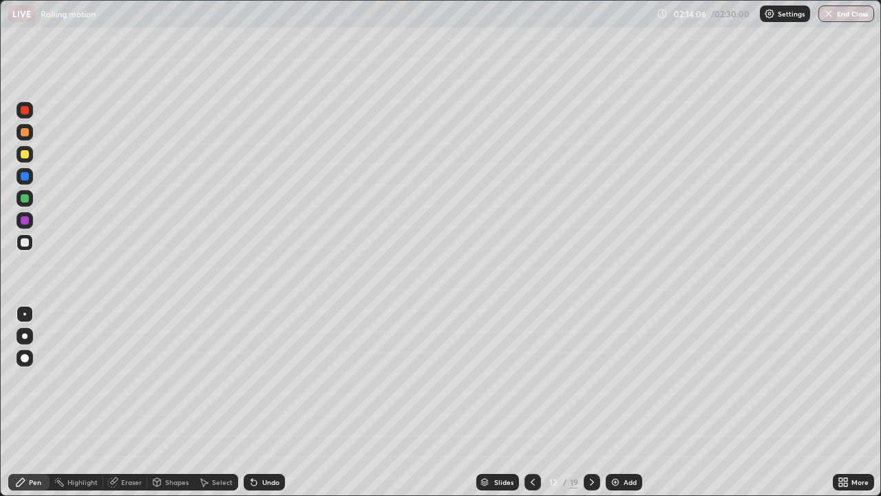
click at [525, 402] on div at bounding box center [533, 482] width 17 height 17
click at [526, 402] on div at bounding box center [533, 482] width 17 height 17
click at [532, 402] on icon at bounding box center [533, 481] width 4 height 7
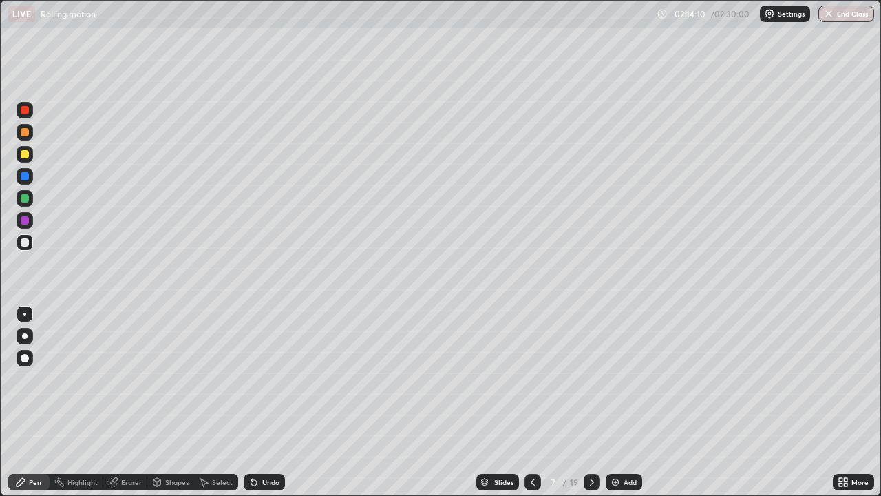
click at [500, 402] on div "Slides" at bounding box center [497, 482] width 43 height 17
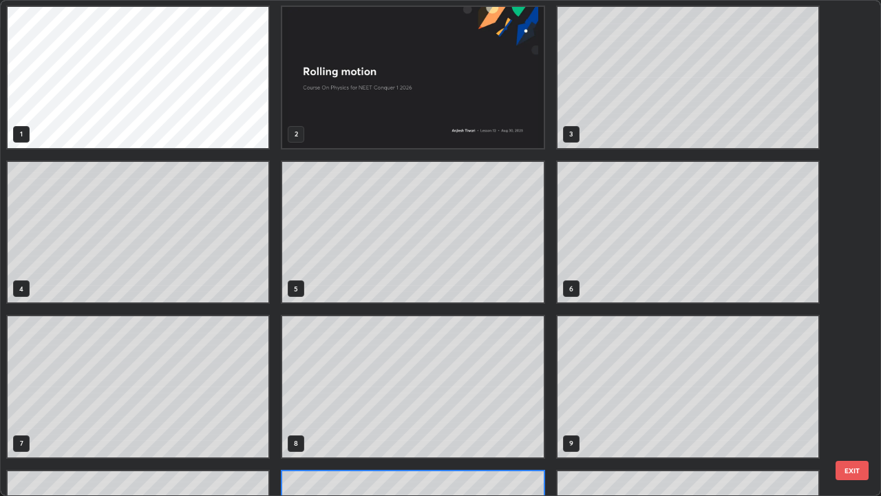
scroll to position [0, 0]
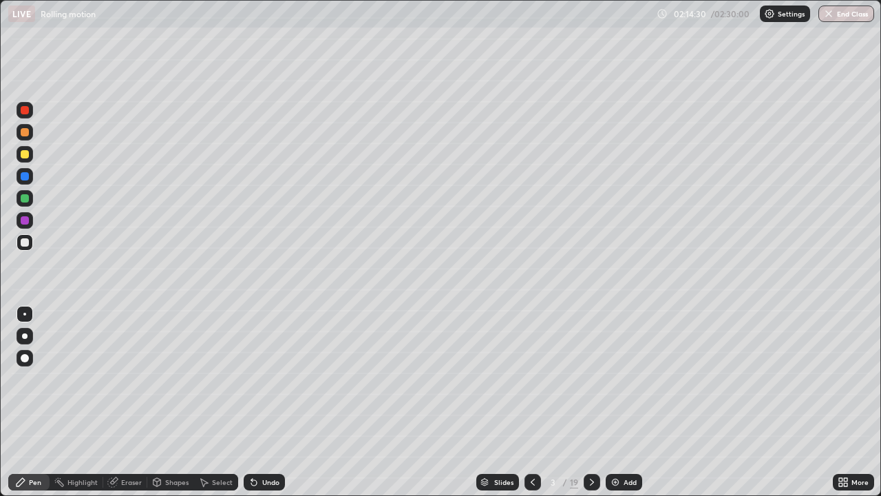
click at [584, 402] on div at bounding box center [592, 482] width 17 height 17
click at [531, 402] on icon at bounding box center [532, 481] width 11 height 11
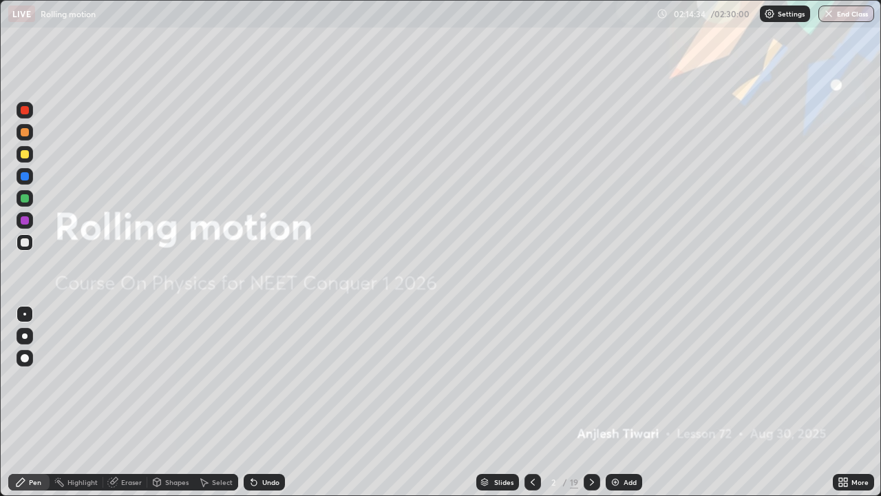
click at [592, 402] on icon at bounding box center [592, 481] width 11 height 11
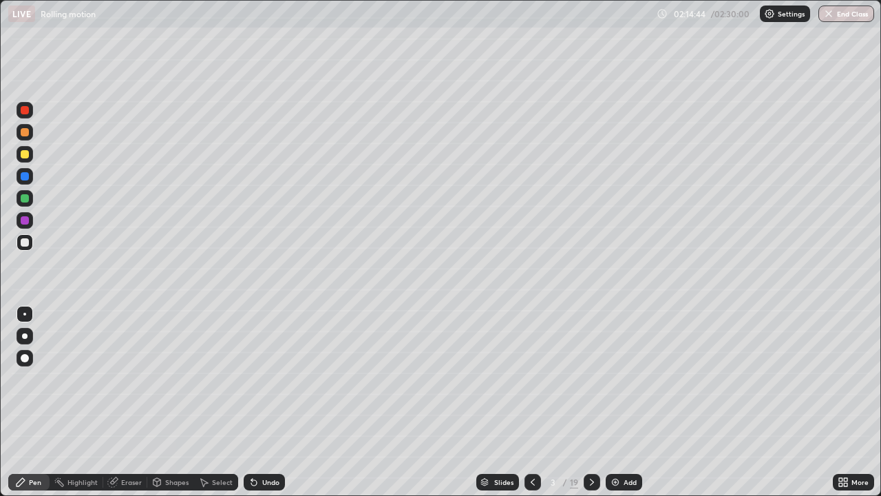
click at [591, 402] on icon at bounding box center [592, 481] width 4 height 7
click at [591, 402] on icon at bounding box center [592, 481] width 11 height 11
click at [589, 402] on icon at bounding box center [592, 481] width 11 height 11
click at [591, 402] on icon at bounding box center [592, 481] width 11 height 11
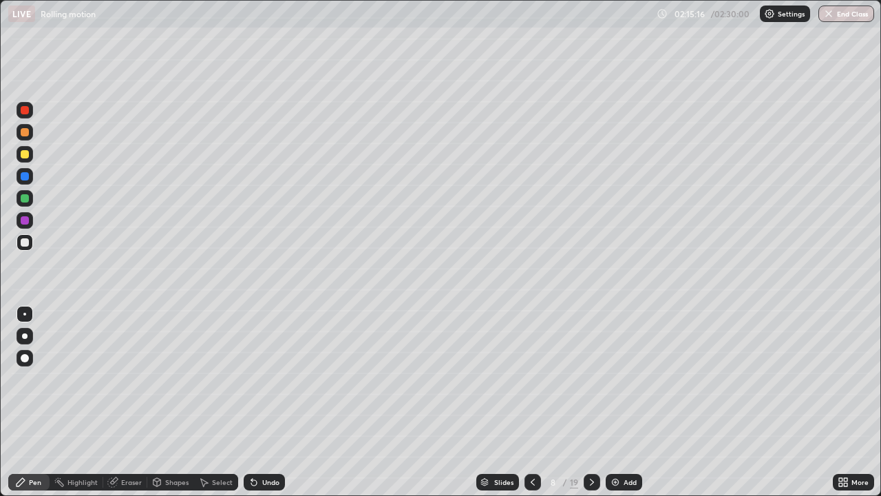
click at [591, 402] on icon at bounding box center [592, 481] width 11 height 11
click at [592, 402] on icon at bounding box center [592, 481] width 11 height 11
click at [590, 402] on icon at bounding box center [592, 481] width 11 height 11
click at [589, 402] on icon at bounding box center [592, 481] width 11 height 11
click at [591, 402] on icon at bounding box center [592, 481] width 11 height 11
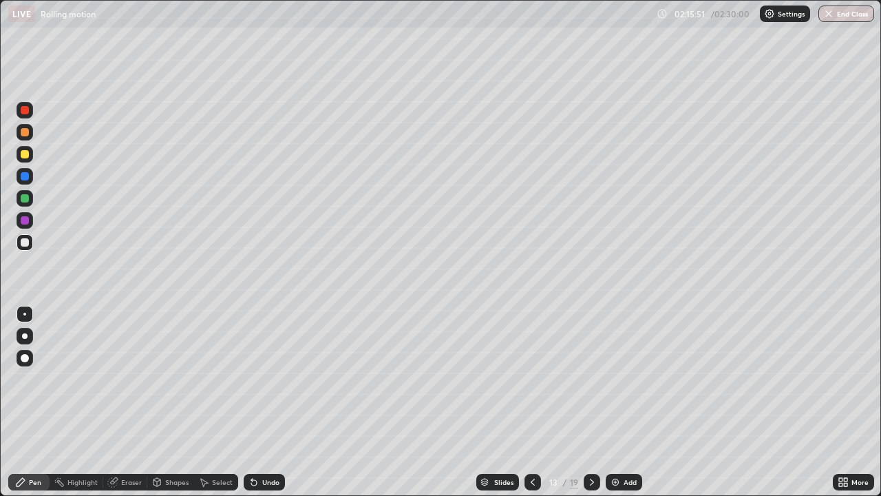
click at [591, 402] on icon at bounding box center [592, 481] width 11 height 11
click at [589, 402] on icon at bounding box center [592, 481] width 11 height 11
click at [591, 402] on icon at bounding box center [592, 481] width 11 height 11
click at [587, 402] on icon at bounding box center [592, 481] width 11 height 11
click at [589, 402] on icon at bounding box center [592, 481] width 11 height 11
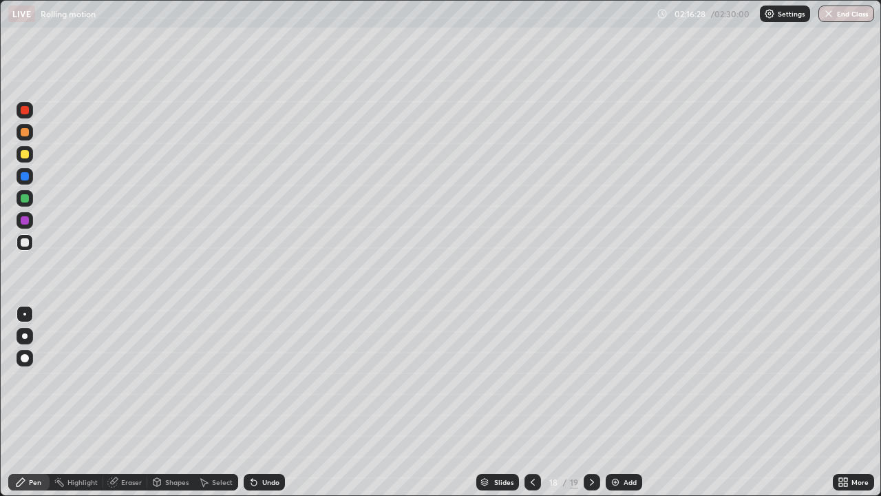
click at [589, 402] on icon at bounding box center [592, 481] width 11 height 11
click at [848, 18] on button "End Class" at bounding box center [847, 14] width 56 height 17
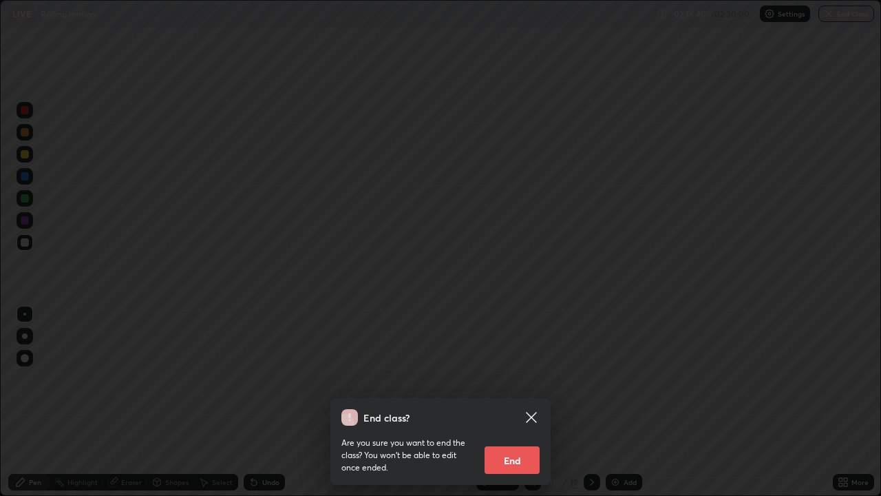
click at [521, 402] on button "End" at bounding box center [512, 460] width 55 height 28
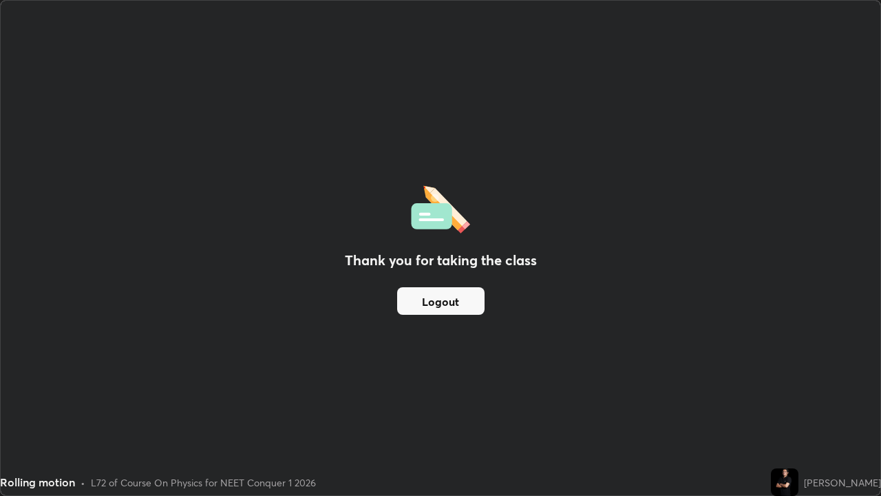
click at [458, 304] on button "Logout" at bounding box center [440, 301] width 87 height 28
click at [454, 306] on button "Logout" at bounding box center [440, 301] width 87 height 28
click at [450, 305] on button "Logout" at bounding box center [440, 301] width 87 height 28
